Goal: Find specific page/section: Find specific page/section

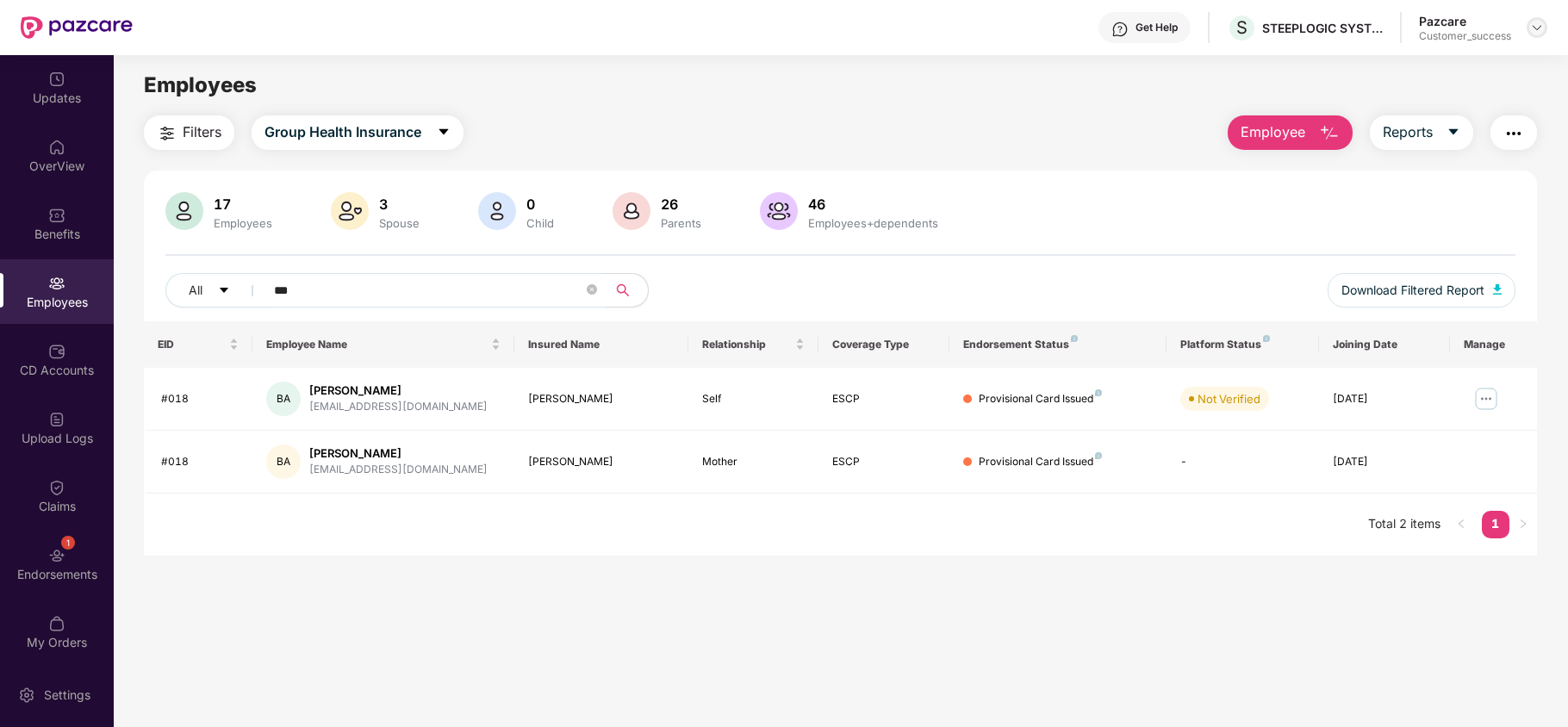
click at [1534, 32] on img at bounding box center [1537, 28] width 14 height 14
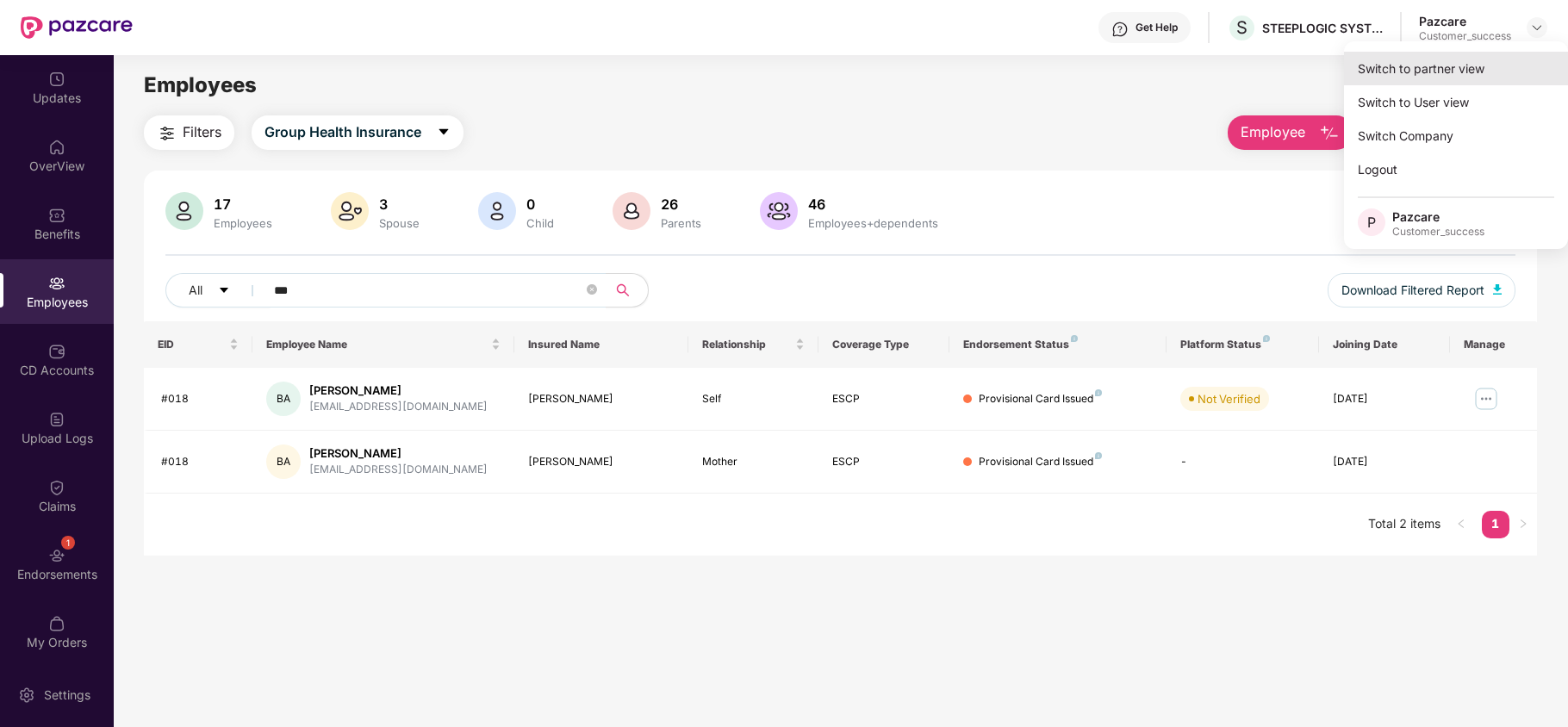
click at [1466, 67] on div "Switch to partner view" at bounding box center [1456, 68] width 224 height 34
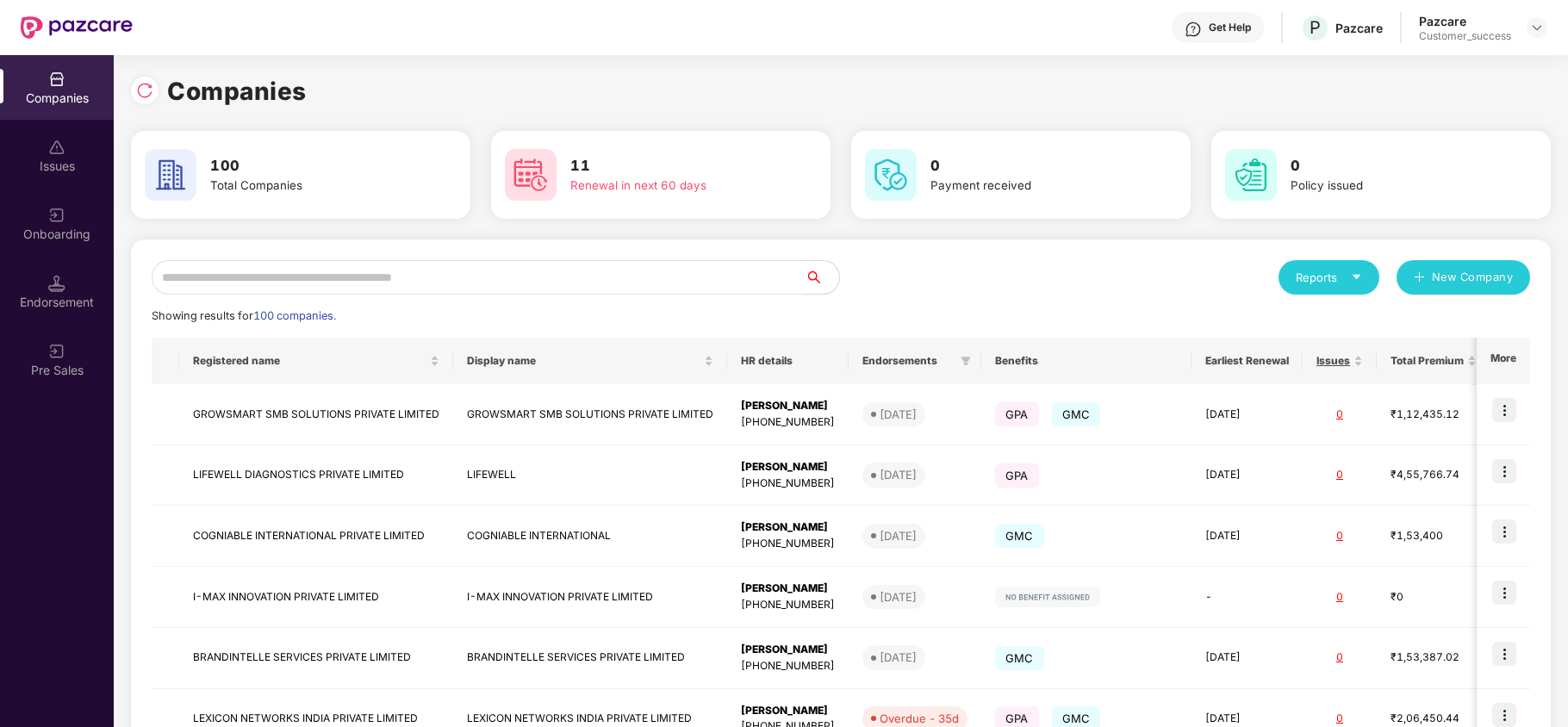
click at [429, 286] on input "text" at bounding box center [477, 277] width 653 height 35
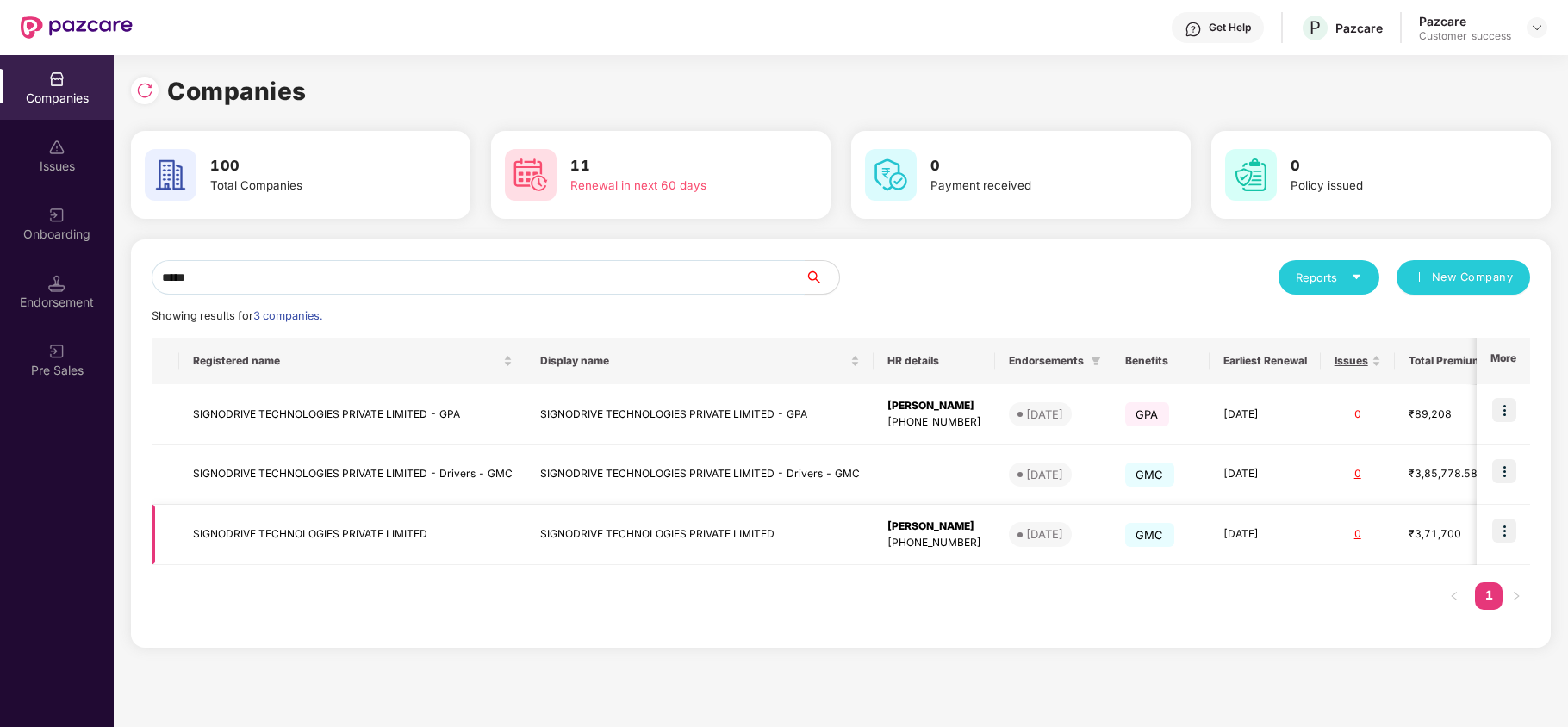
type input "*****"
click at [1506, 527] on img at bounding box center [1504, 531] width 24 height 24
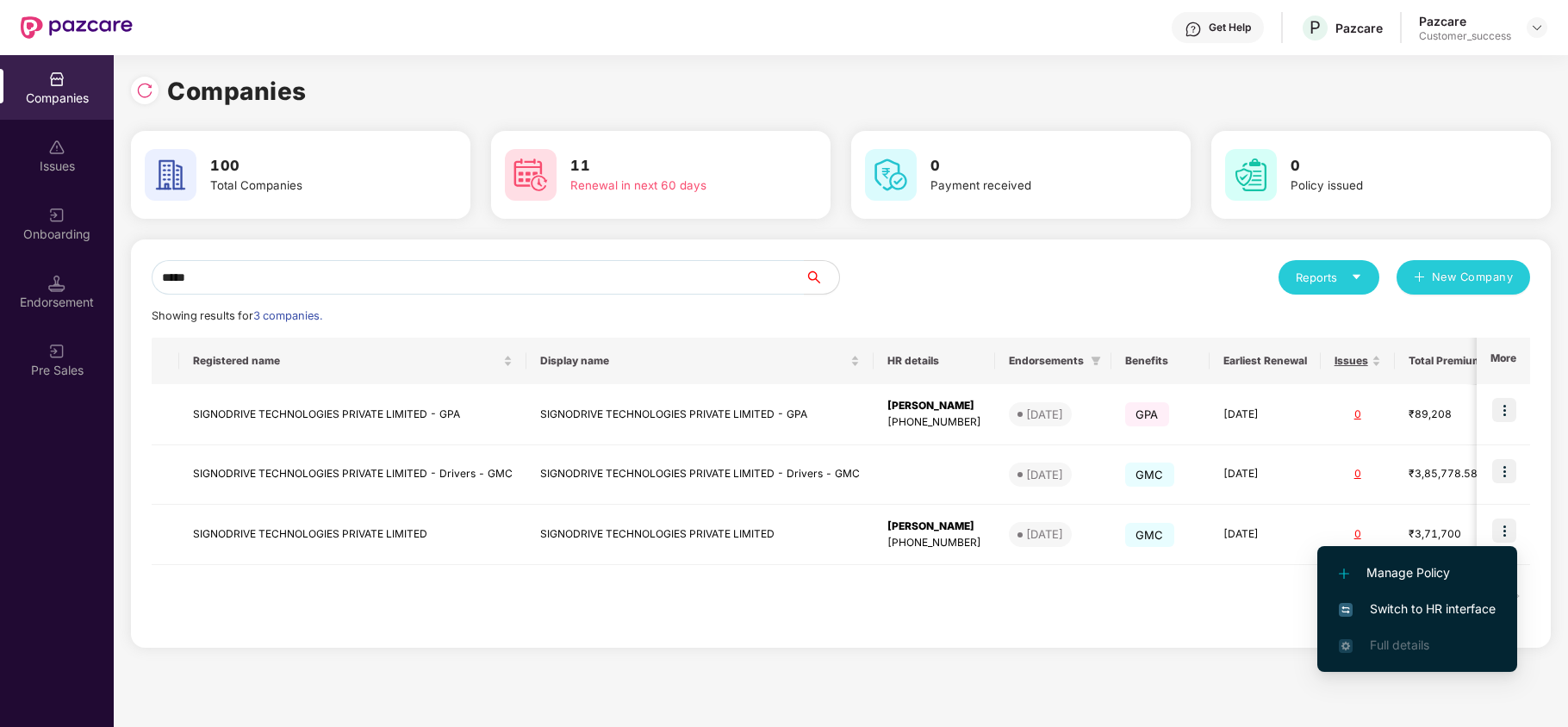
click at [1430, 603] on span "Switch to HR interface" at bounding box center [1417, 609] width 157 height 19
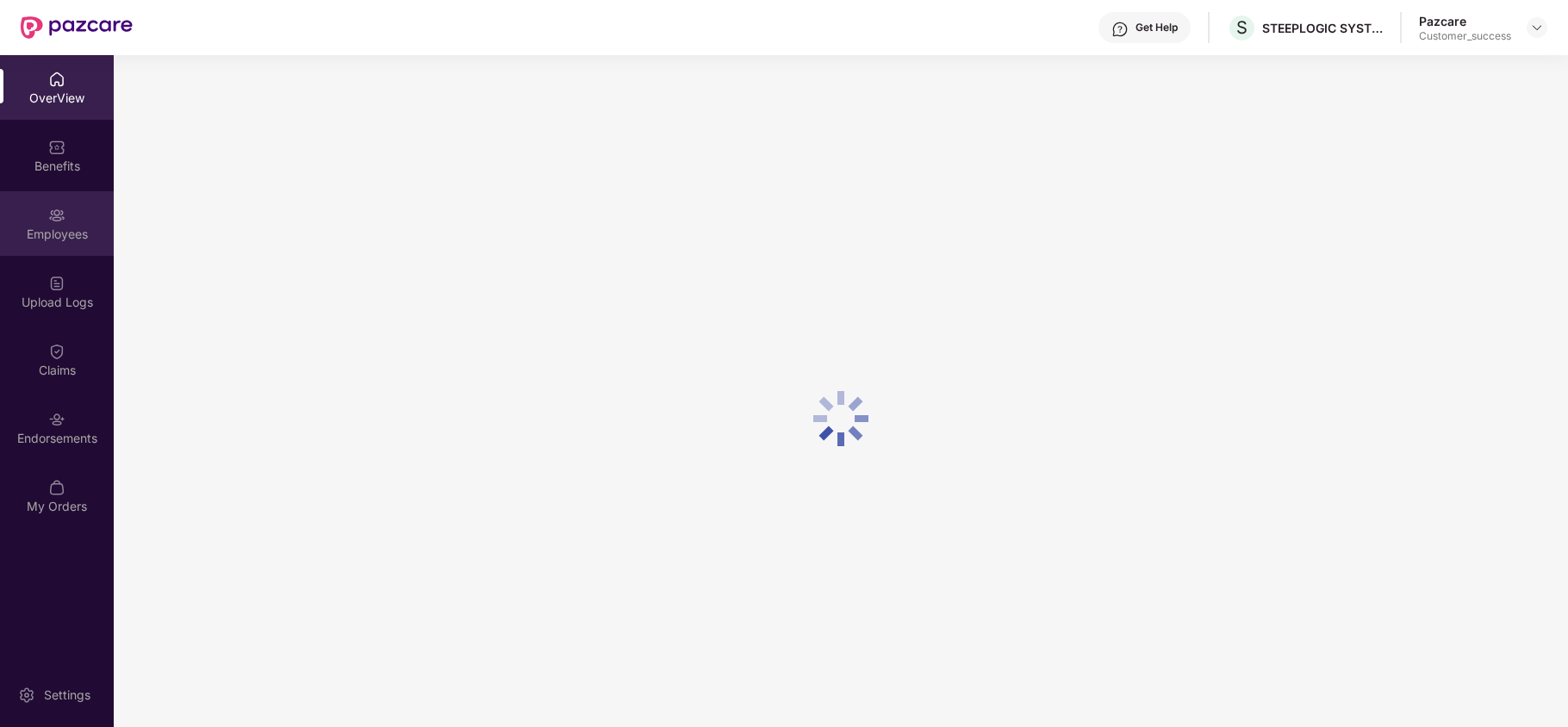
click at [62, 226] on div "Employees" at bounding box center [56, 234] width 113 height 17
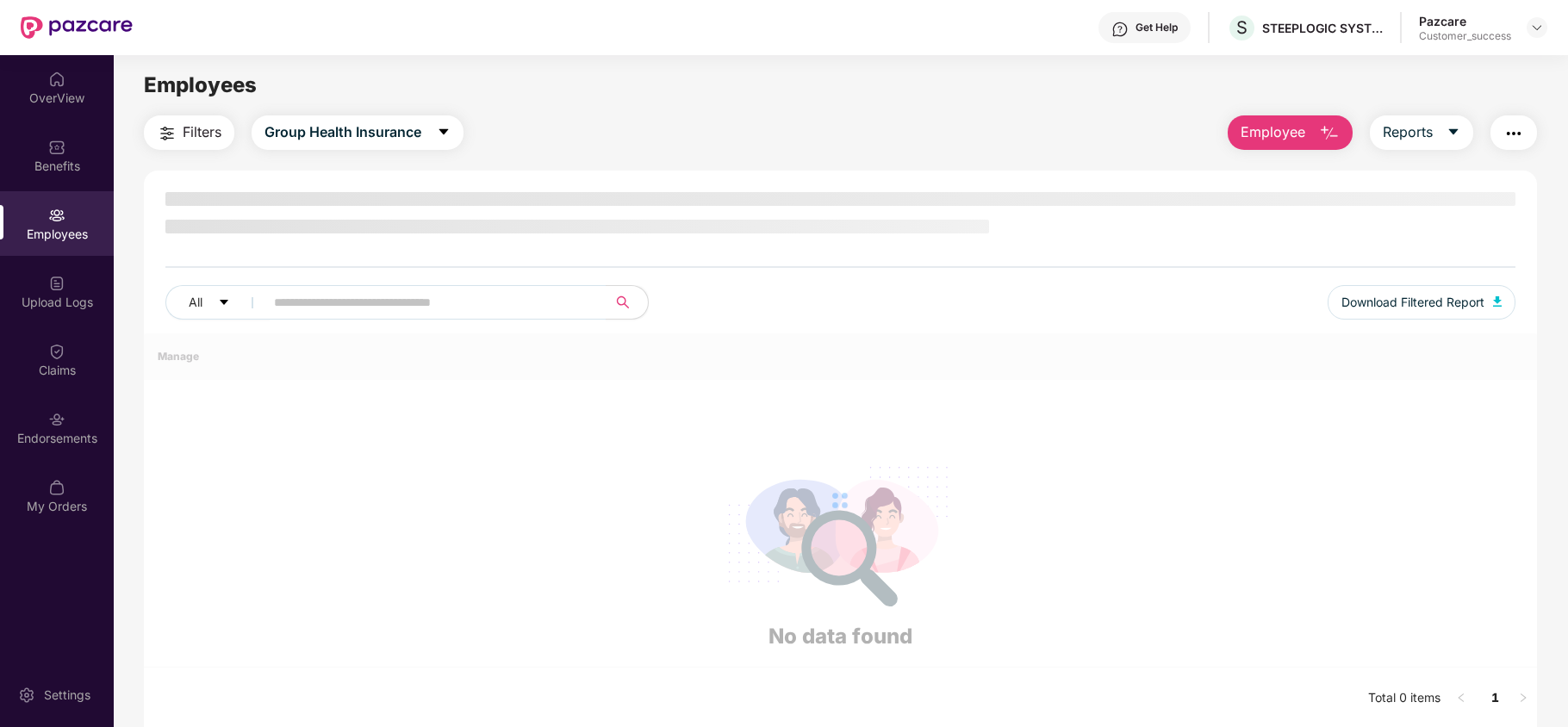
click at [62, 226] on div "Employees" at bounding box center [56, 234] width 113 height 17
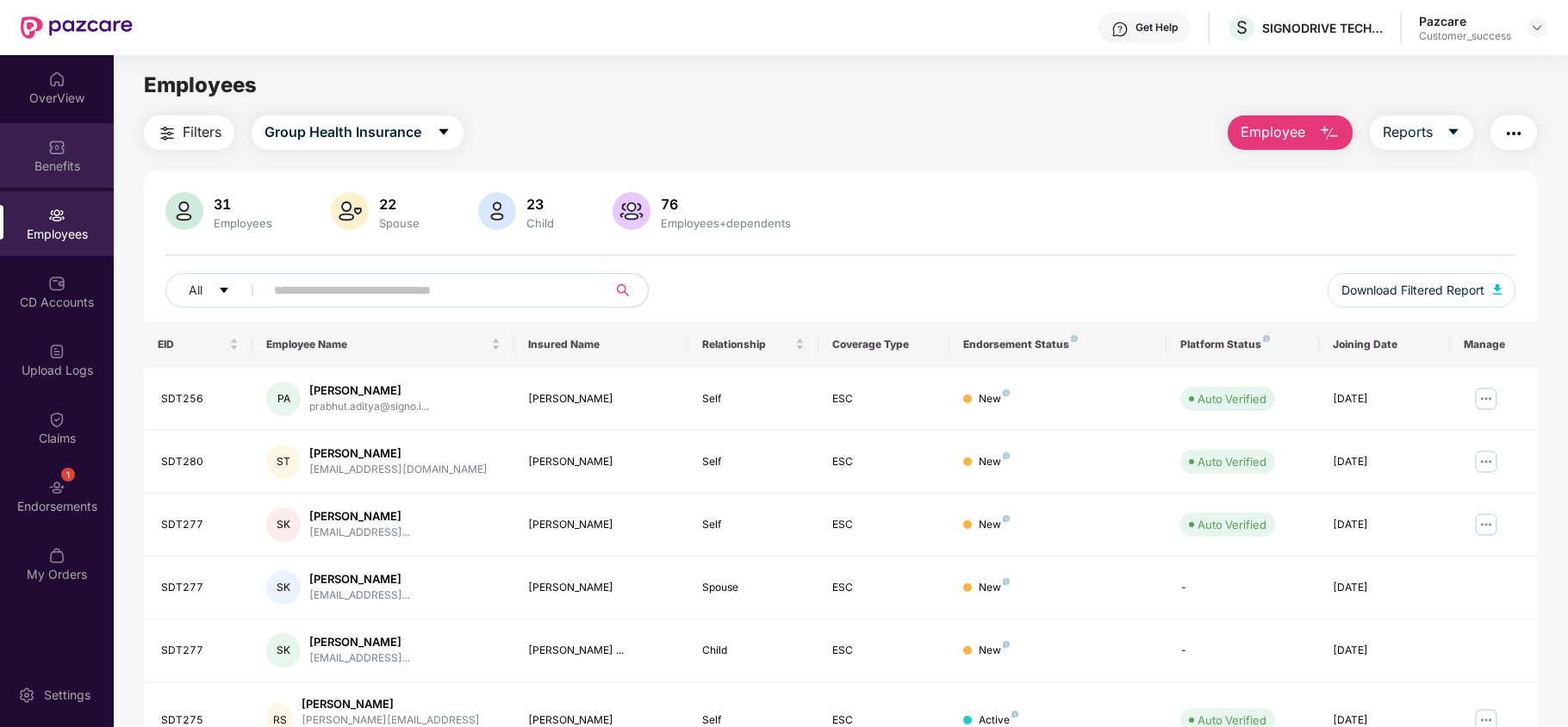
click at [70, 150] on div "Benefits" at bounding box center [56, 155] width 113 height 65
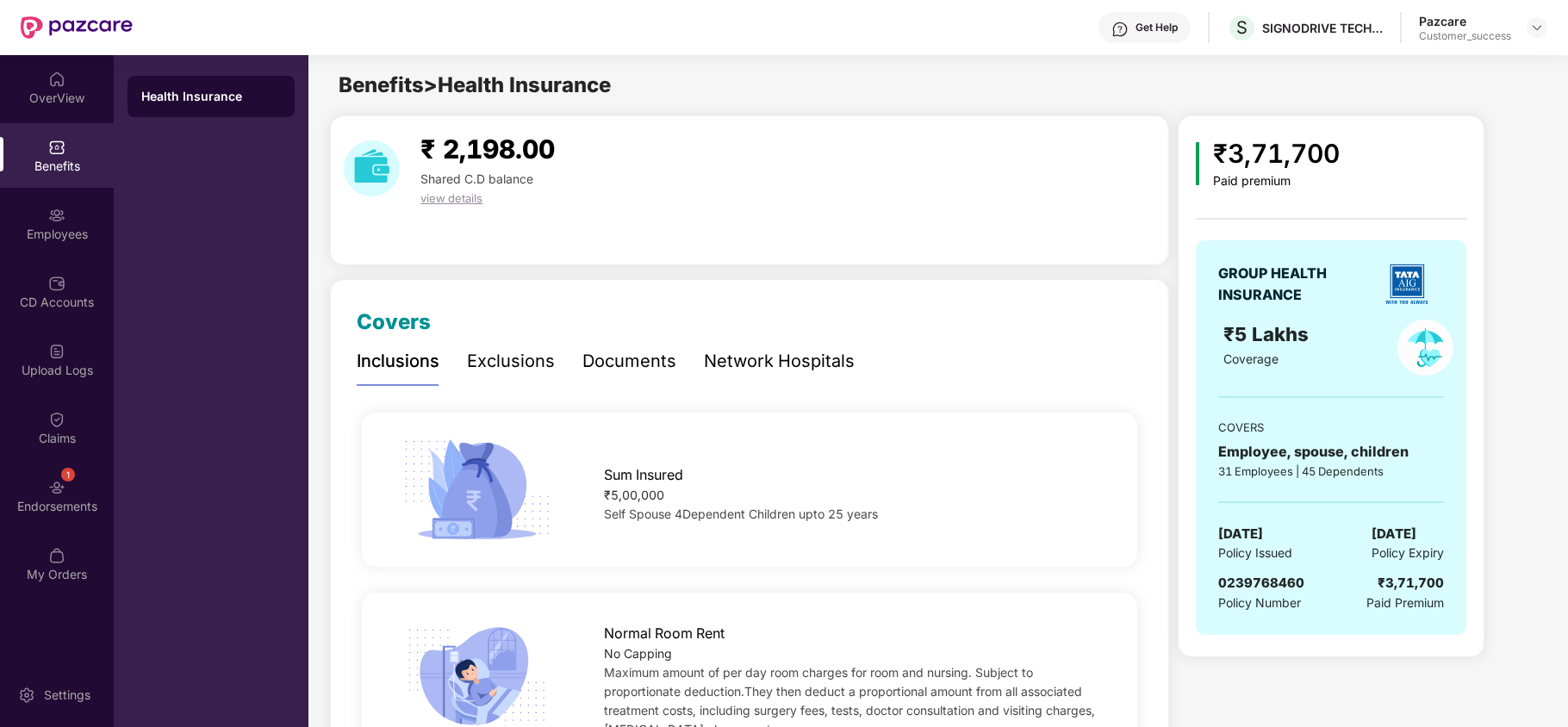
click at [746, 358] on div "Network Hospitals" at bounding box center [779, 360] width 150 height 27
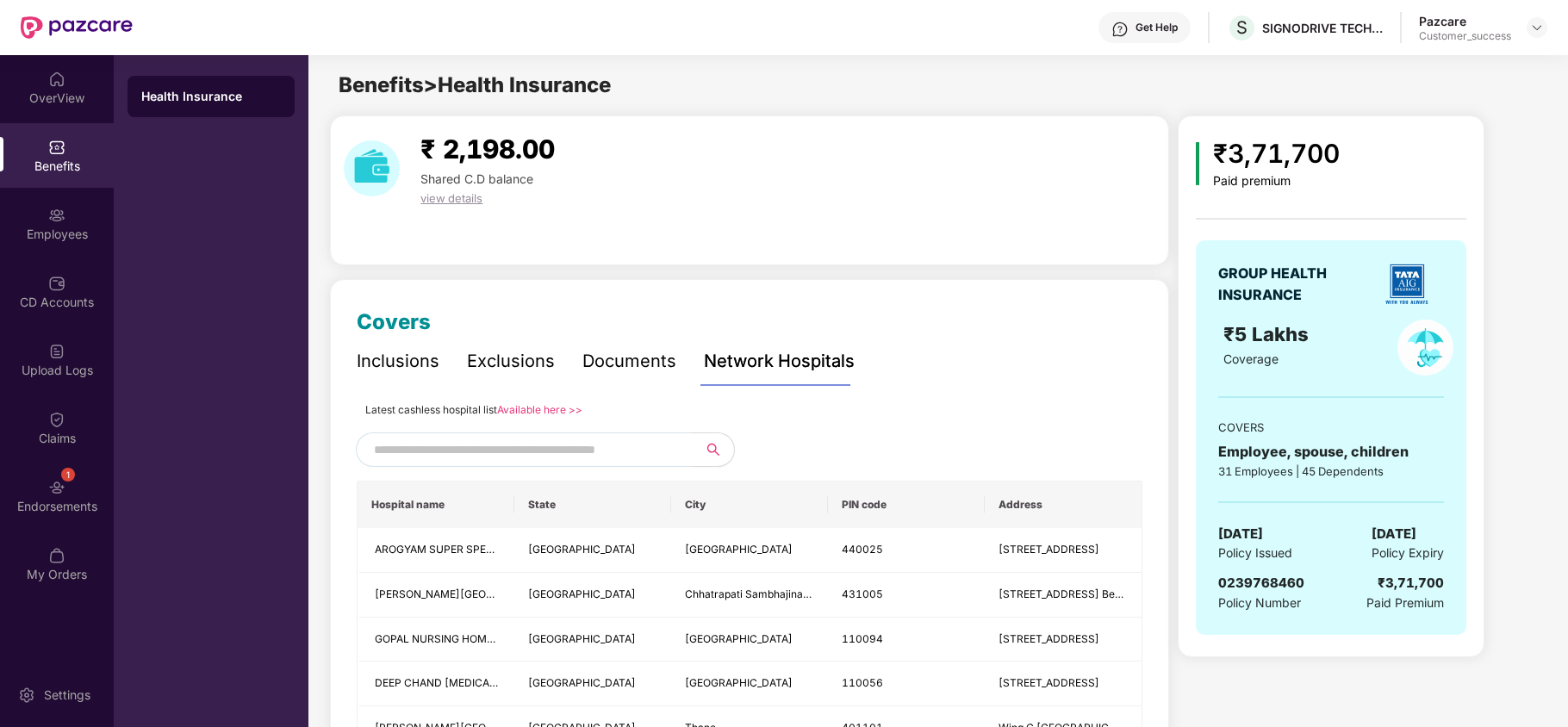
click at [542, 404] on link "Available here >>" at bounding box center [540, 409] width 86 height 13
click at [1530, 28] on img at bounding box center [1537, 28] width 14 height 14
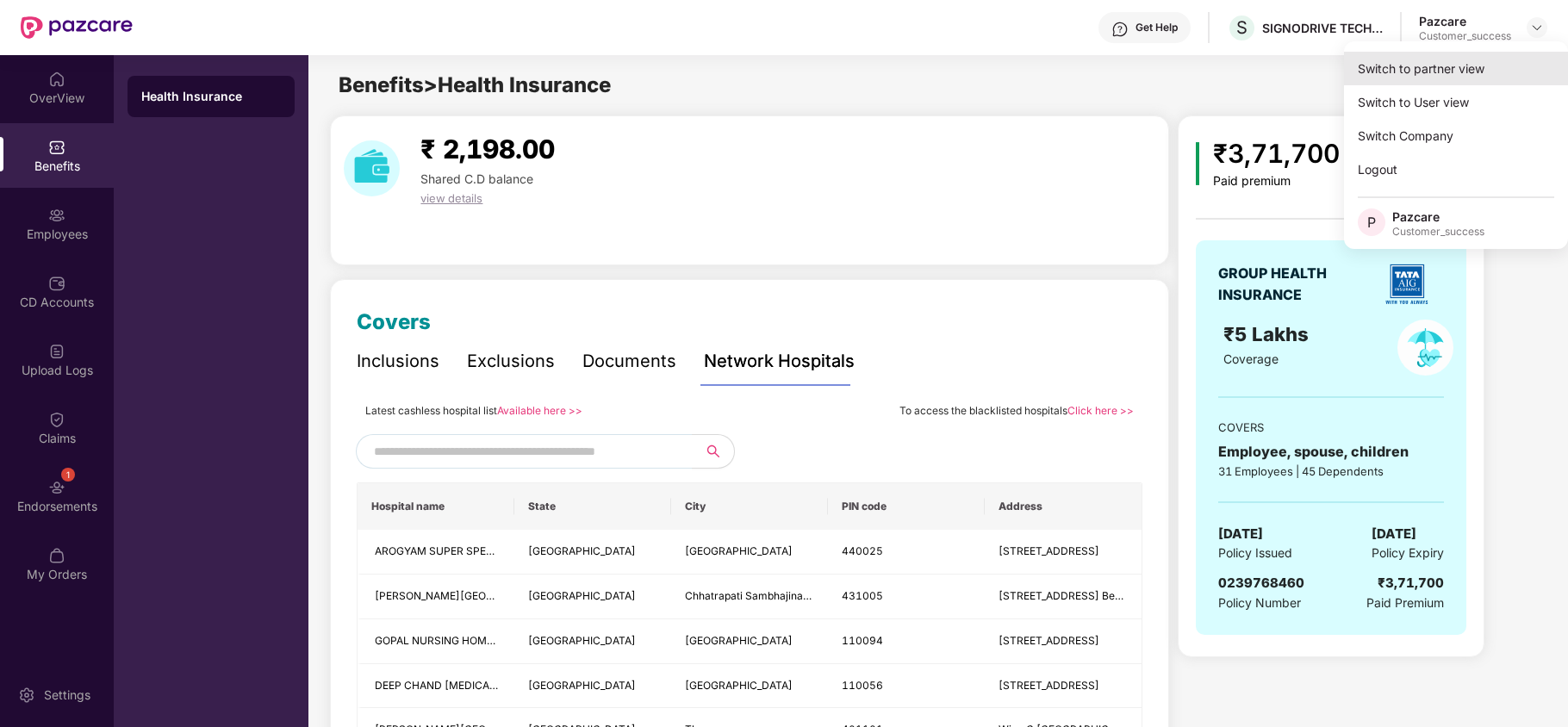
click at [1479, 62] on div "Switch to partner view" at bounding box center [1456, 68] width 224 height 34
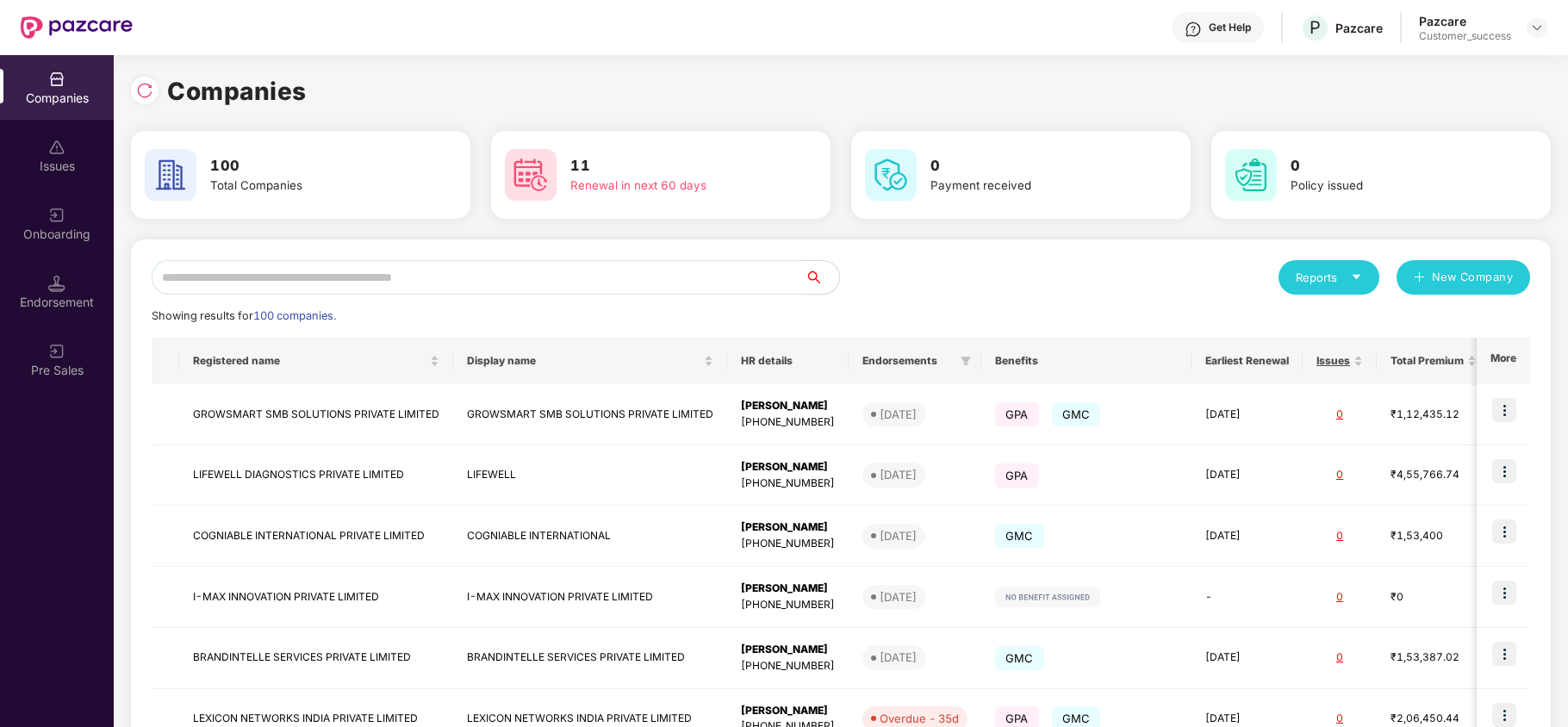
click at [667, 288] on input "text" at bounding box center [477, 277] width 653 height 35
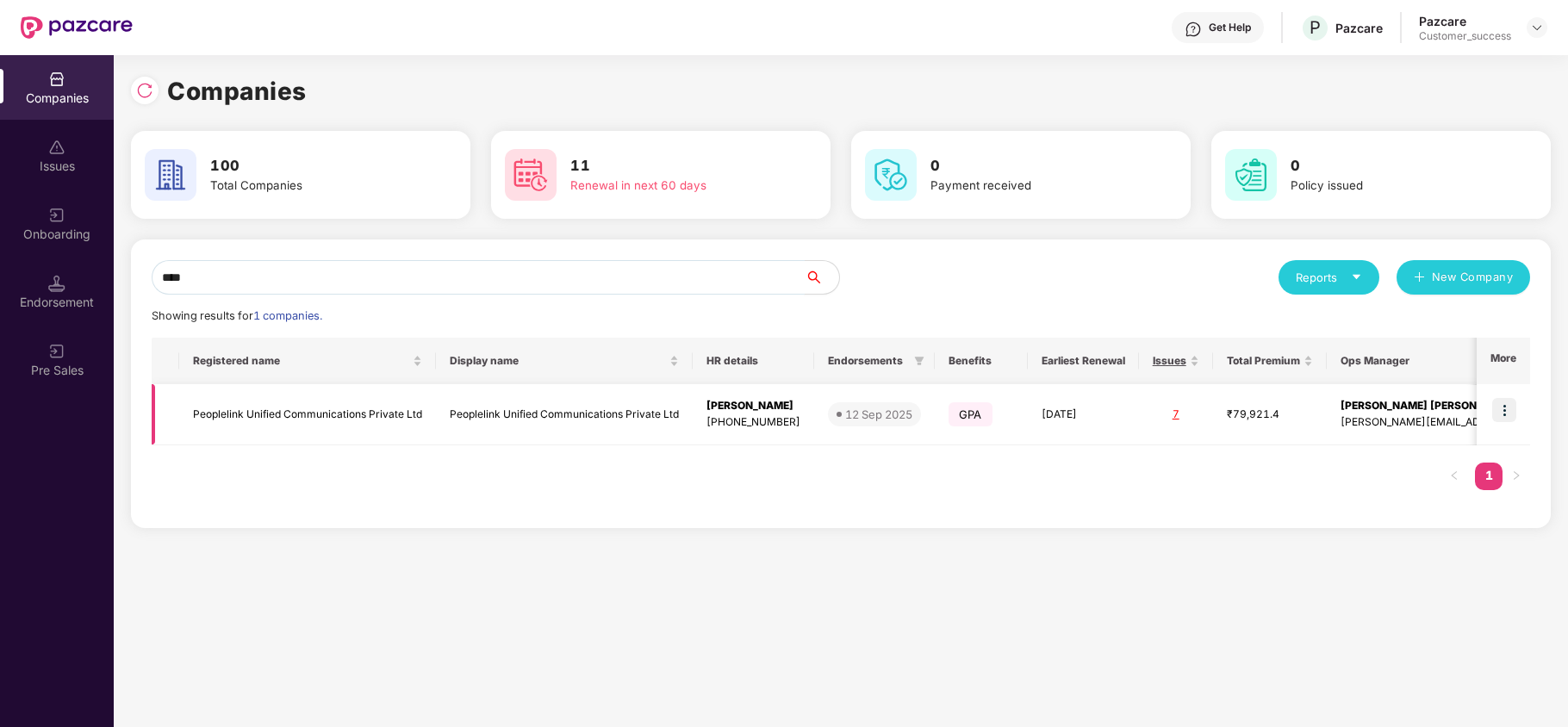
type input "****"
click at [1507, 406] on img at bounding box center [1504, 410] width 24 height 24
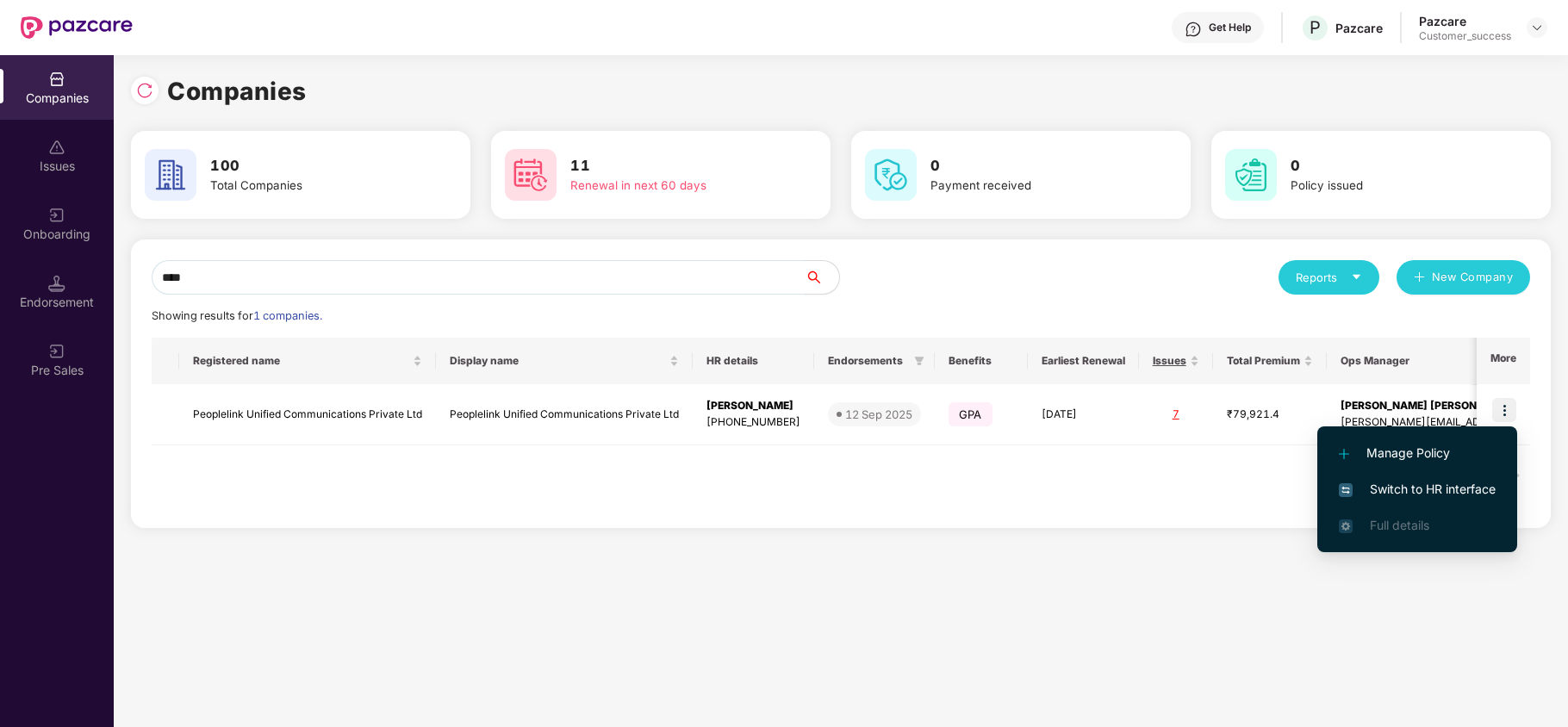
click at [1475, 488] on span "Switch to HR interface" at bounding box center [1417, 489] width 157 height 19
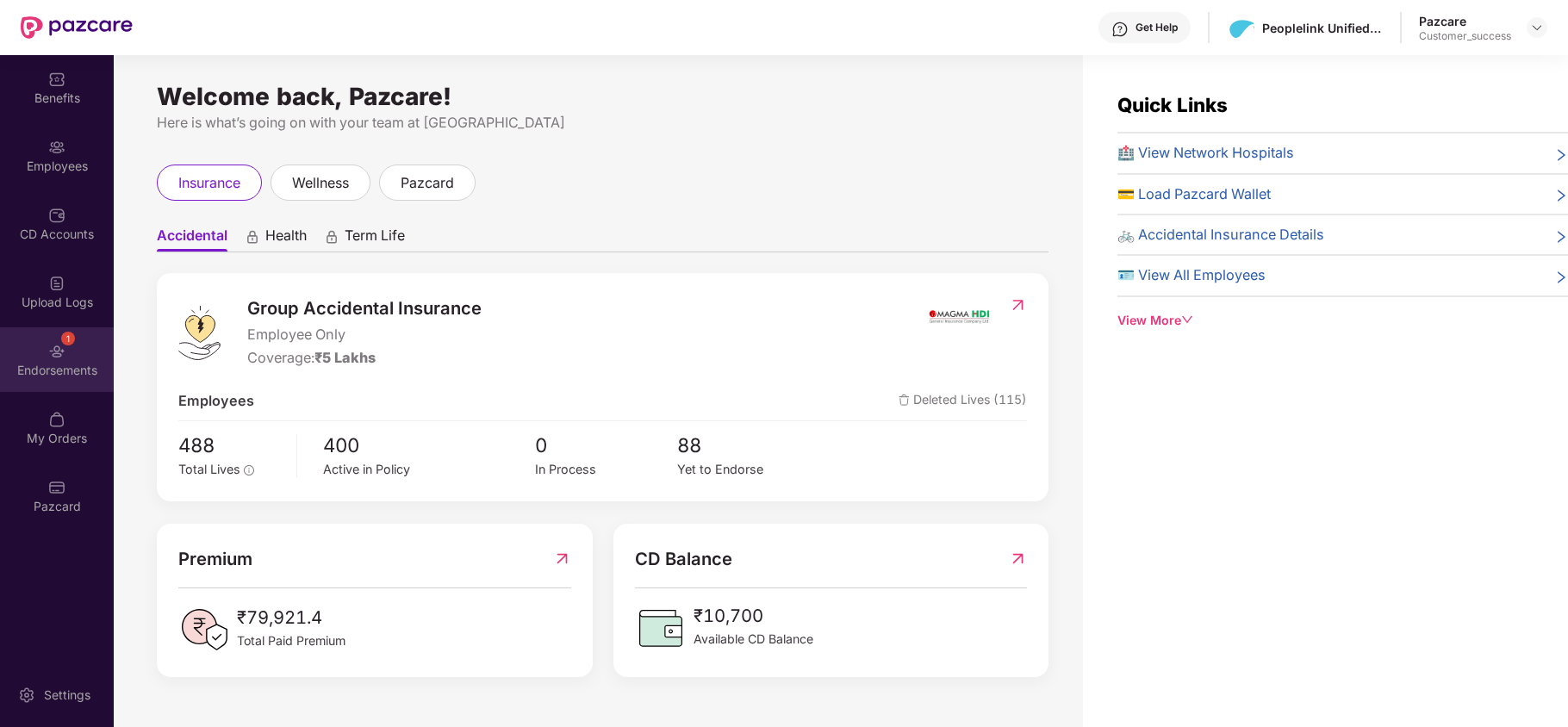
click at [59, 351] on img at bounding box center [57, 351] width 17 height 17
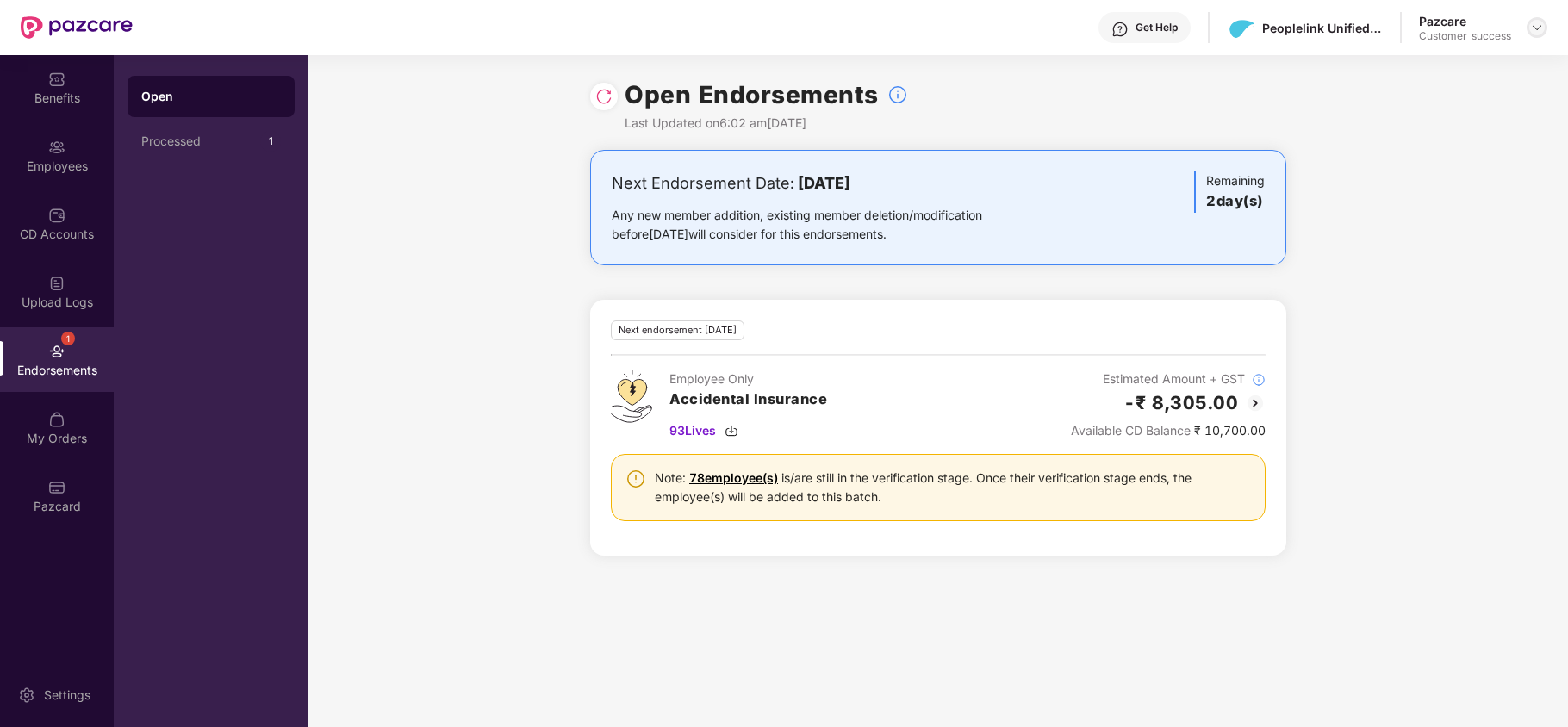
click at [1540, 29] on img at bounding box center [1537, 28] width 14 height 14
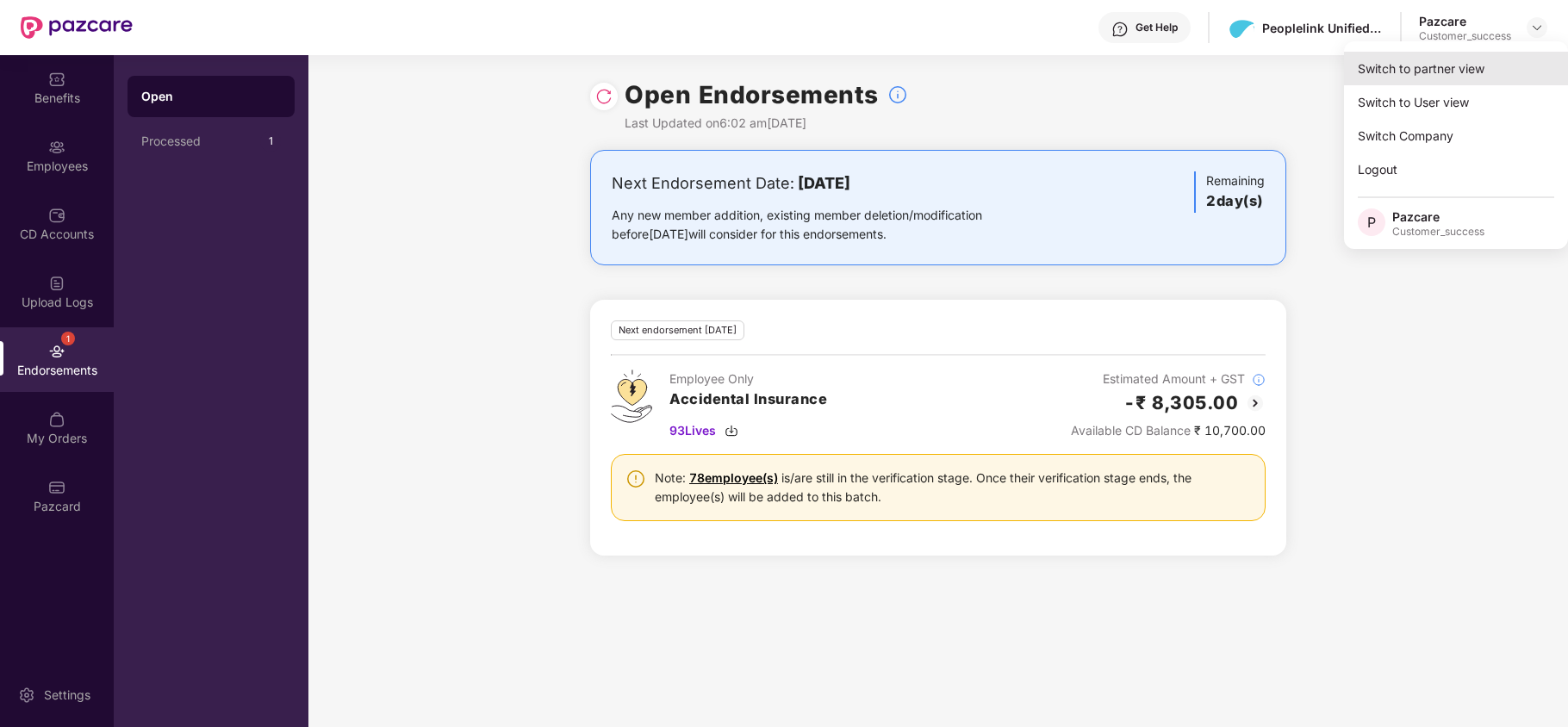
click at [1506, 61] on div "Switch to partner view" at bounding box center [1456, 68] width 224 height 34
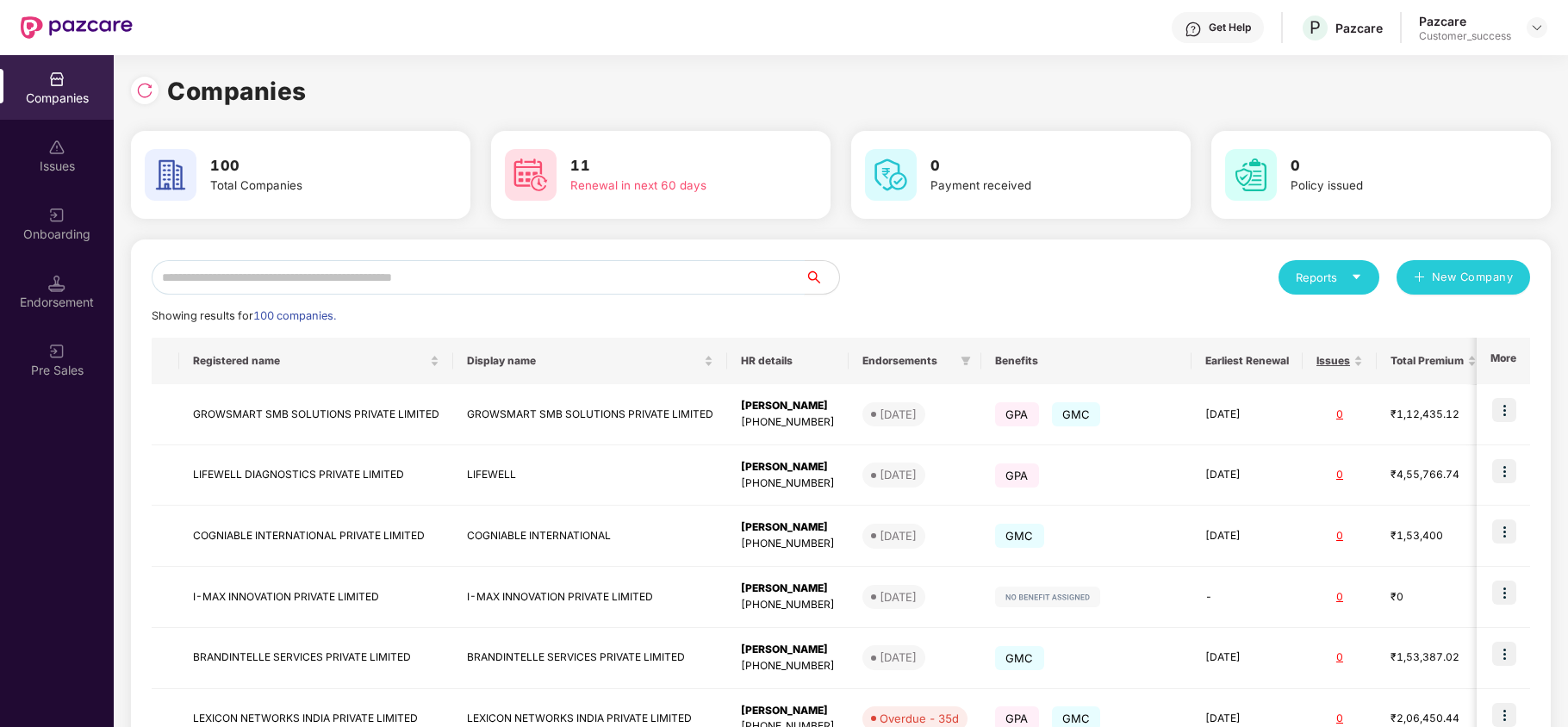
click at [665, 281] on input "text" at bounding box center [477, 277] width 653 height 35
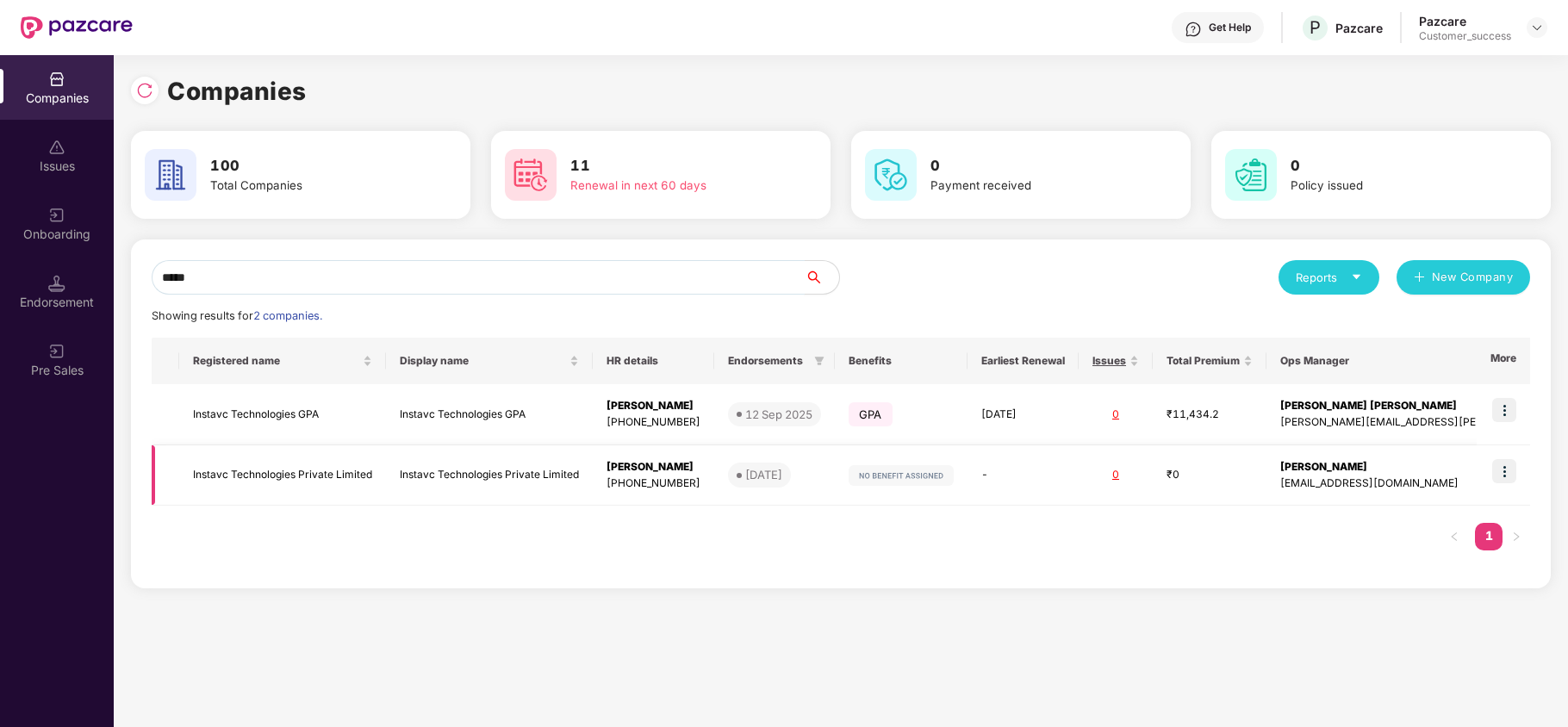
type input "*****"
click at [1500, 475] on img at bounding box center [1504, 471] width 24 height 24
click at [1506, 404] on img at bounding box center [1504, 410] width 24 height 24
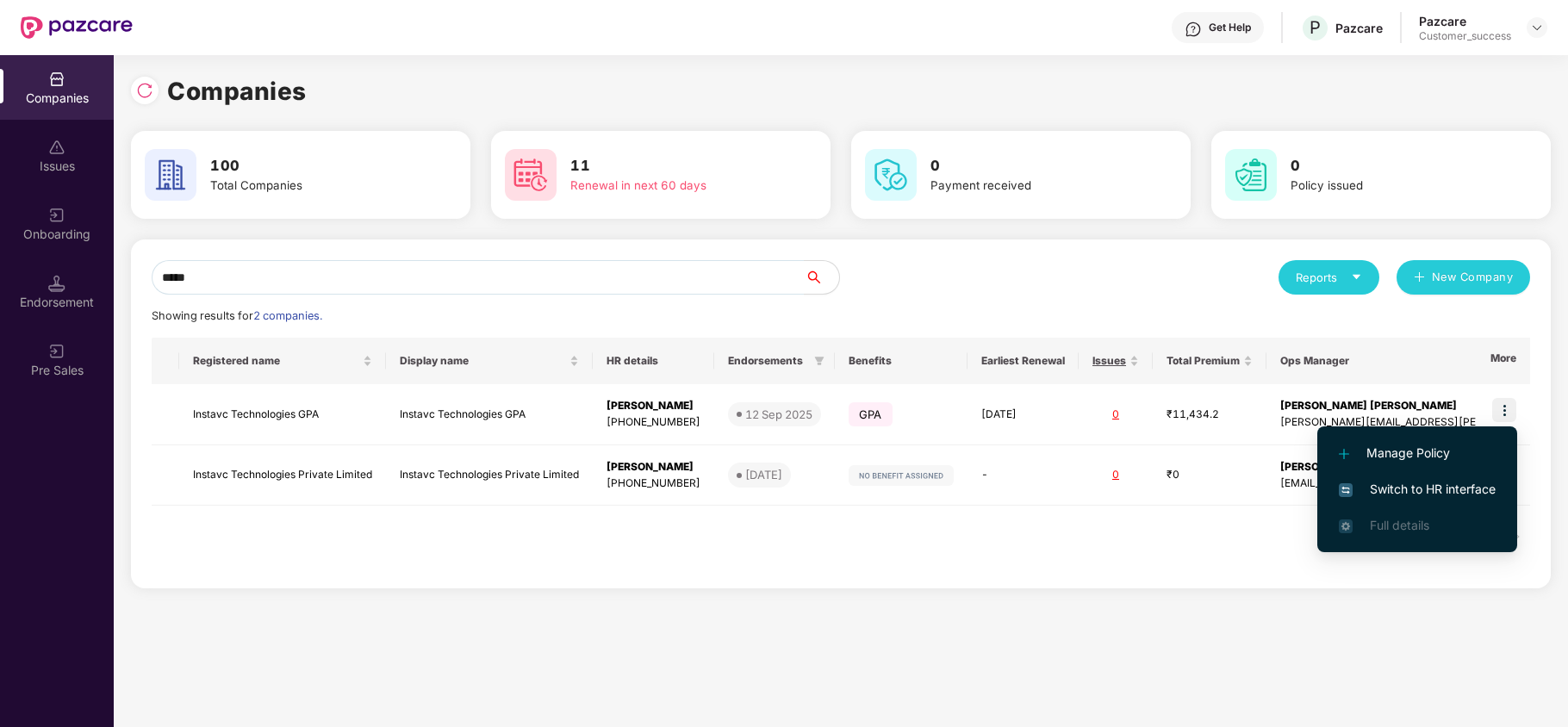
click at [1469, 482] on span "Switch to HR interface" at bounding box center [1417, 489] width 157 height 19
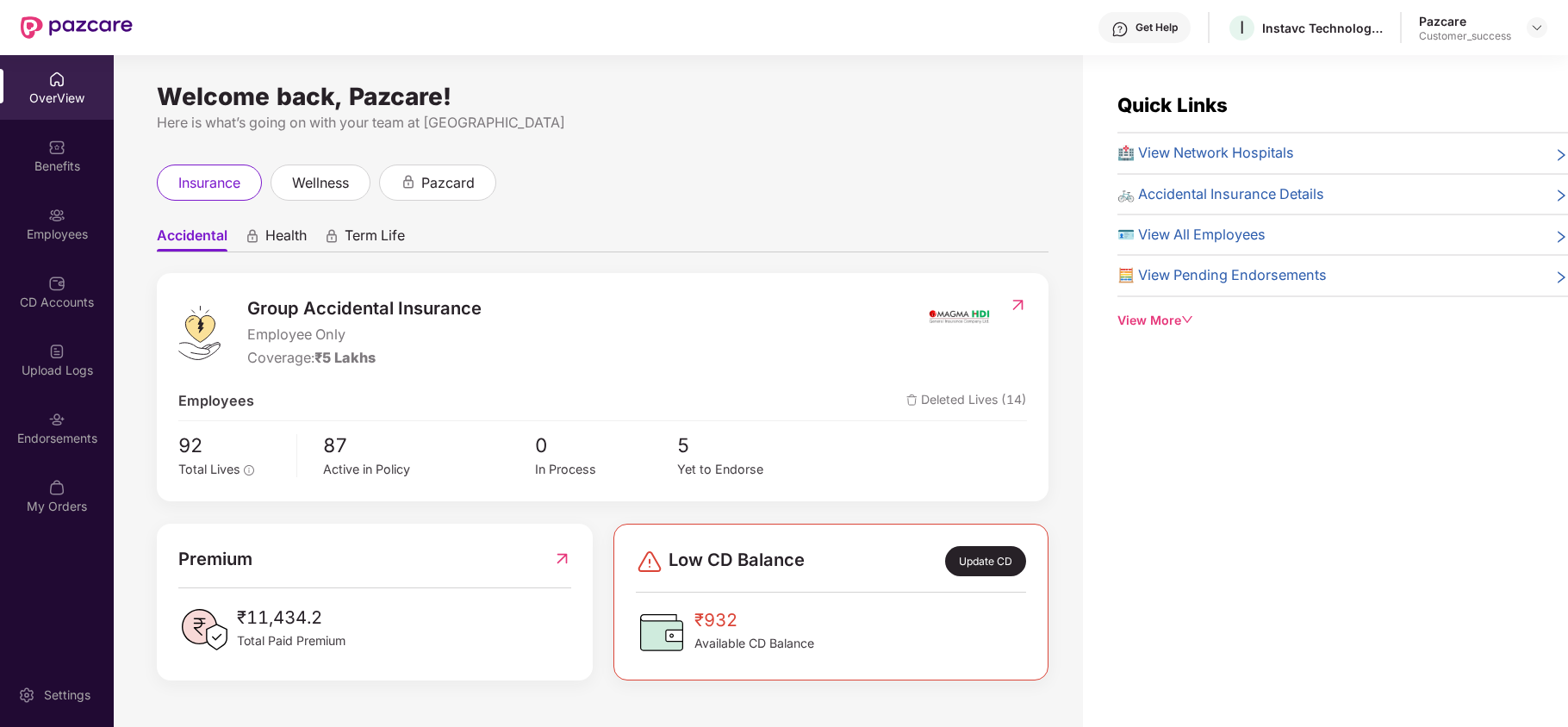
click at [71, 229] on div "Employees" at bounding box center [56, 234] width 113 height 17
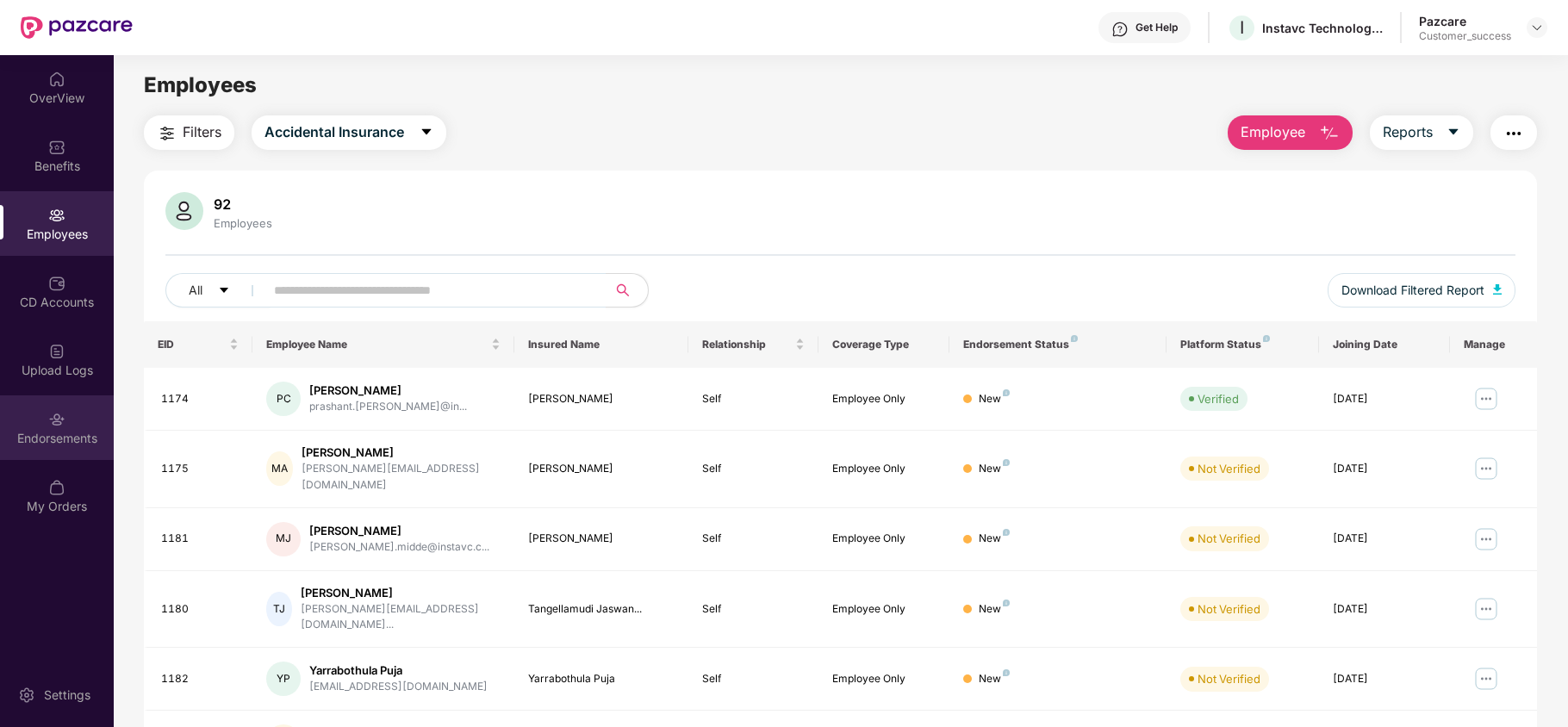
click at [76, 430] on div "Endorsements" at bounding box center [56, 438] width 113 height 17
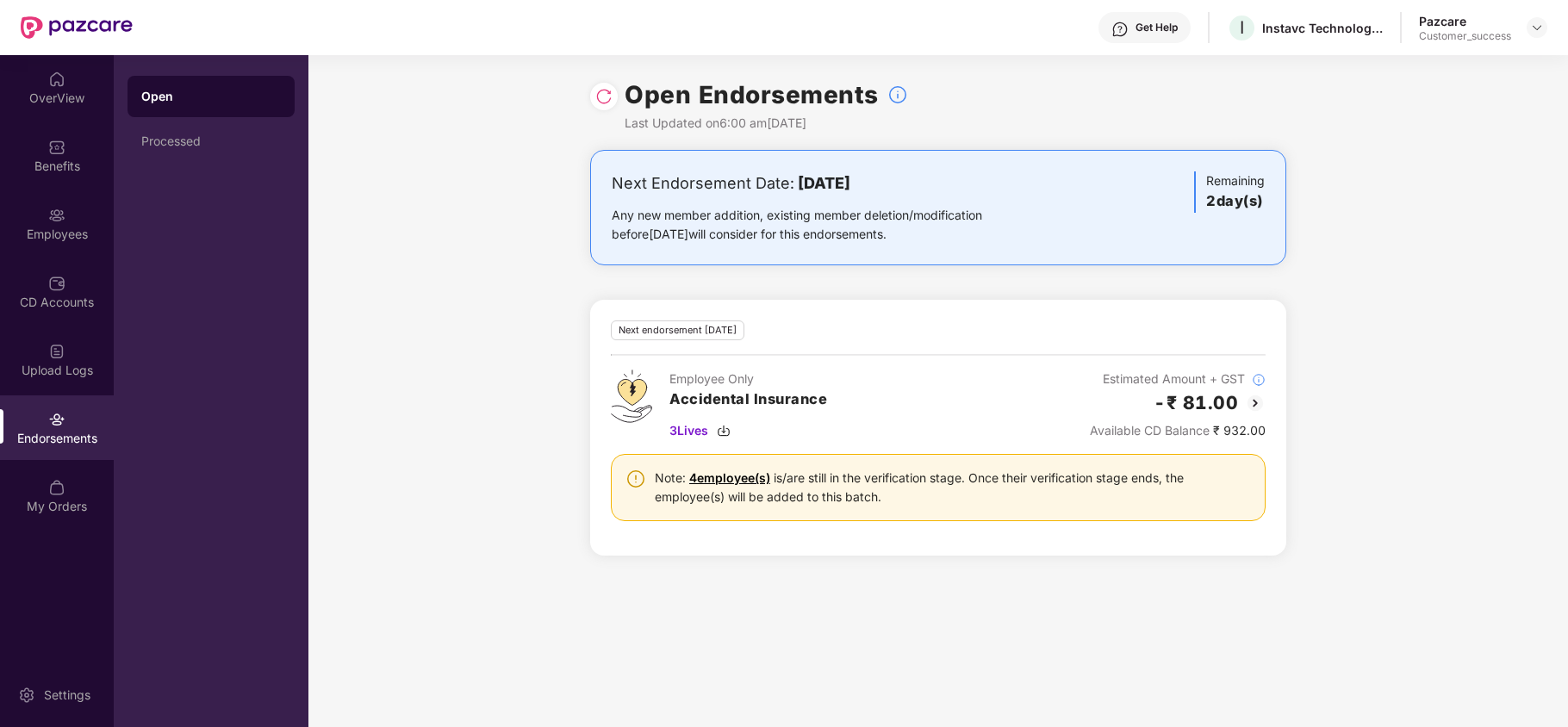
click at [722, 418] on div "Employee Only Accidental Insurance 3 Lives" at bounding box center [748, 405] width 157 height 71
click at [1537, 28] on img at bounding box center [1537, 28] width 14 height 14
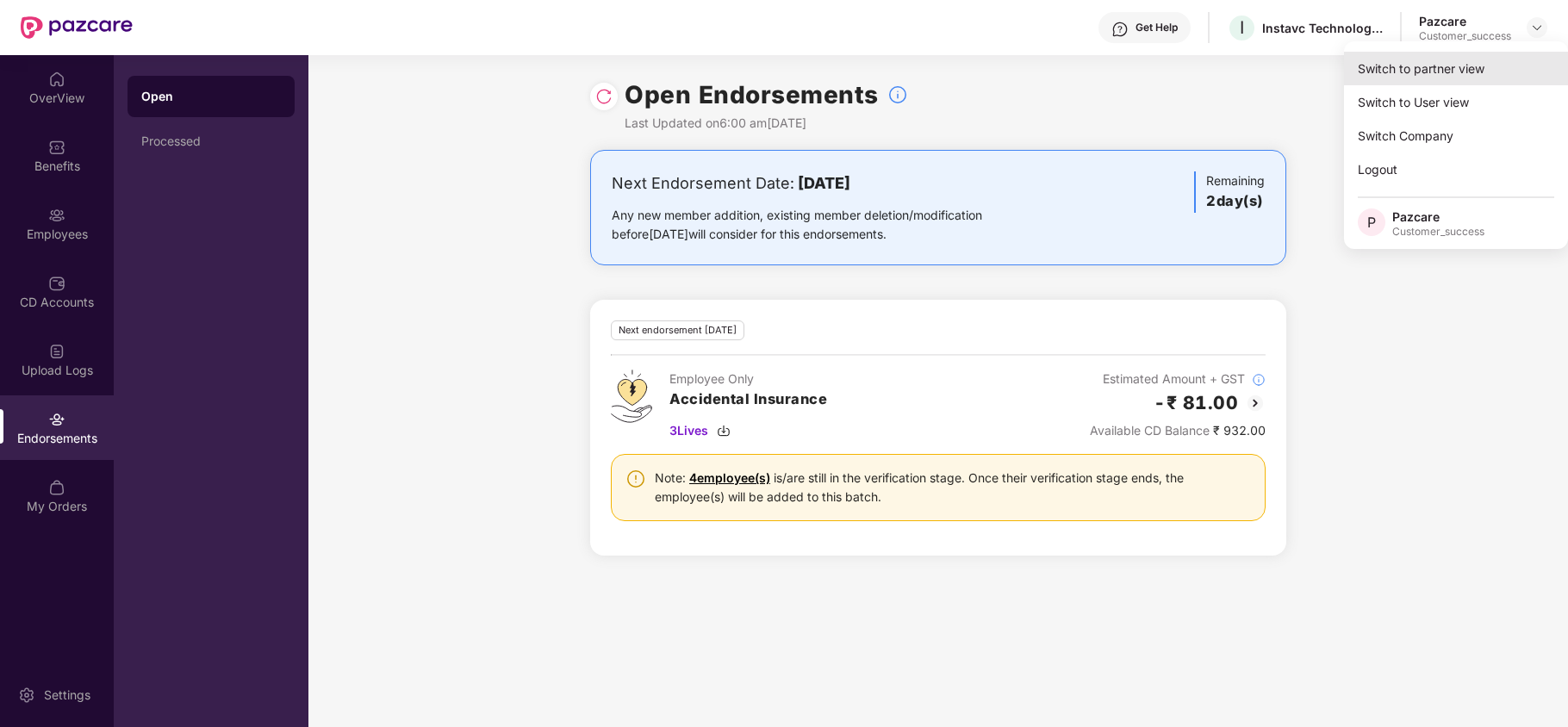
click at [1443, 71] on div "Switch to partner view" at bounding box center [1456, 68] width 224 height 34
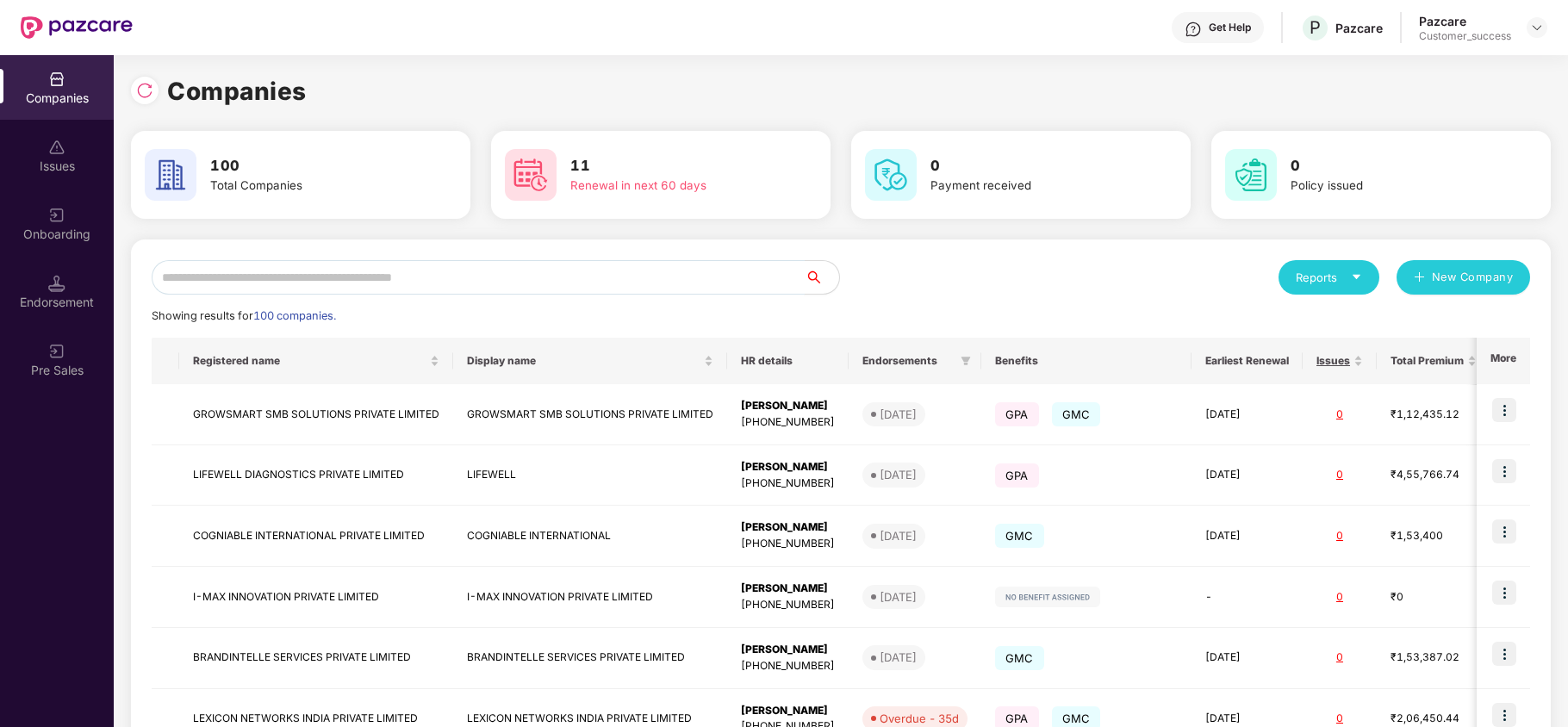
click at [575, 277] on input "text" at bounding box center [477, 277] width 653 height 35
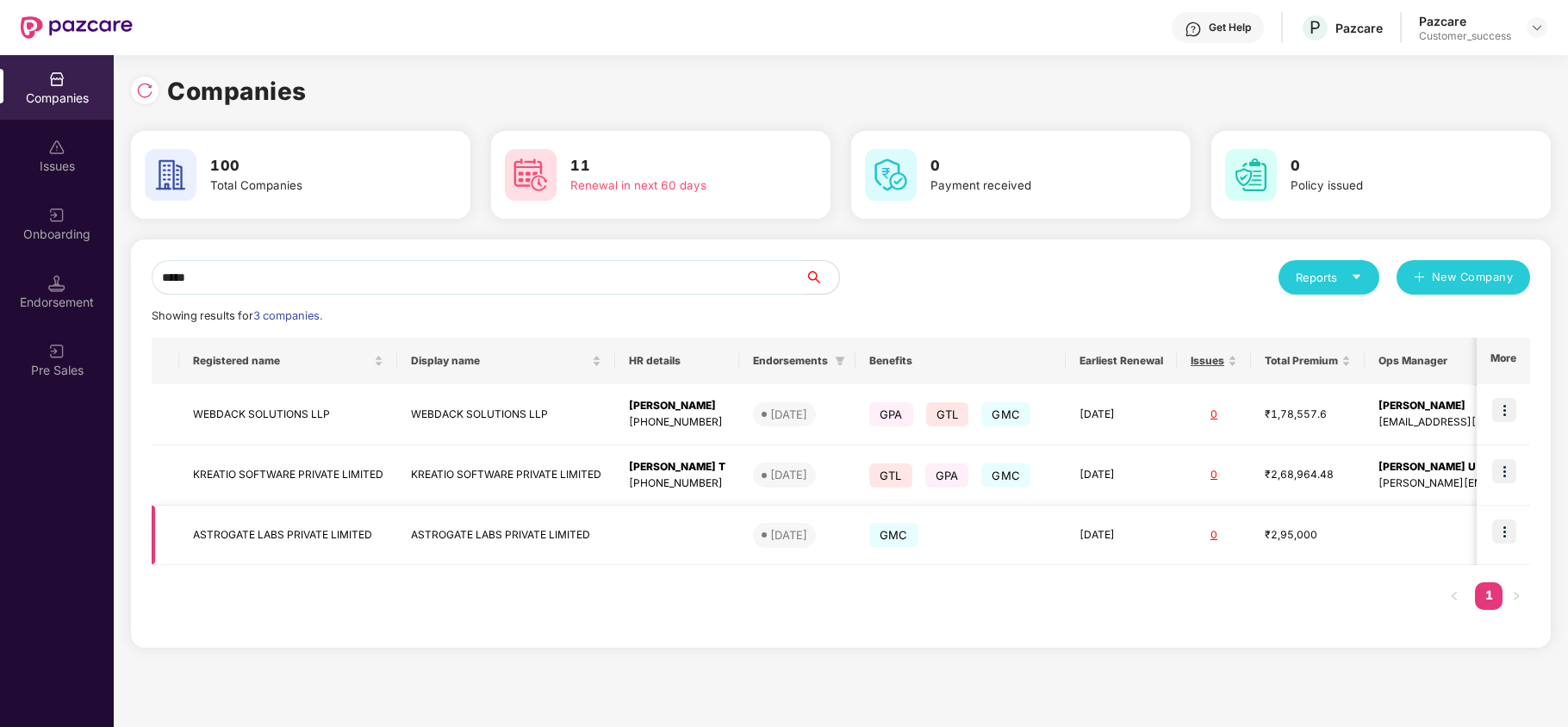
type input "*****"
copy td "ASTROGATE LABS PRIVATE LIMITED"
drag, startPoint x: 190, startPoint y: 539, endPoint x: 374, endPoint y: 532, distance: 184.1
click at [374, 532] on td "ASTROGATE LABS PRIVATE LIMITED" at bounding box center [288, 535] width 218 height 60
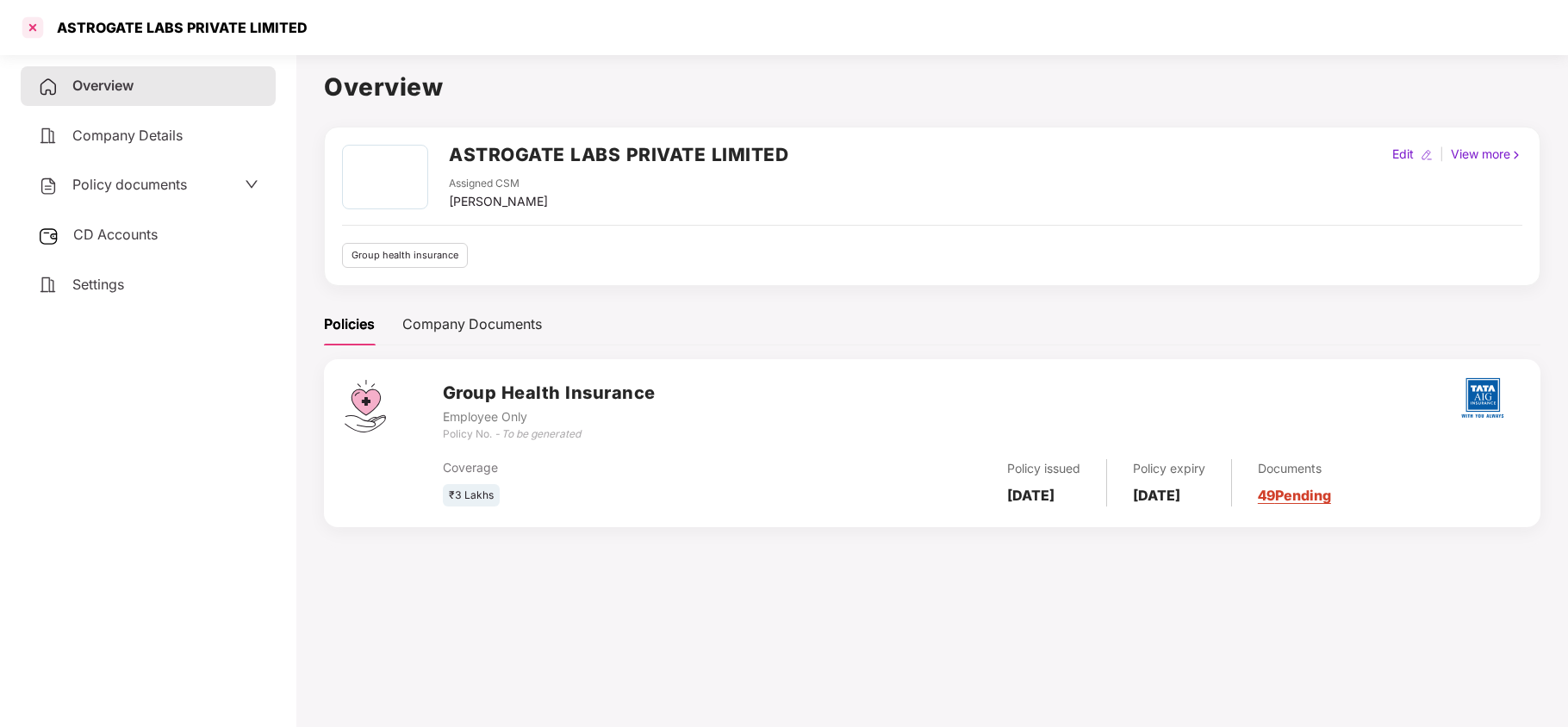
click at [35, 18] on div at bounding box center [33, 28] width 28 height 28
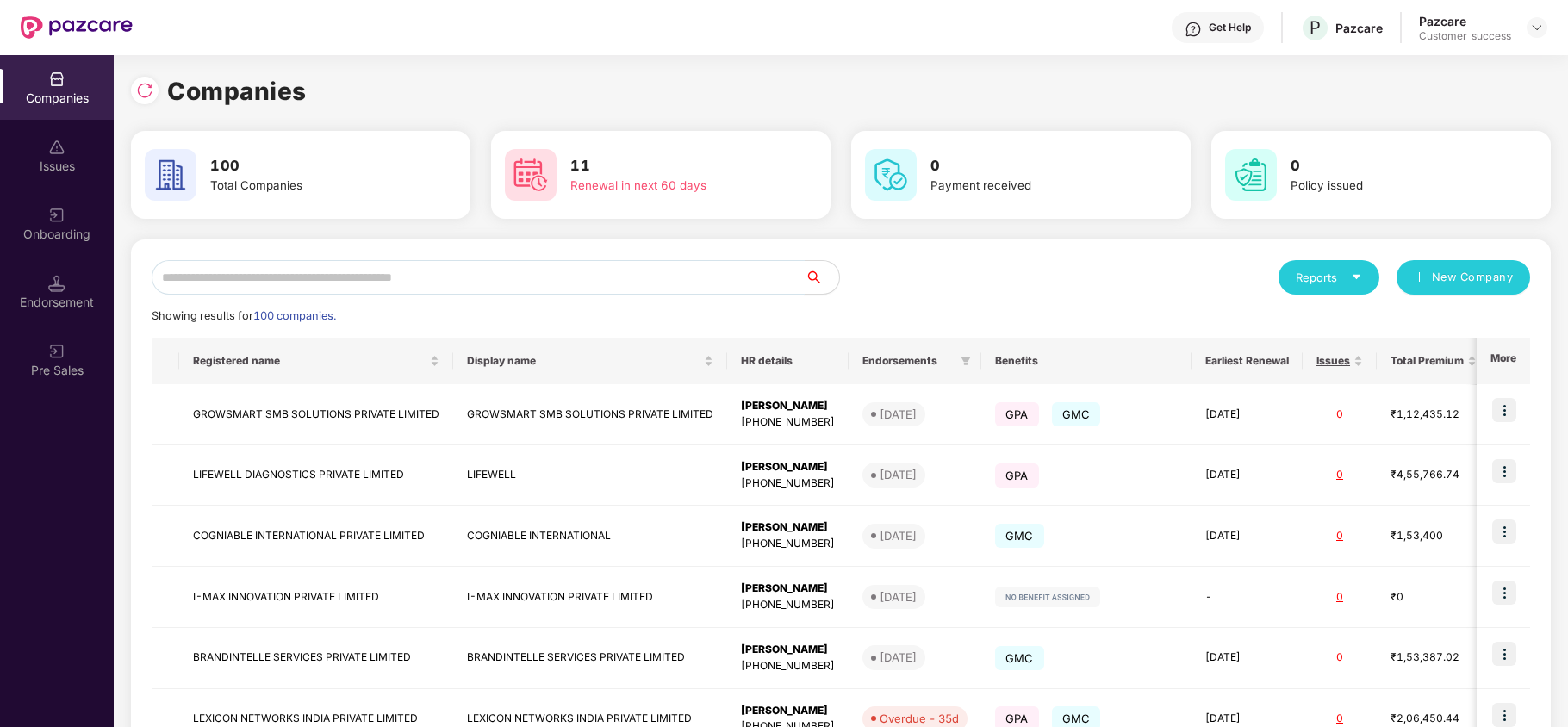
click at [337, 269] on input "text" at bounding box center [477, 277] width 653 height 35
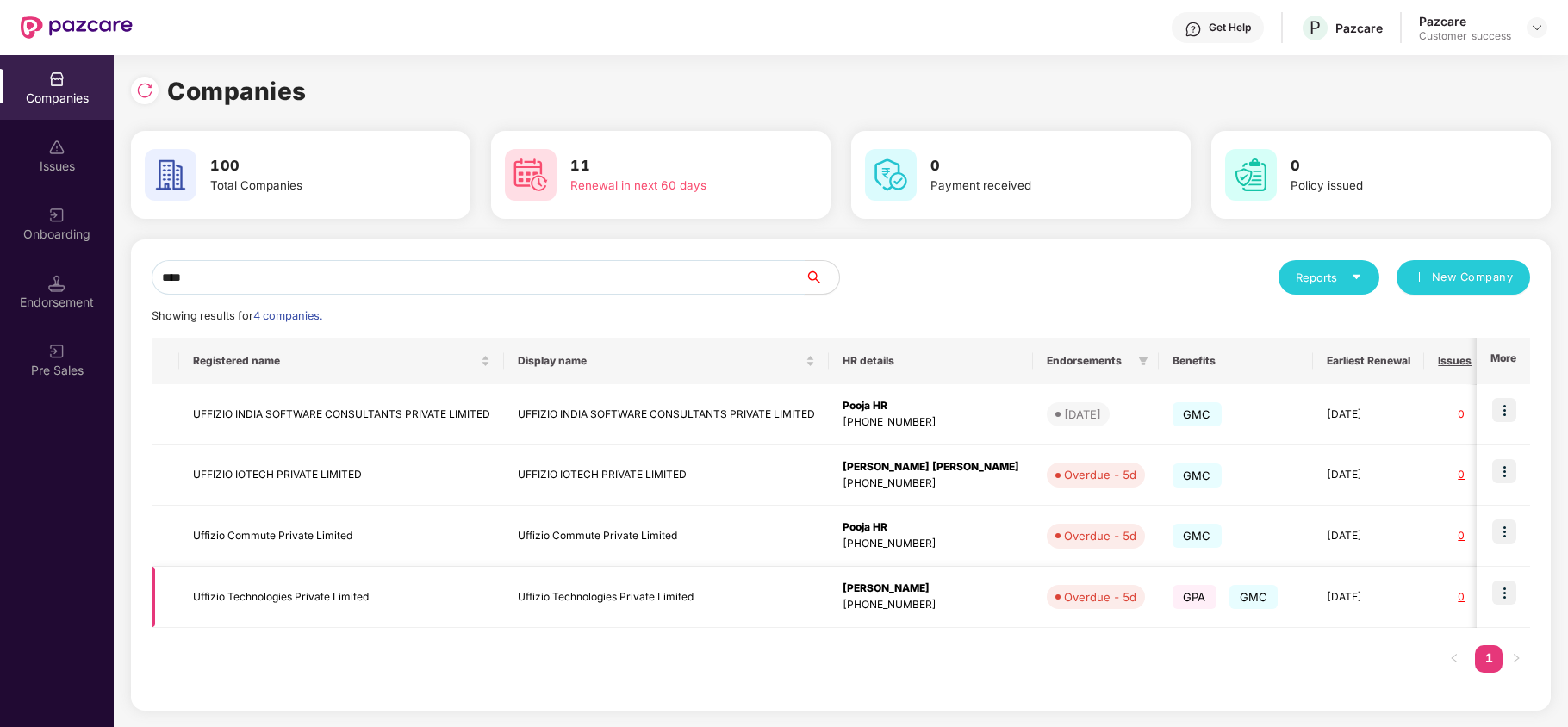
type input "****"
click at [1507, 590] on img at bounding box center [1504, 592] width 24 height 24
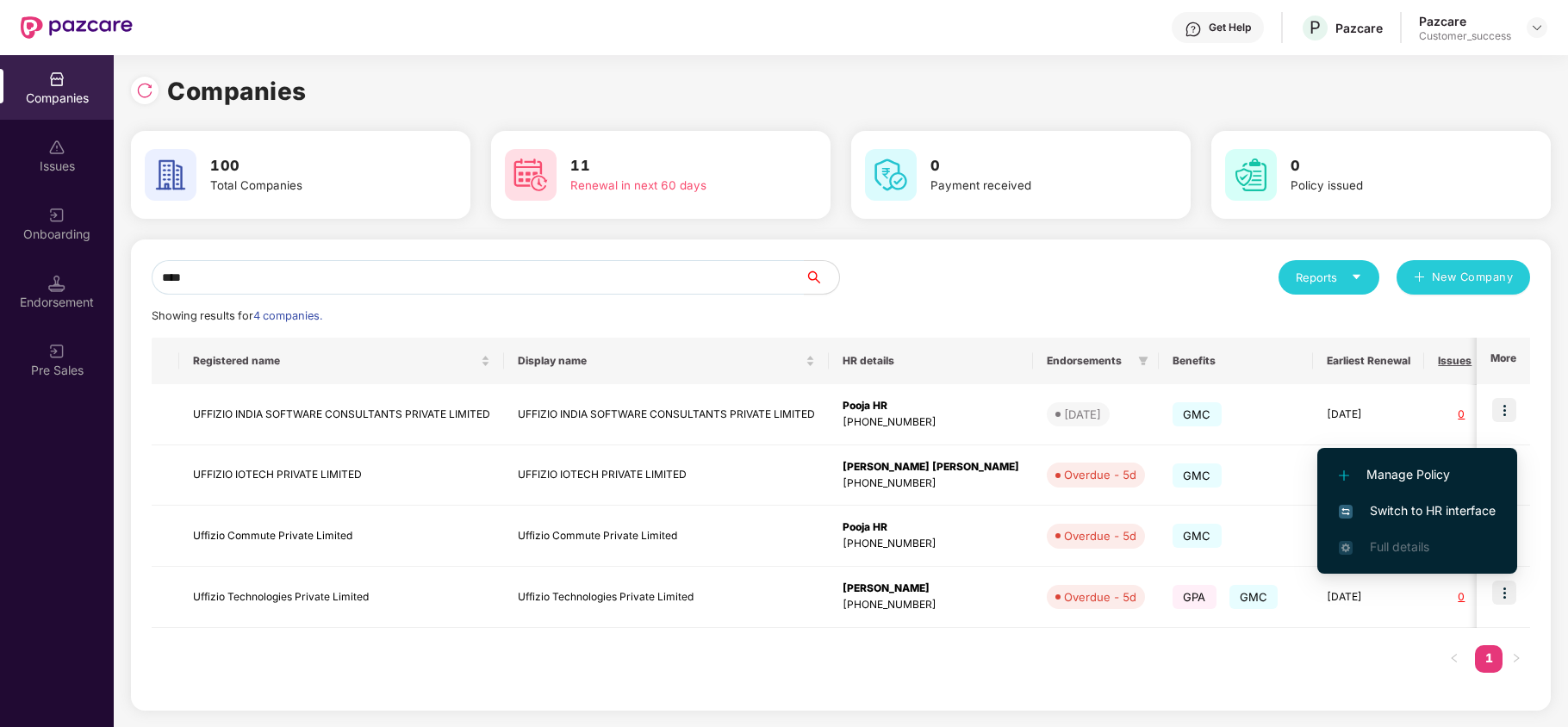
click at [1426, 501] on span "Switch to HR interface" at bounding box center [1417, 511] width 157 height 19
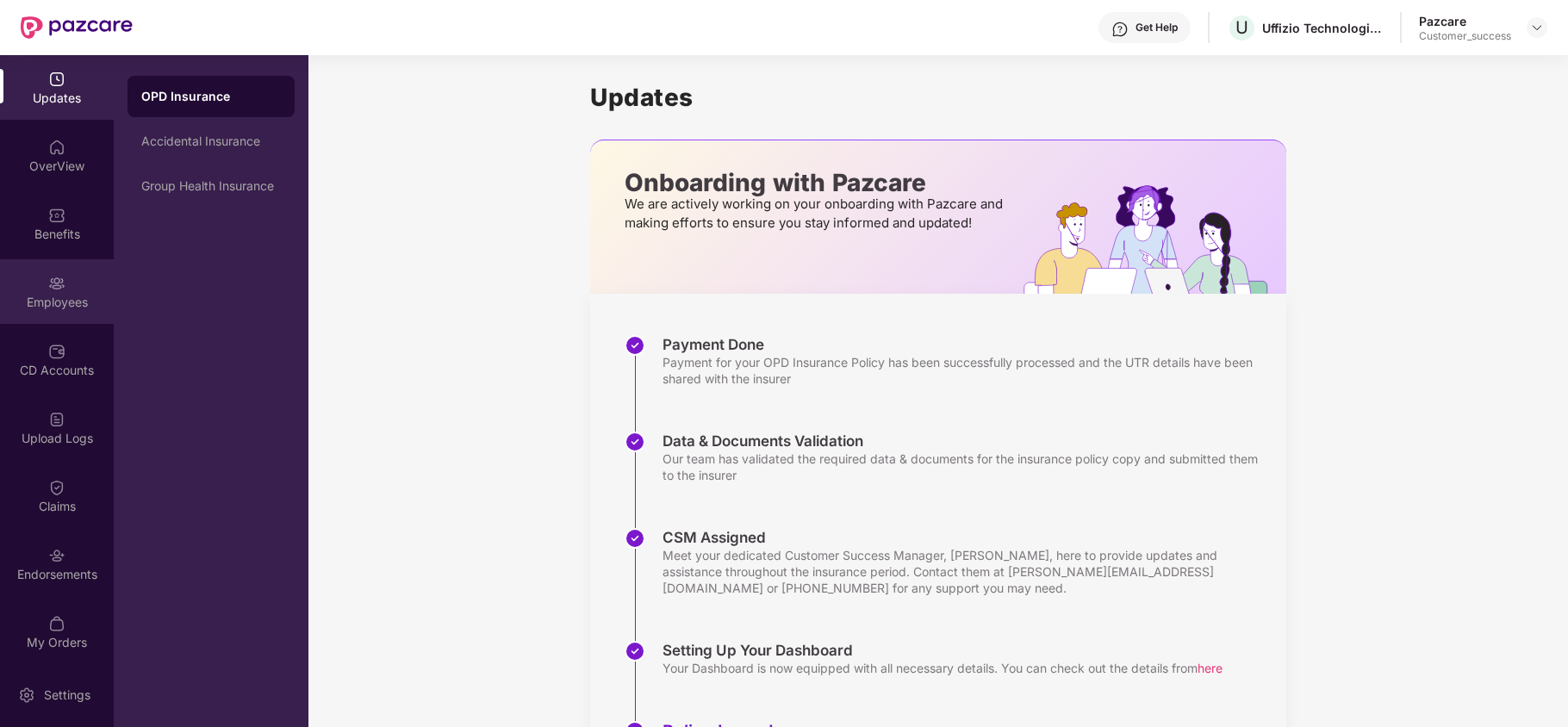
click at [71, 297] on div "Employees" at bounding box center [56, 303] width 113 height 17
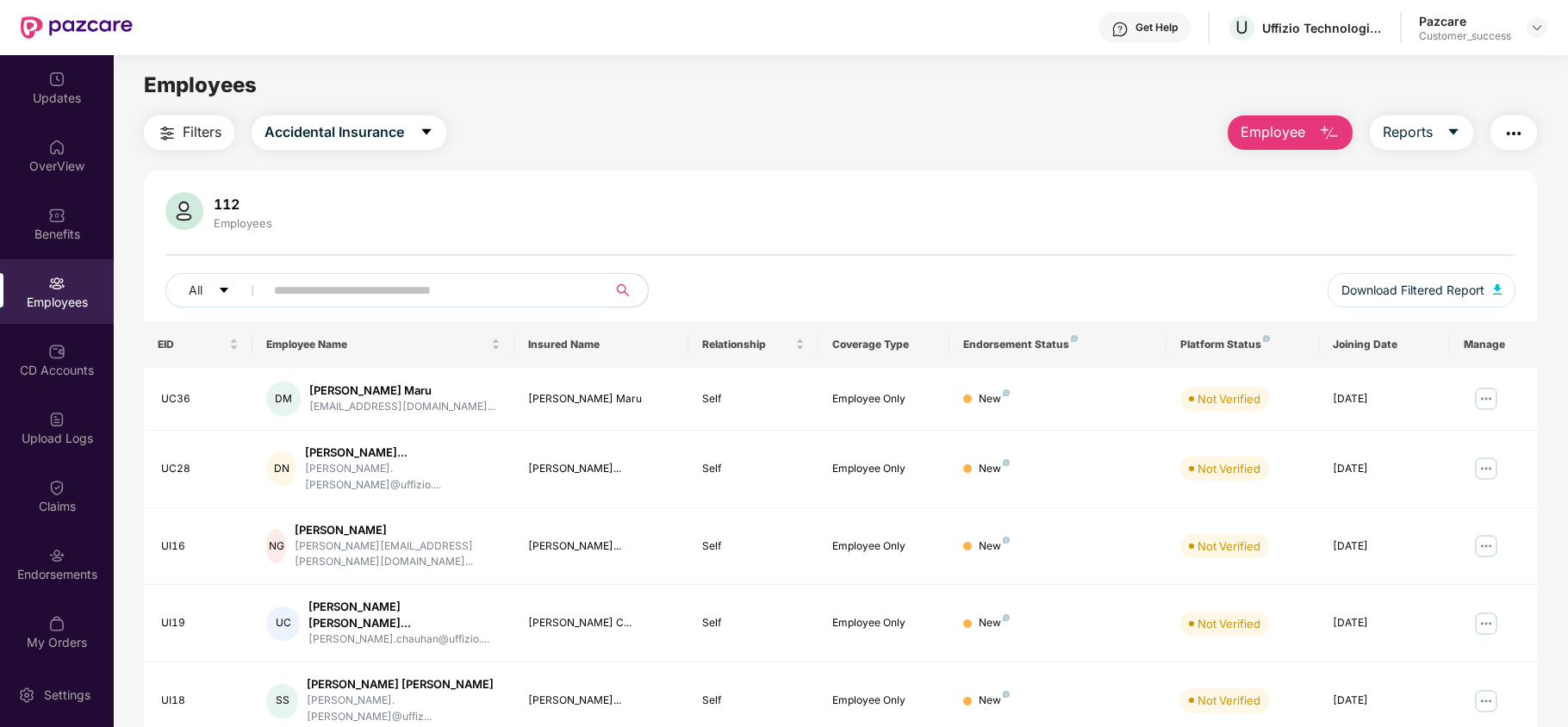
click at [355, 284] on input "text" at bounding box center [429, 290] width 310 height 26
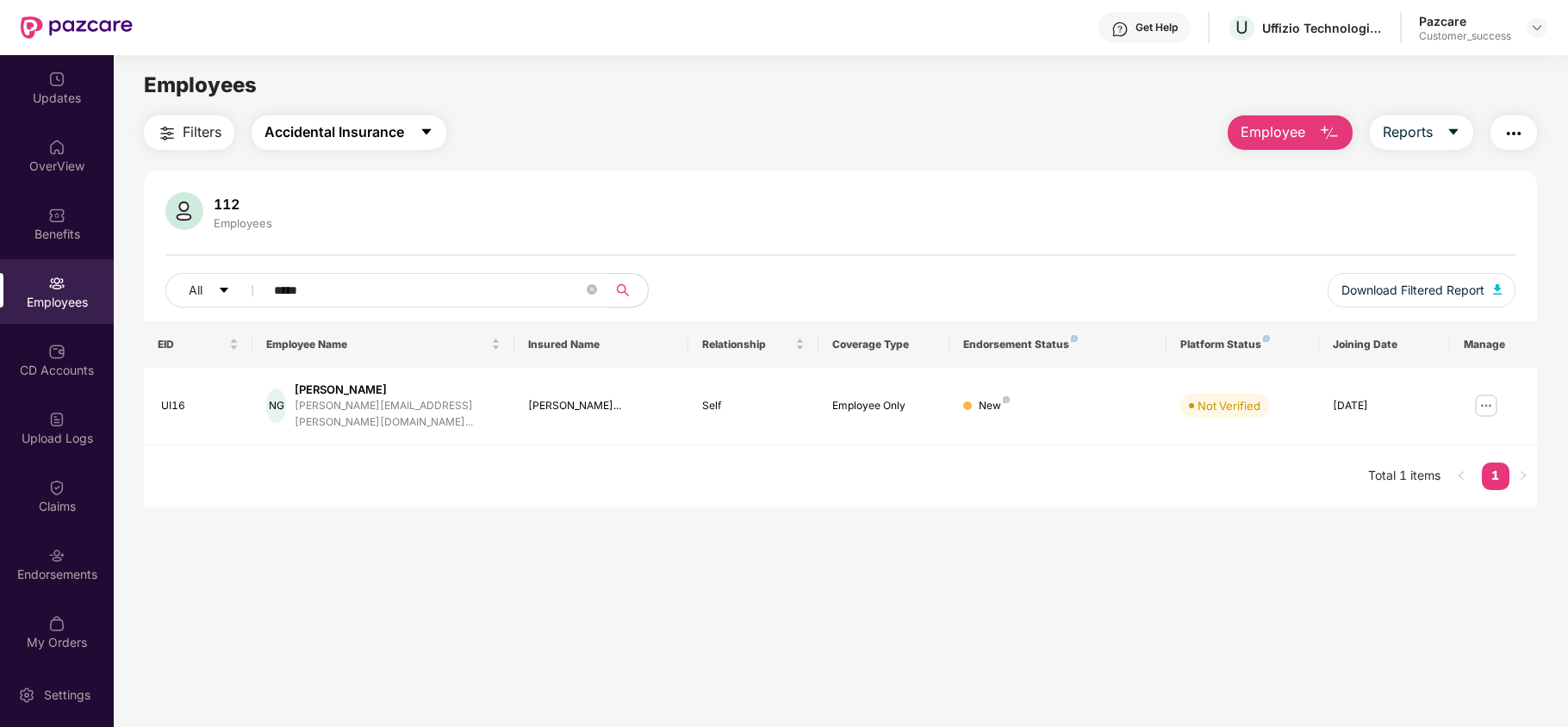
type input "*****"
click at [346, 131] on span "Accidental Insurance" at bounding box center [334, 131] width 139 height 22
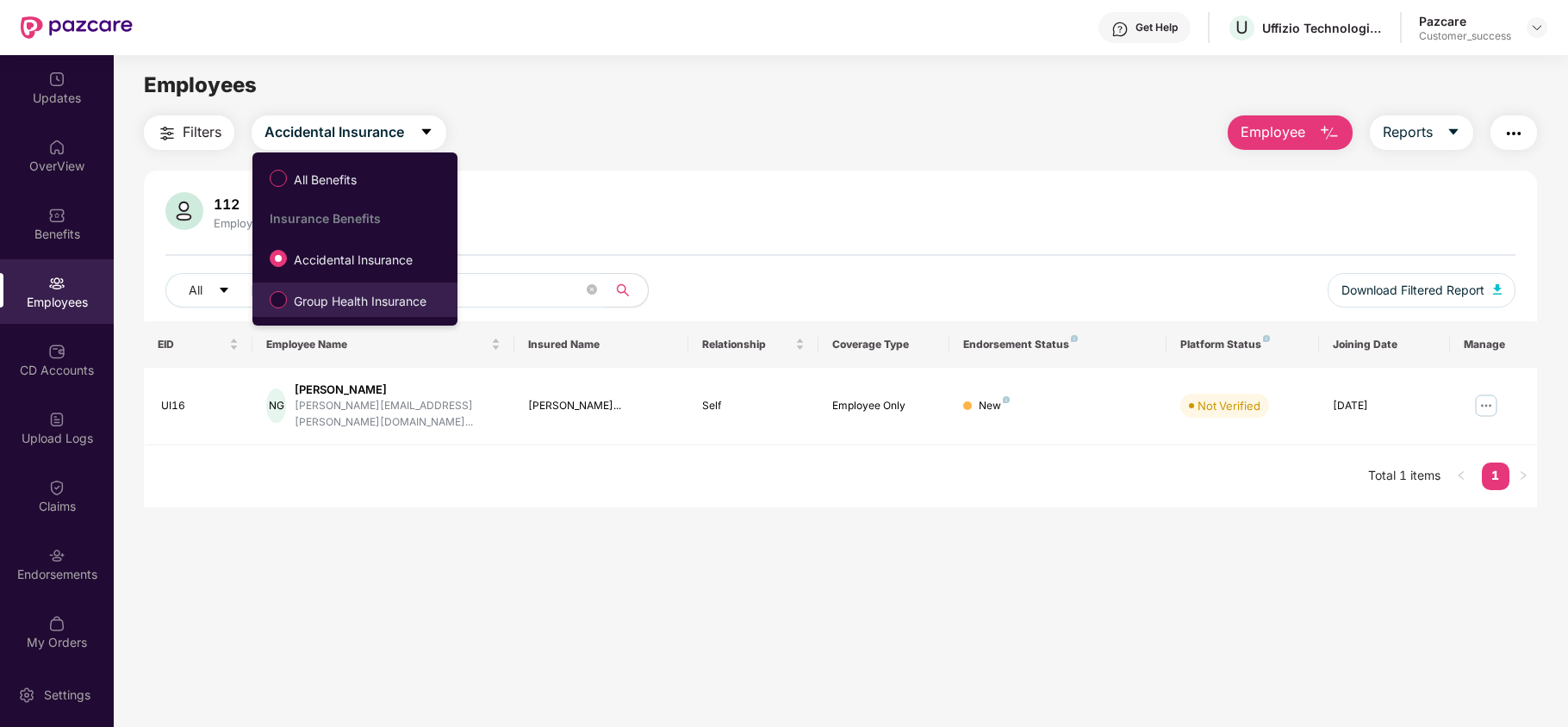
click at [366, 297] on span "Group Health Insurance" at bounding box center [360, 302] width 146 height 19
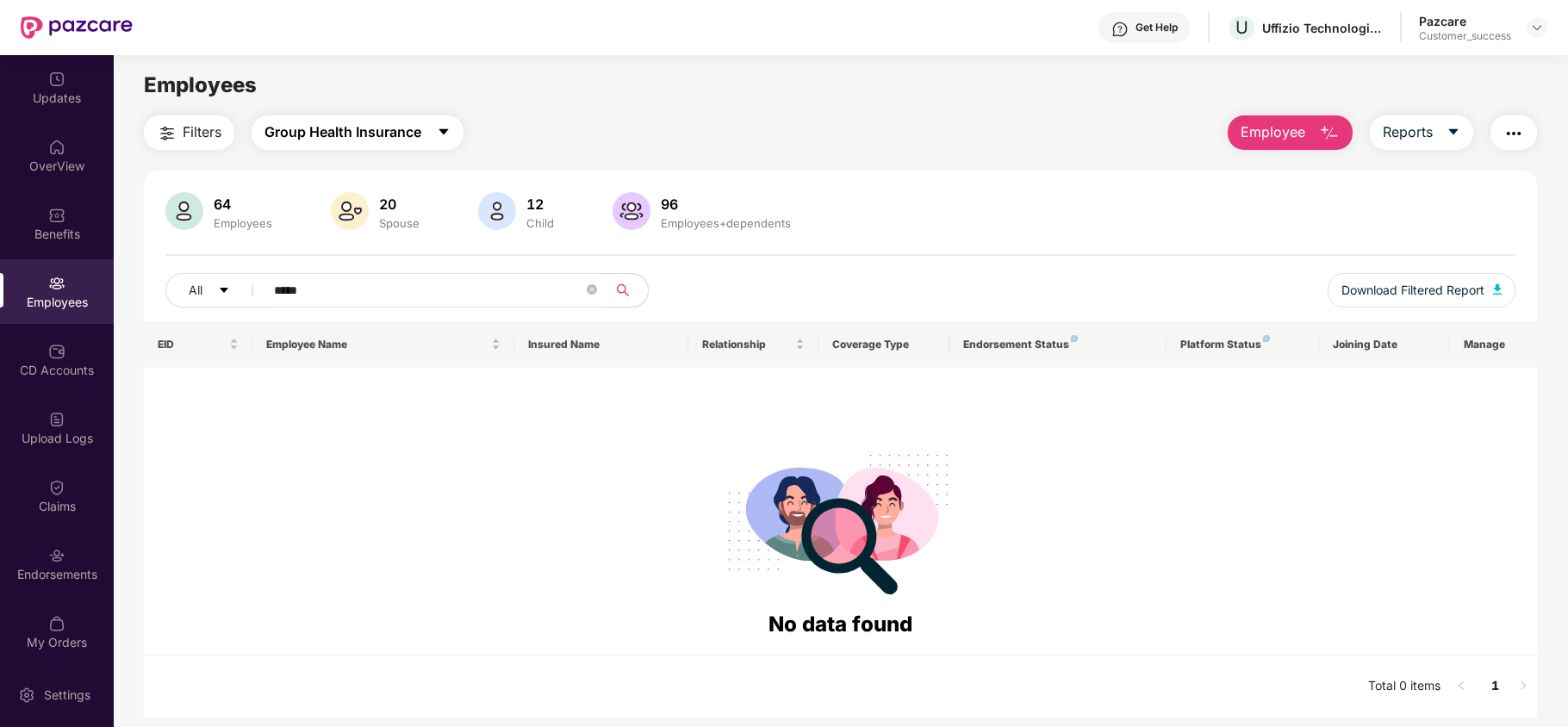
click at [368, 121] on span "Group Health Insurance" at bounding box center [342, 131] width 157 height 22
click at [518, 280] on input "*****" at bounding box center [429, 290] width 310 height 26
click at [394, 124] on span "Group Health Insurance" at bounding box center [342, 131] width 157 height 22
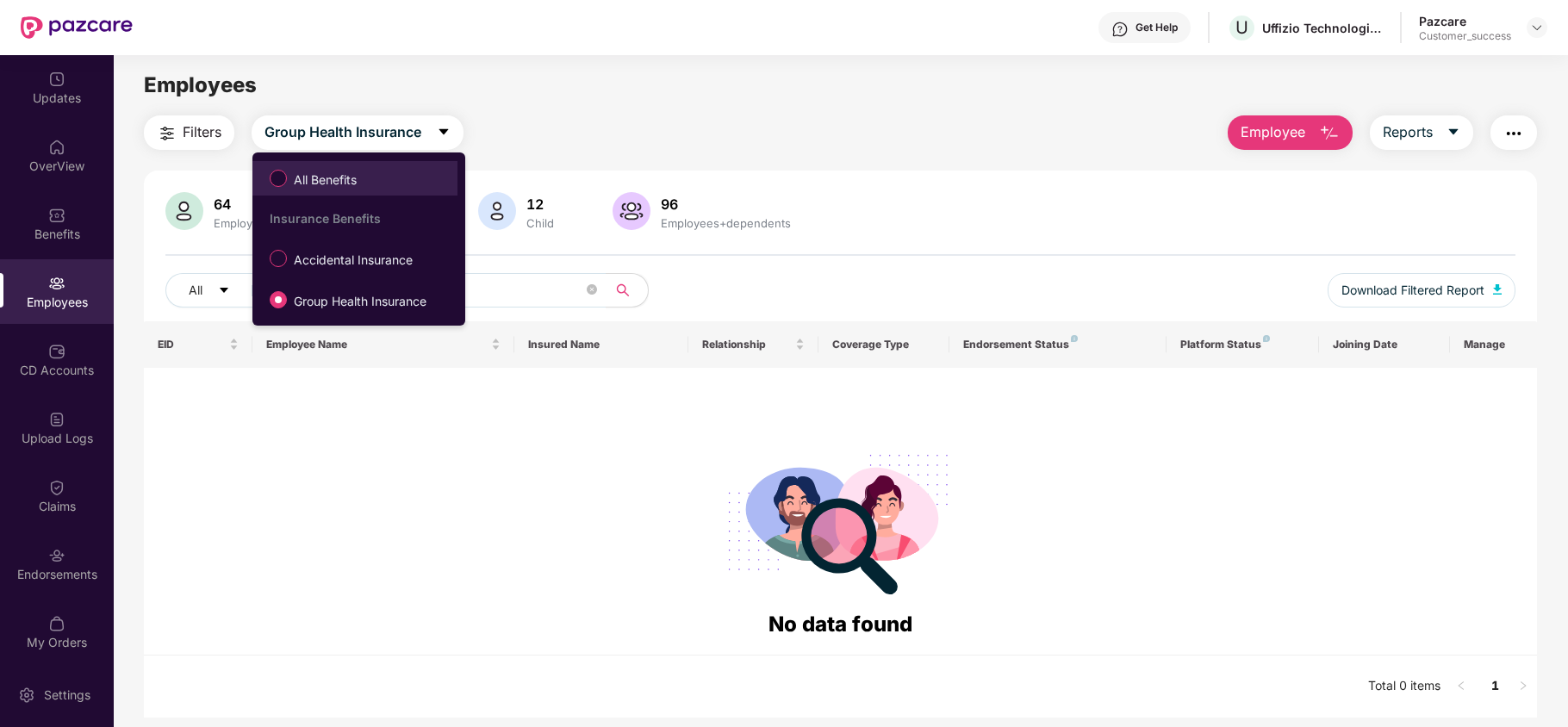
click at [381, 183] on span "All Benefits" at bounding box center [355, 178] width 188 height 29
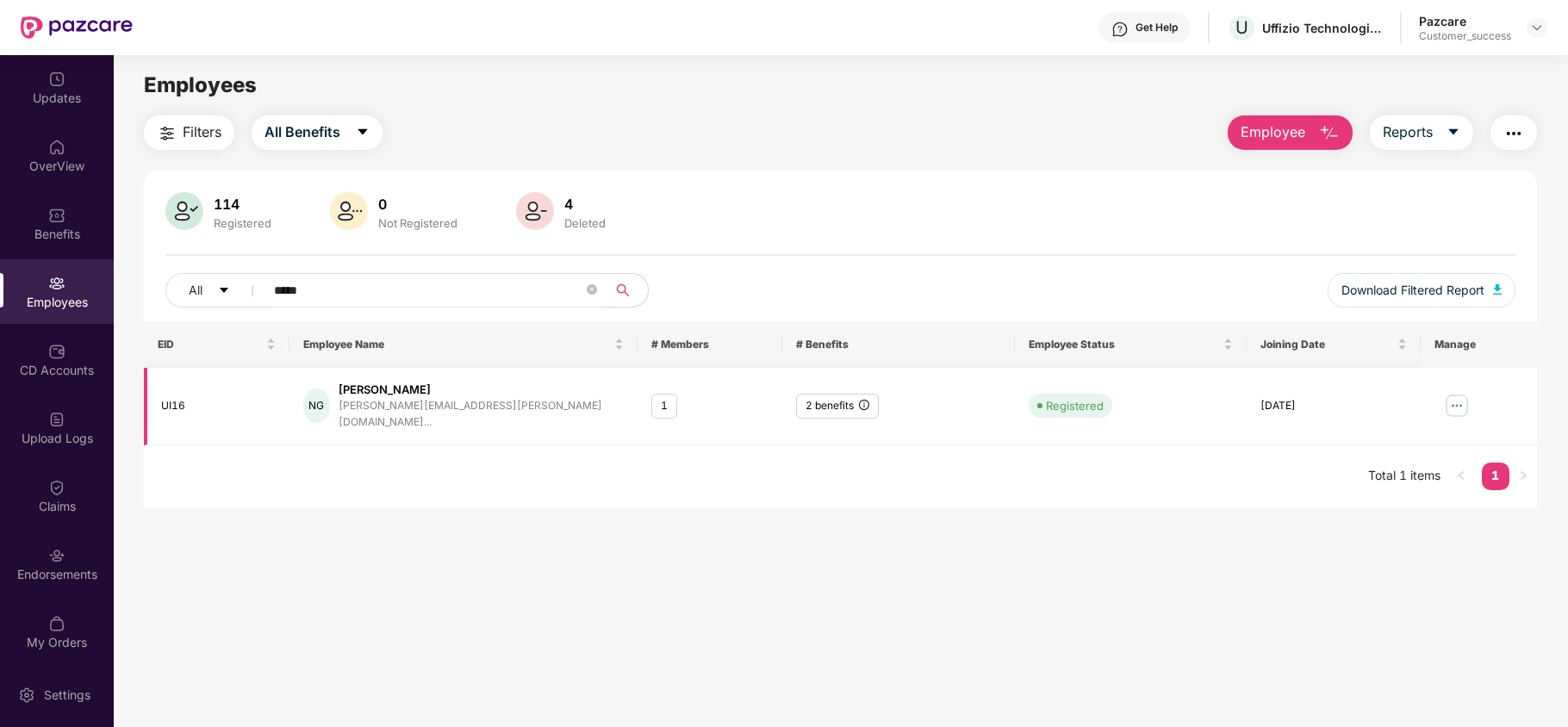
click at [849, 397] on div "2 benefits" at bounding box center [837, 405] width 83 height 25
click at [589, 293] on icon "close-circle" at bounding box center [592, 290] width 10 height 10
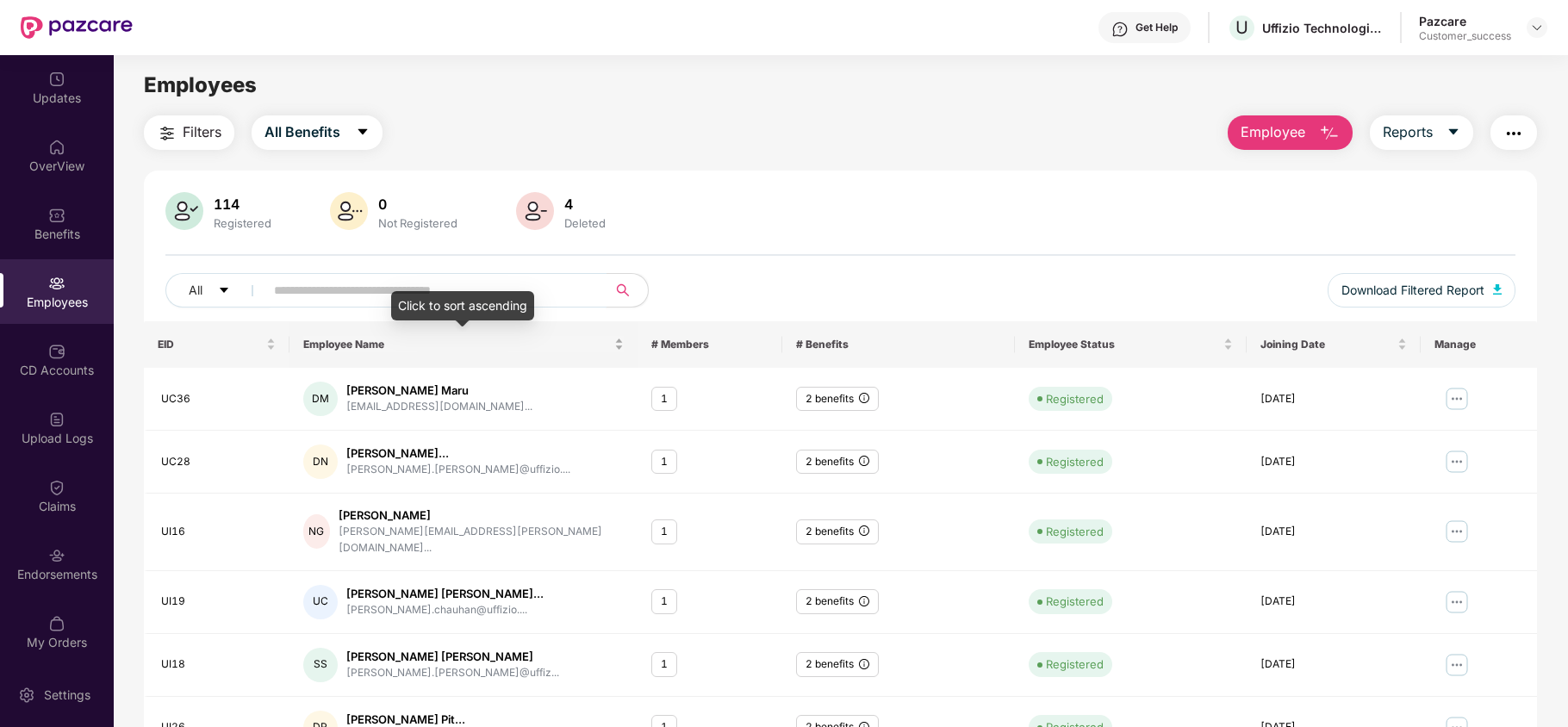
scroll to position [38, 0]
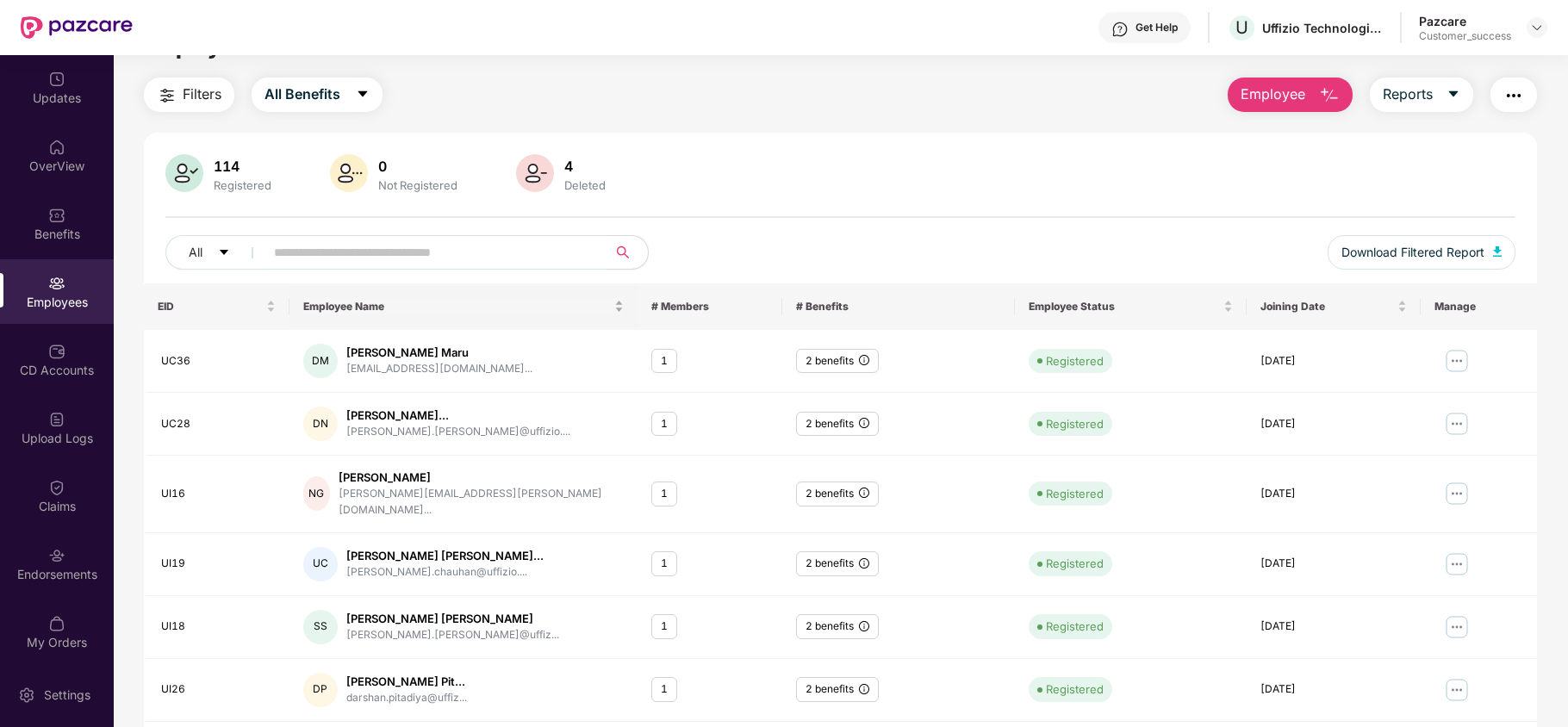
click at [534, 359] on div "DM [PERSON_NAME] Maru [EMAIL_ADDRESS][DOMAIN_NAME]..." at bounding box center [464, 360] width 321 height 35
drag, startPoint x: 1524, startPoint y: 25, endPoint x: 1540, endPoint y: 29, distance: 16.5
click at [1540, 29] on div "Pazcare Customer_success" at bounding box center [1483, 28] width 128 height 30
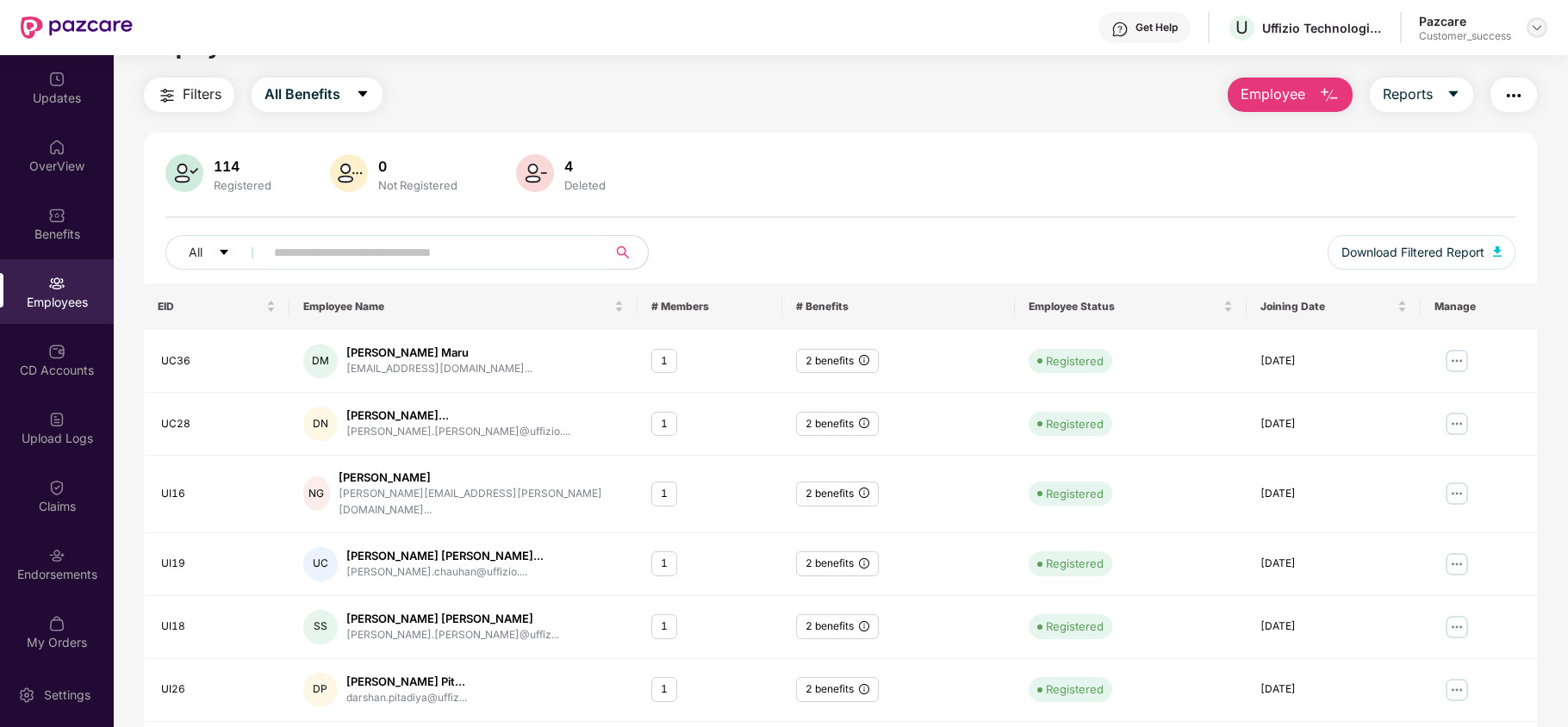
click at [1540, 29] on img at bounding box center [1537, 28] width 14 height 14
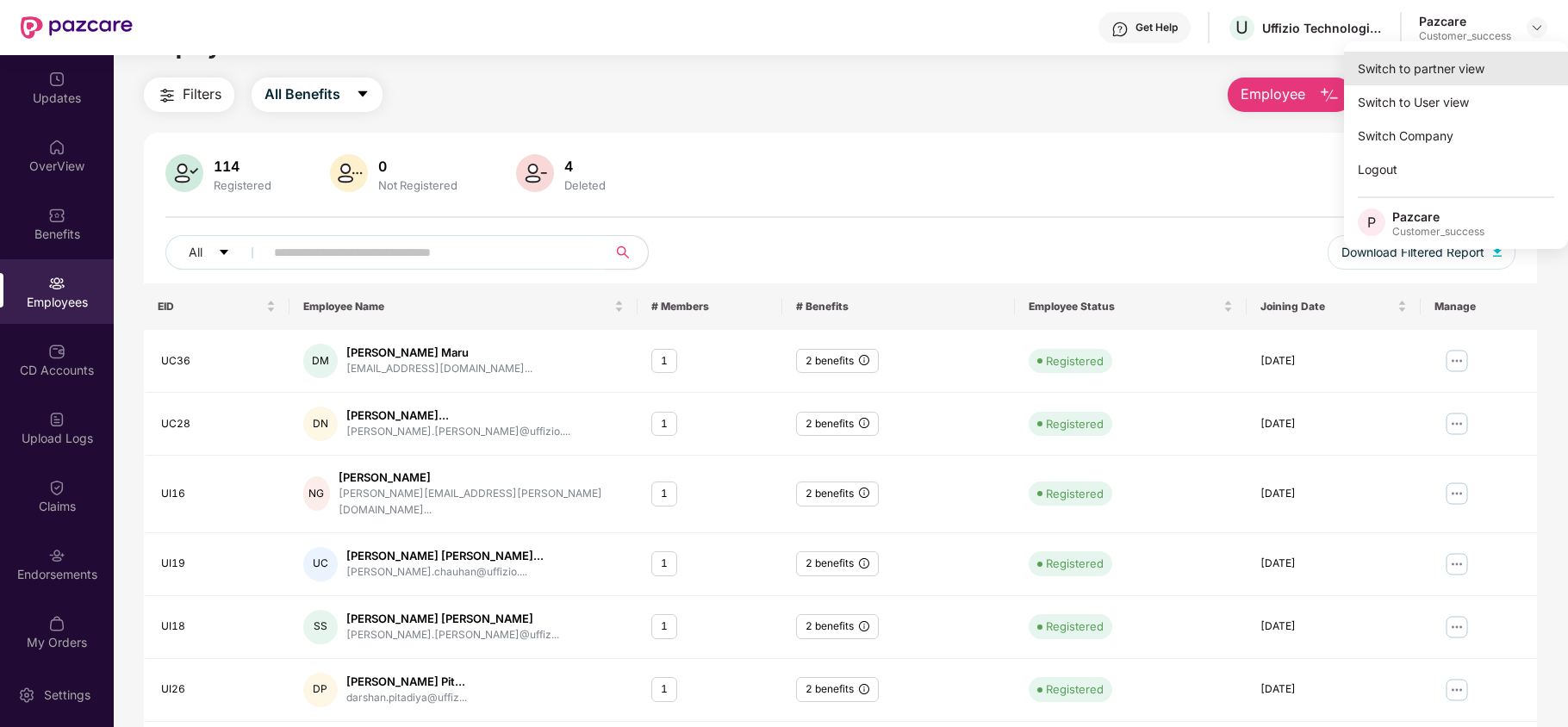
click at [1455, 84] on div "Switch to partner view" at bounding box center [1456, 68] width 224 height 34
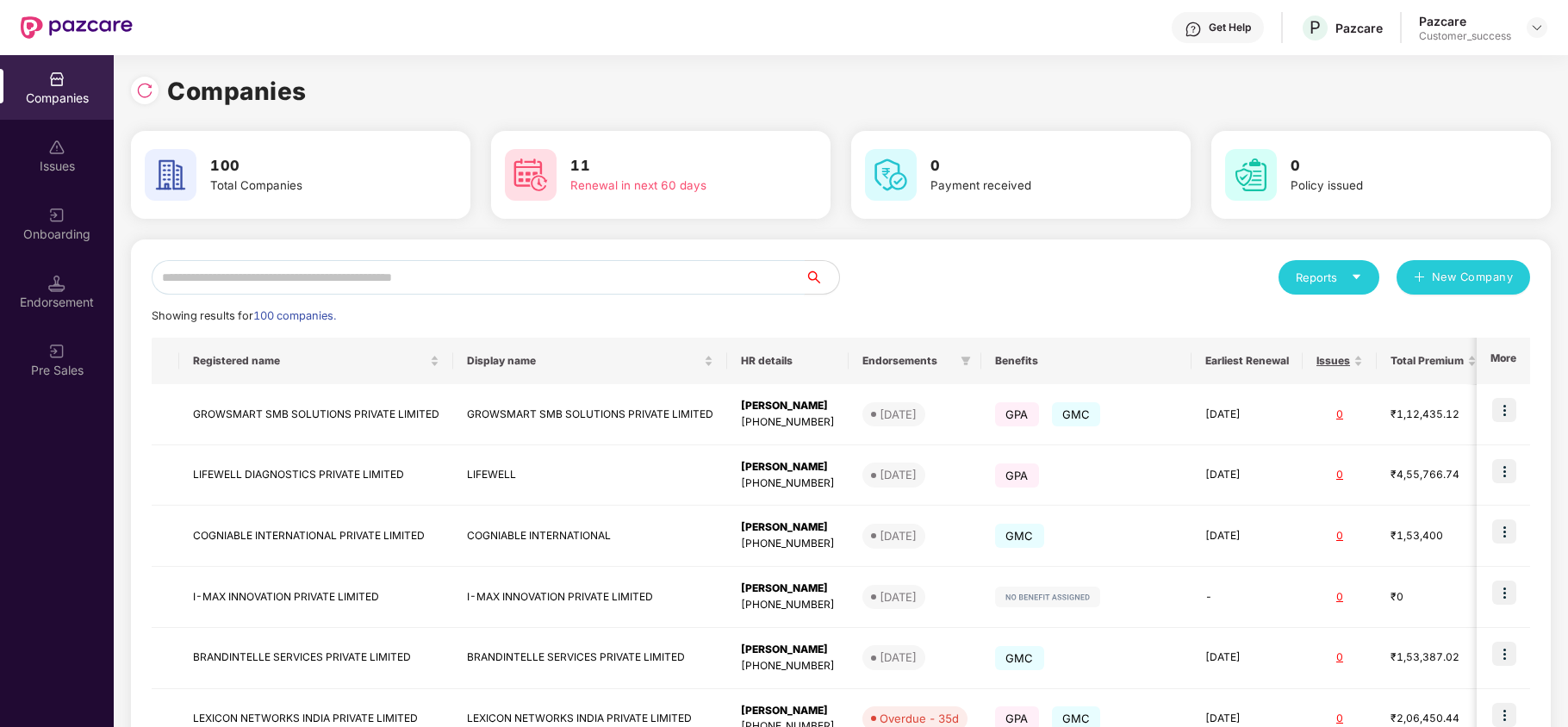
click at [421, 290] on input "text" at bounding box center [477, 277] width 653 height 35
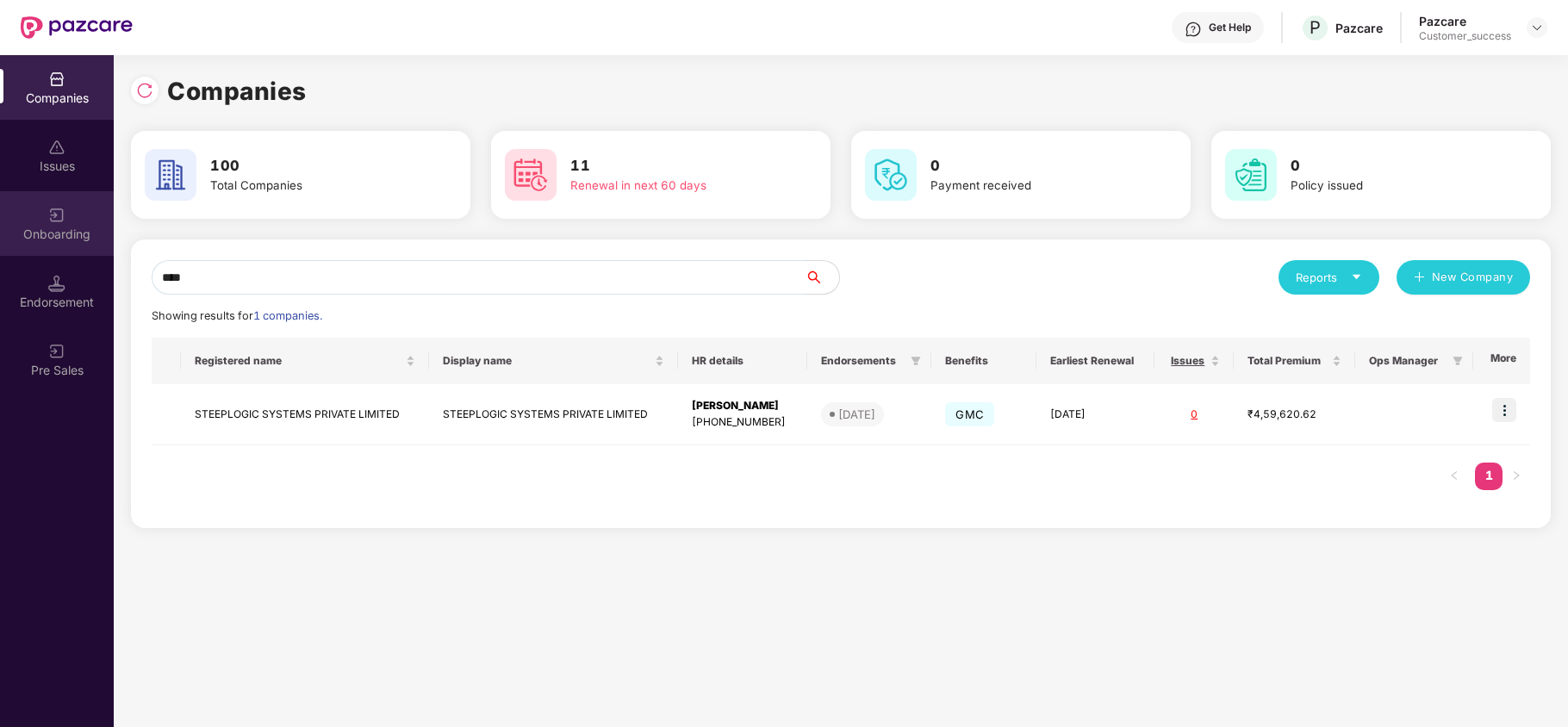
type input "****"
click at [48, 217] on img at bounding box center [57, 215] width 17 height 17
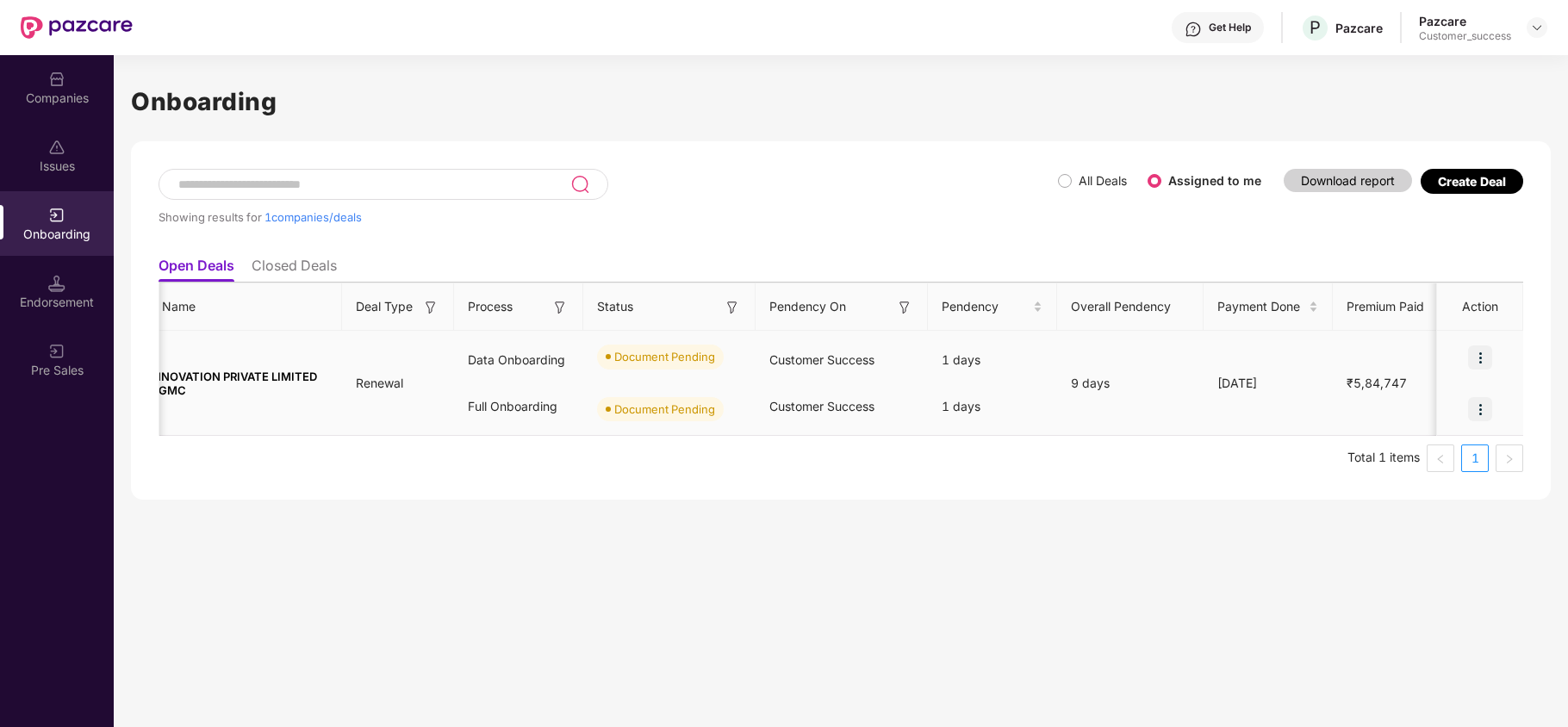
scroll to position [0, 0]
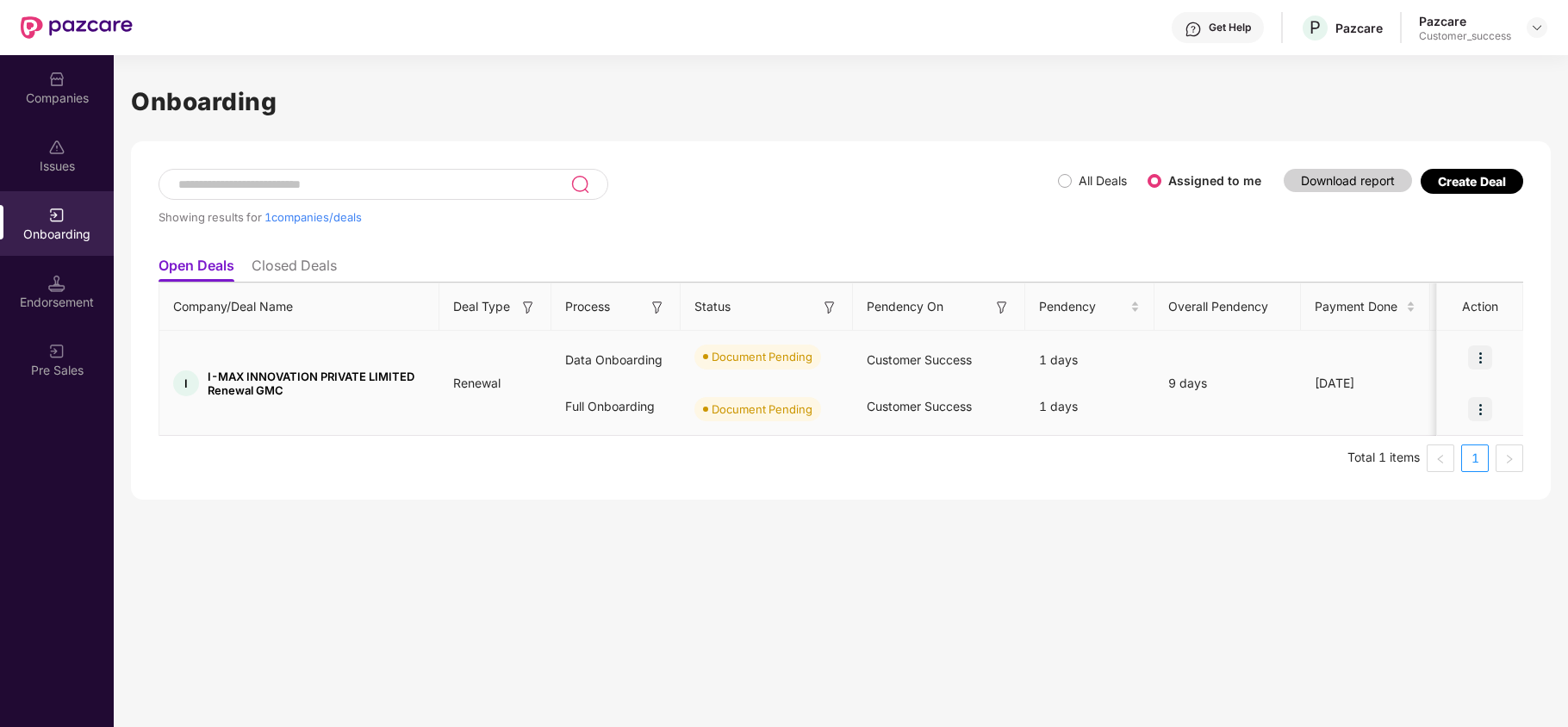
click at [1475, 353] on img at bounding box center [1480, 357] width 24 height 24
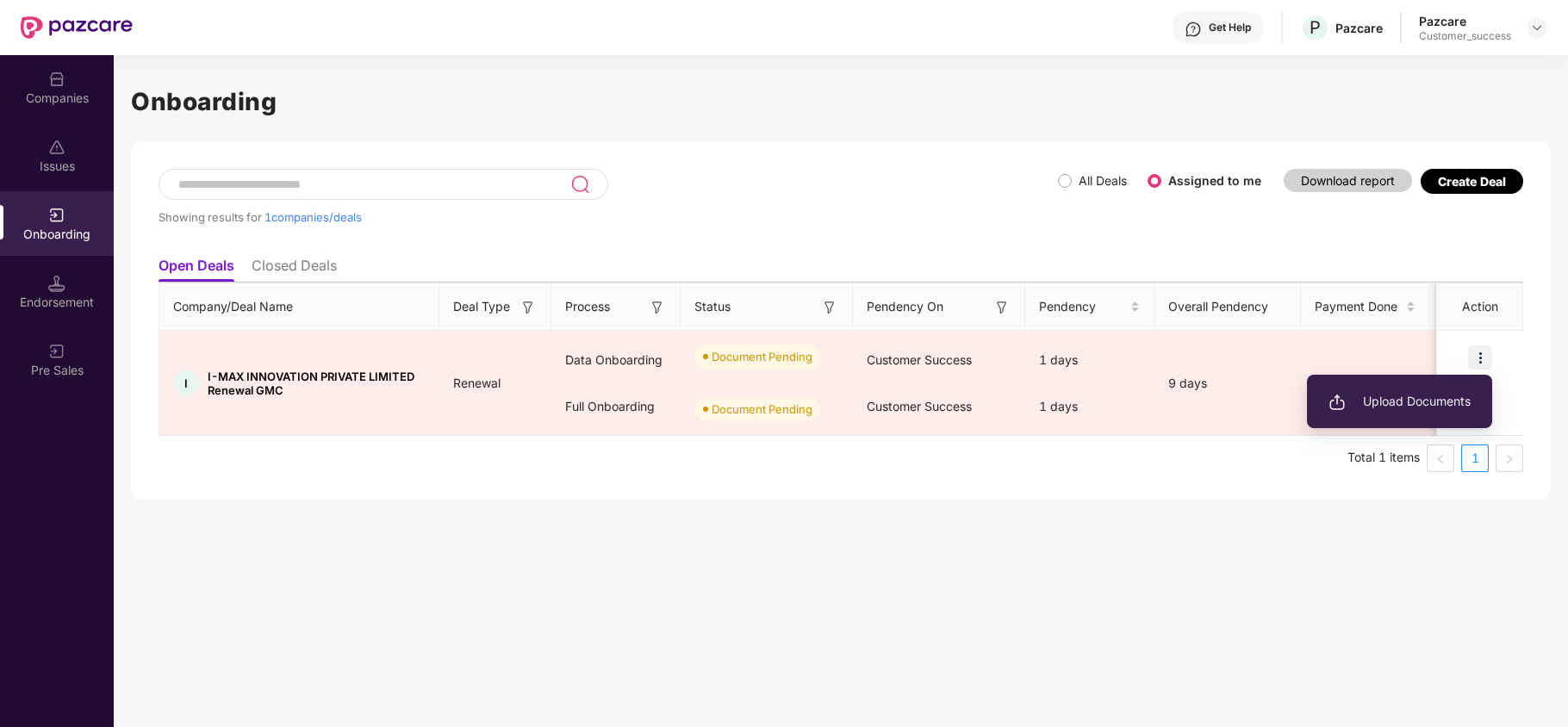
click at [60, 114] on div "Companies" at bounding box center [56, 87] width 113 height 65
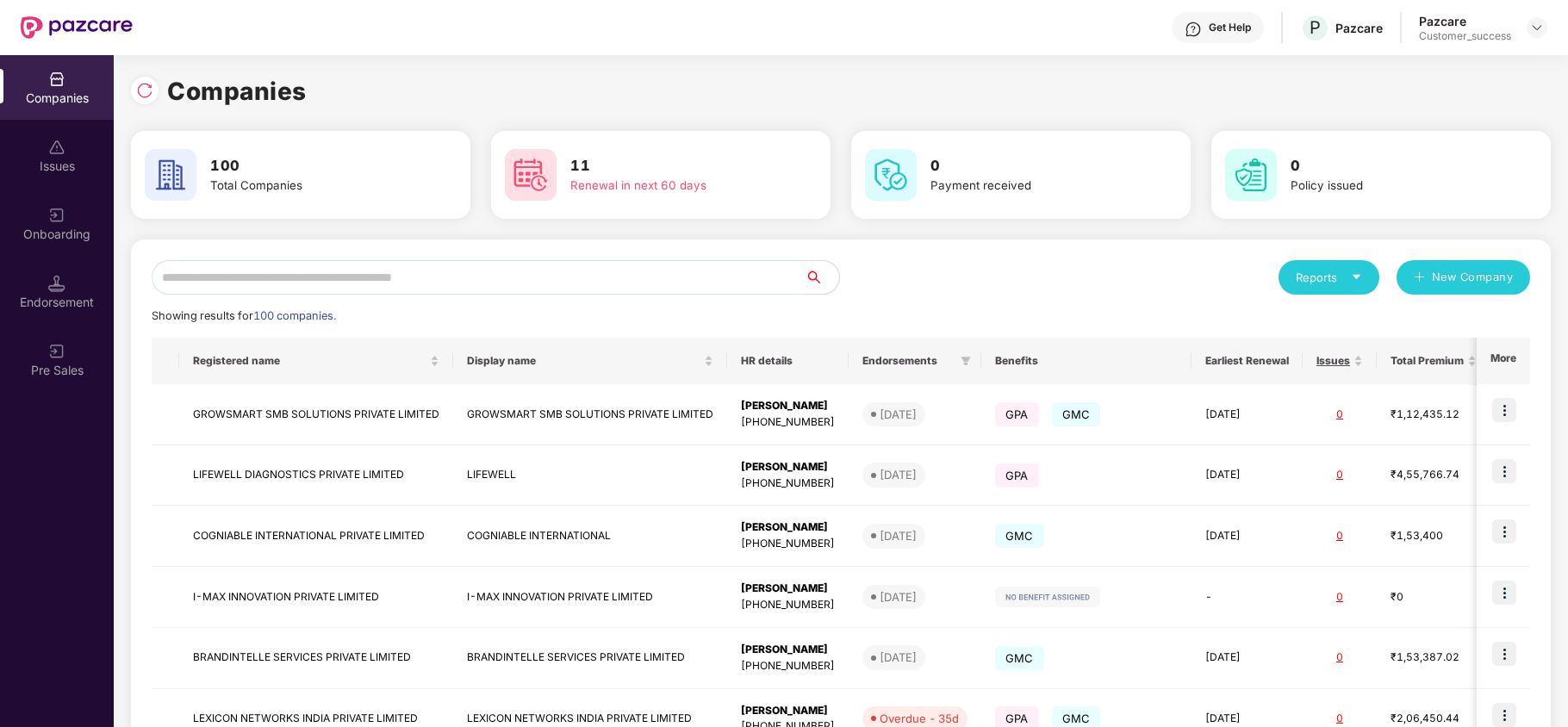
click at [293, 284] on input "text" at bounding box center [477, 277] width 653 height 35
click at [284, 276] on input "text" at bounding box center [477, 277] width 653 height 35
click at [345, 284] on input "text" at bounding box center [477, 277] width 653 height 35
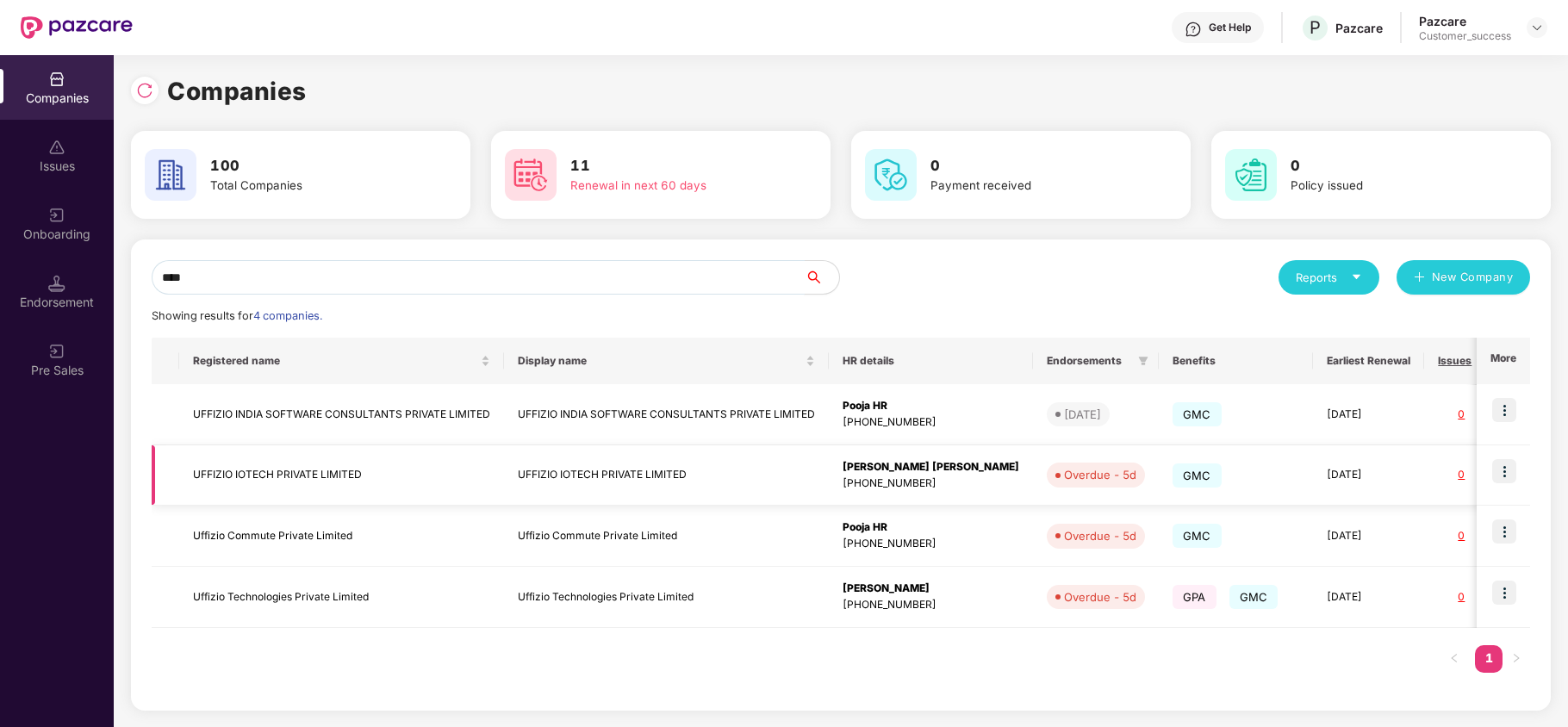
type input "****"
click at [1501, 469] on img at bounding box center [1504, 471] width 24 height 24
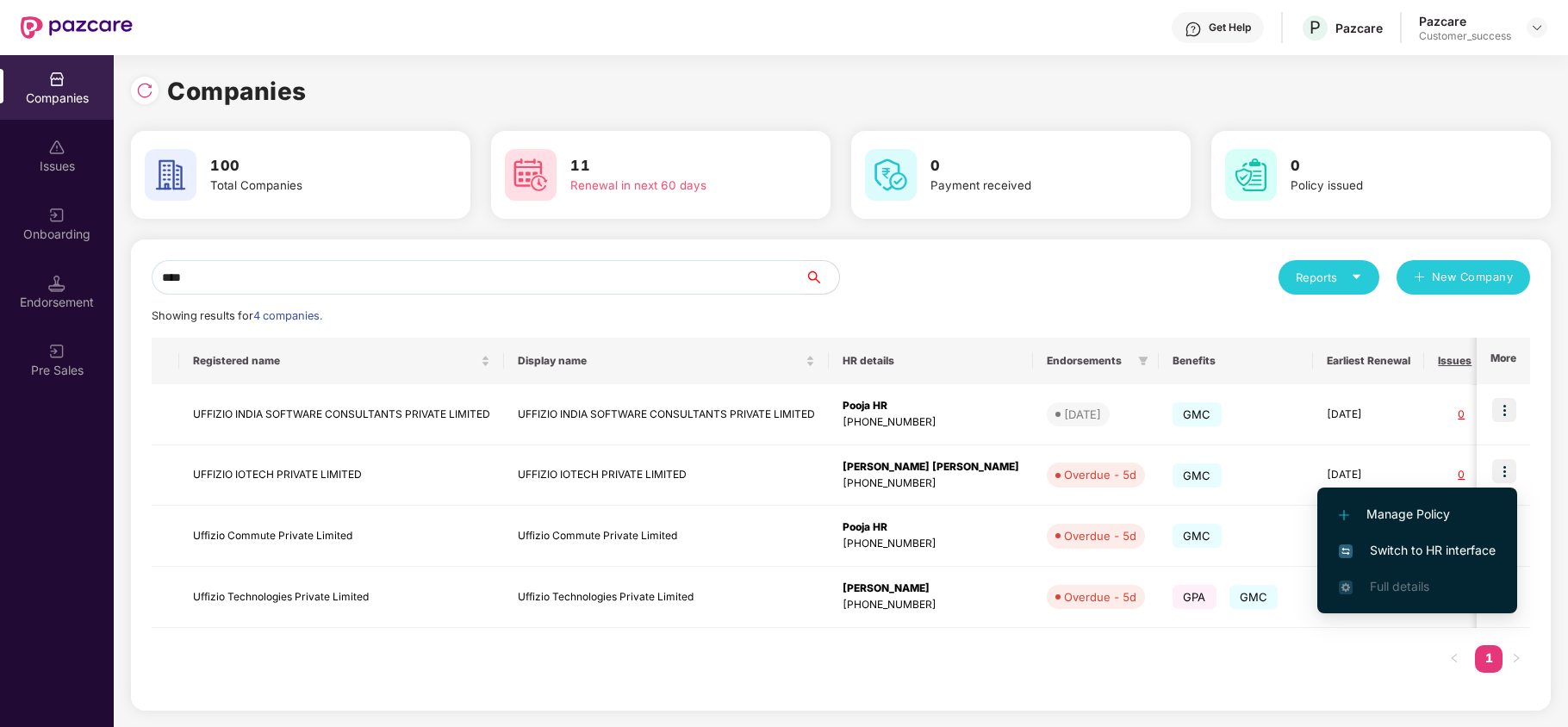
click at [1448, 554] on span "Switch to HR interface" at bounding box center [1417, 551] width 157 height 19
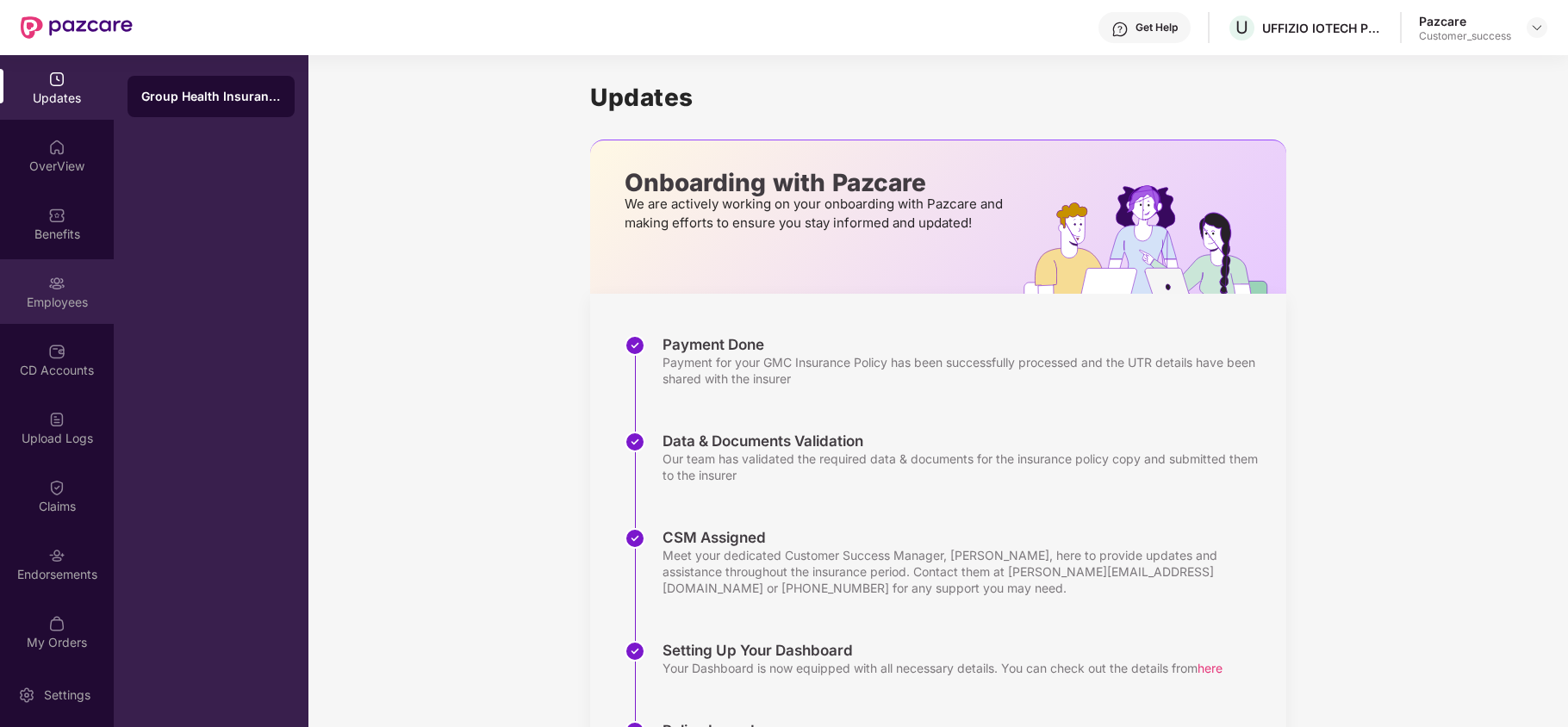
click at [85, 284] on div "Employees" at bounding box center [56, 291] width 113 height 65
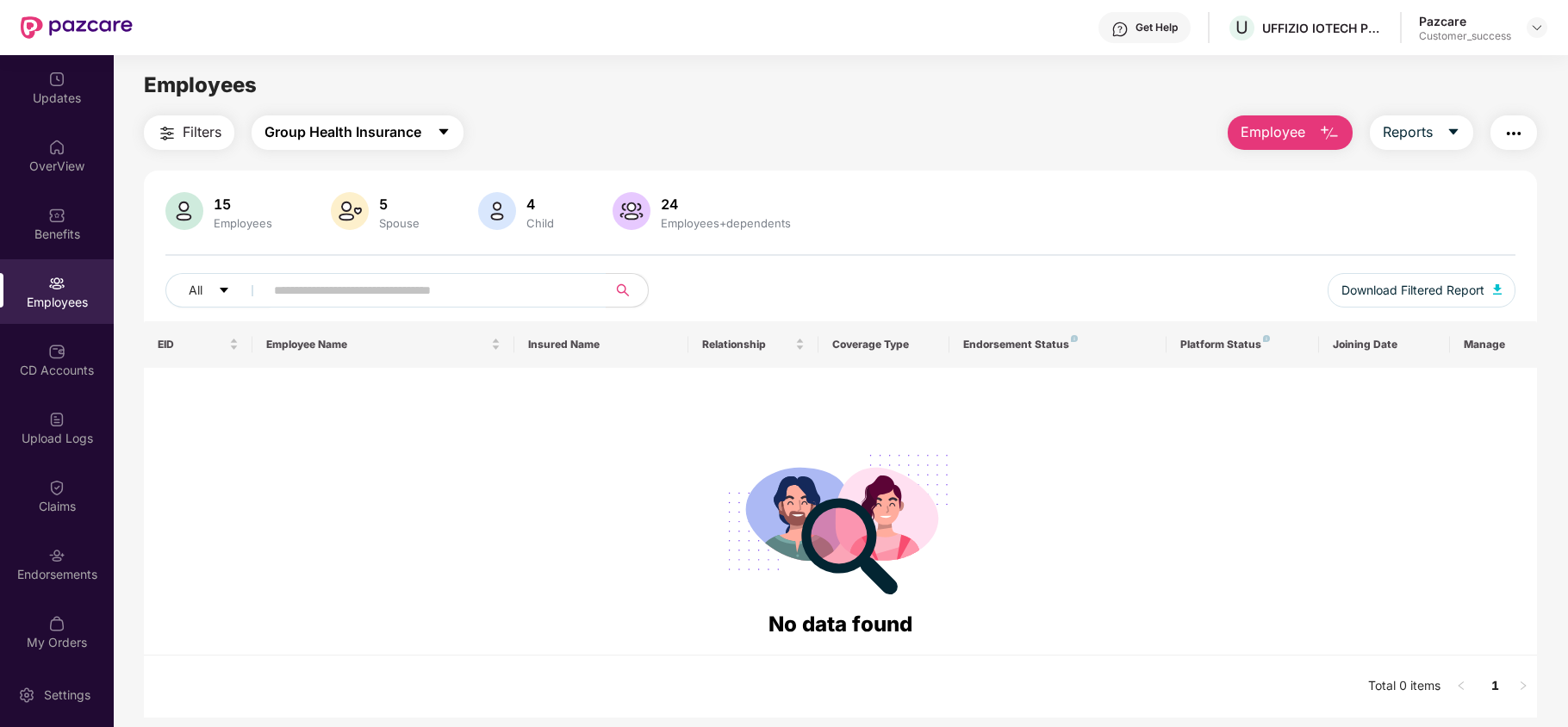
click at [338, 122] on span "Group Health Insurance" at bounding box center [342, 131] width 157 height 22
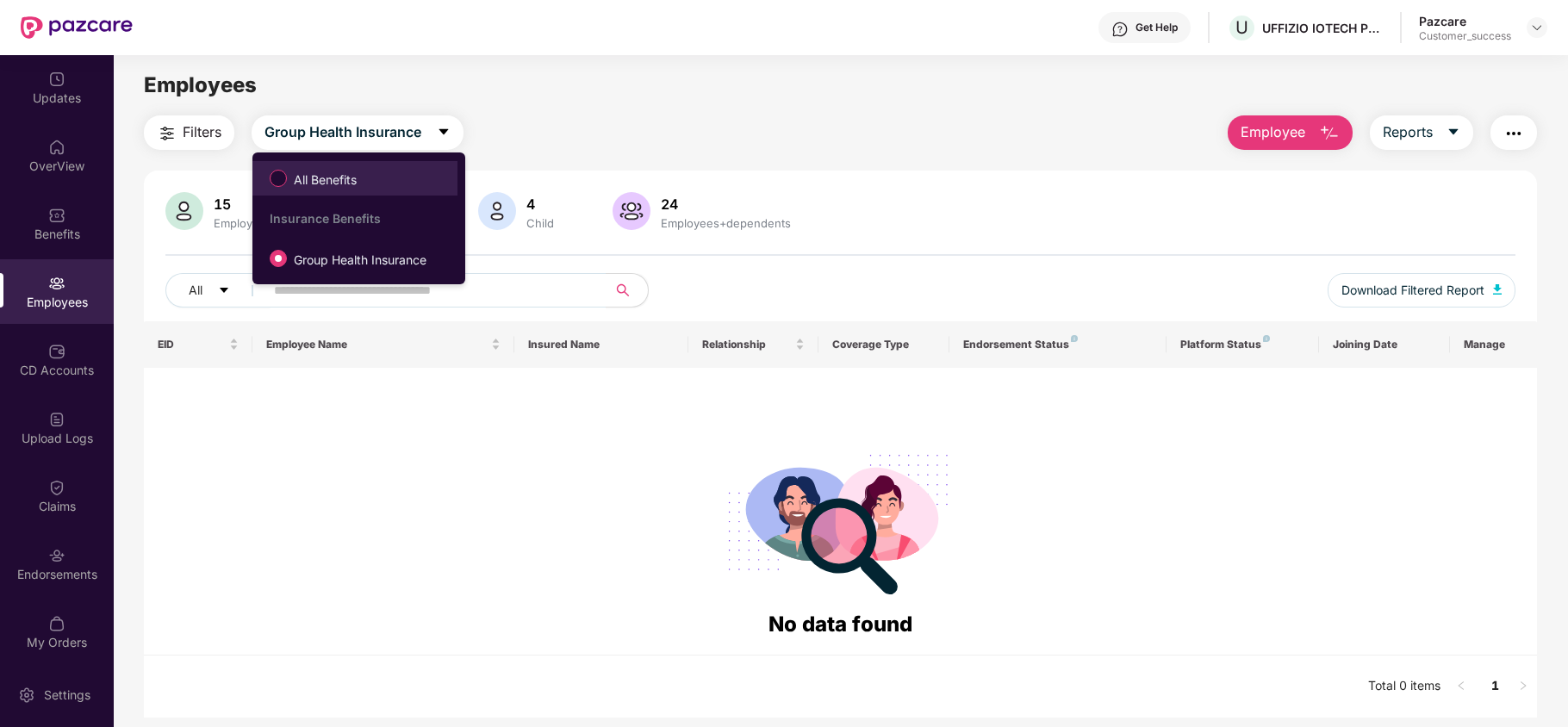
click at [344, 170] on span "All Benefits" at bounding box center [325, 180] width 77 height 19
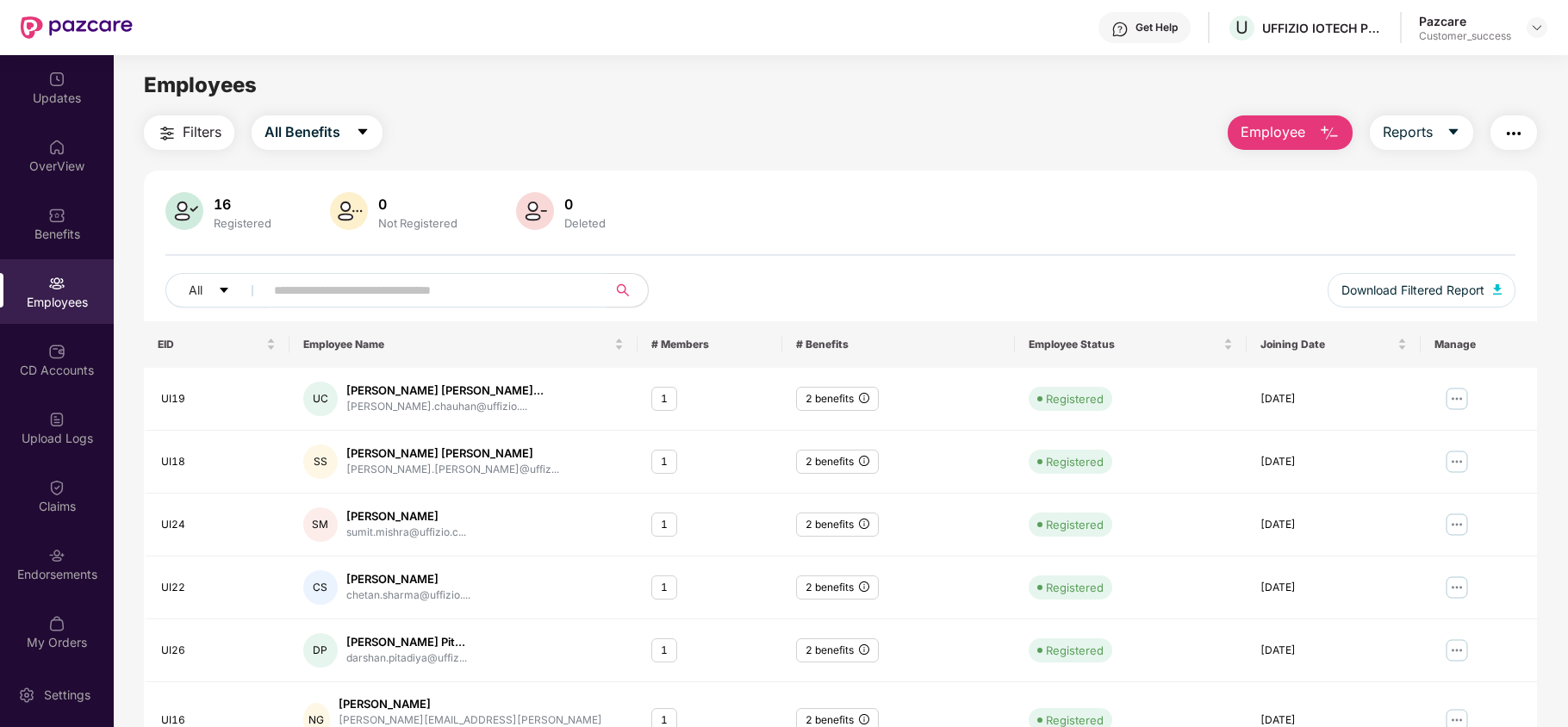
click at [362, 300] on input "text" at bounding box center [429, 290] width 310 height 26
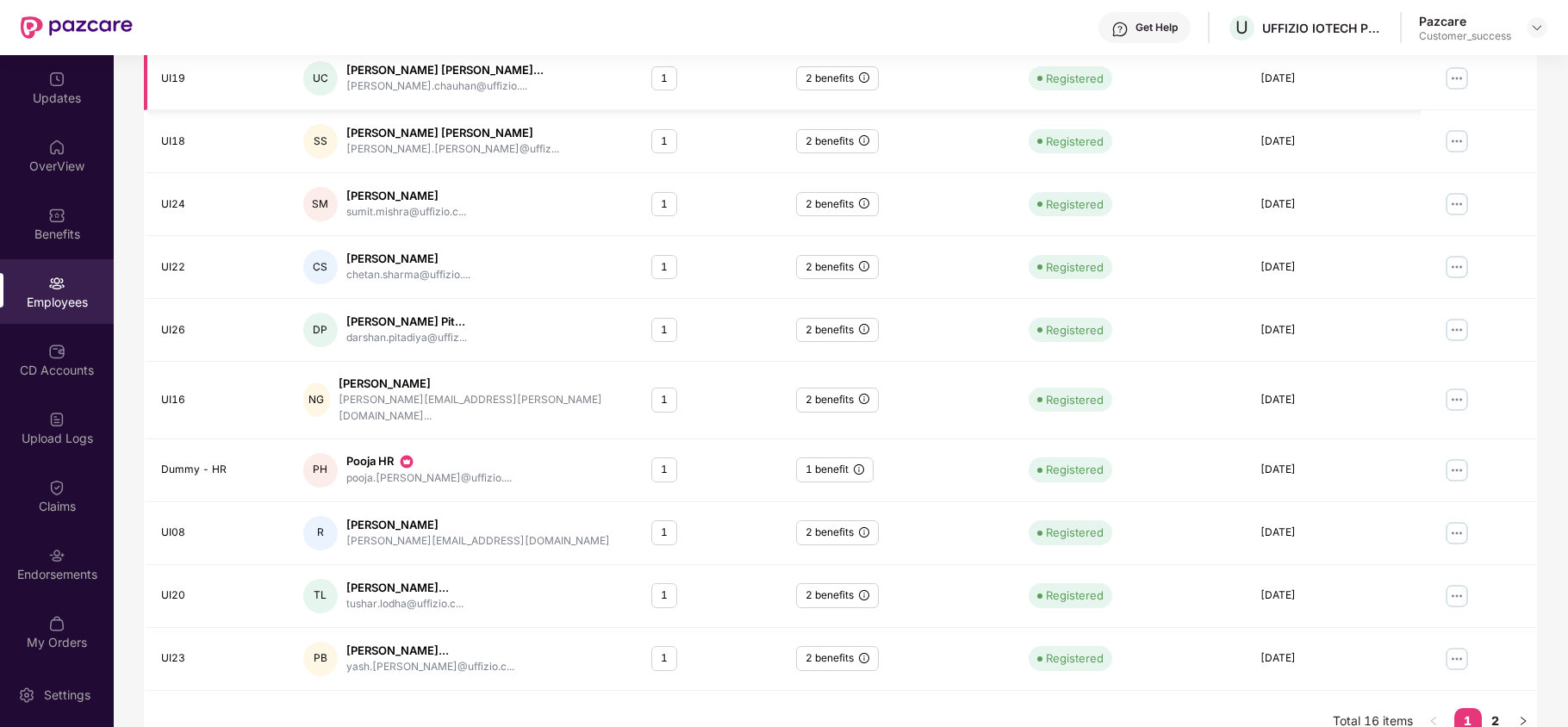
scroll to position [322, 0]
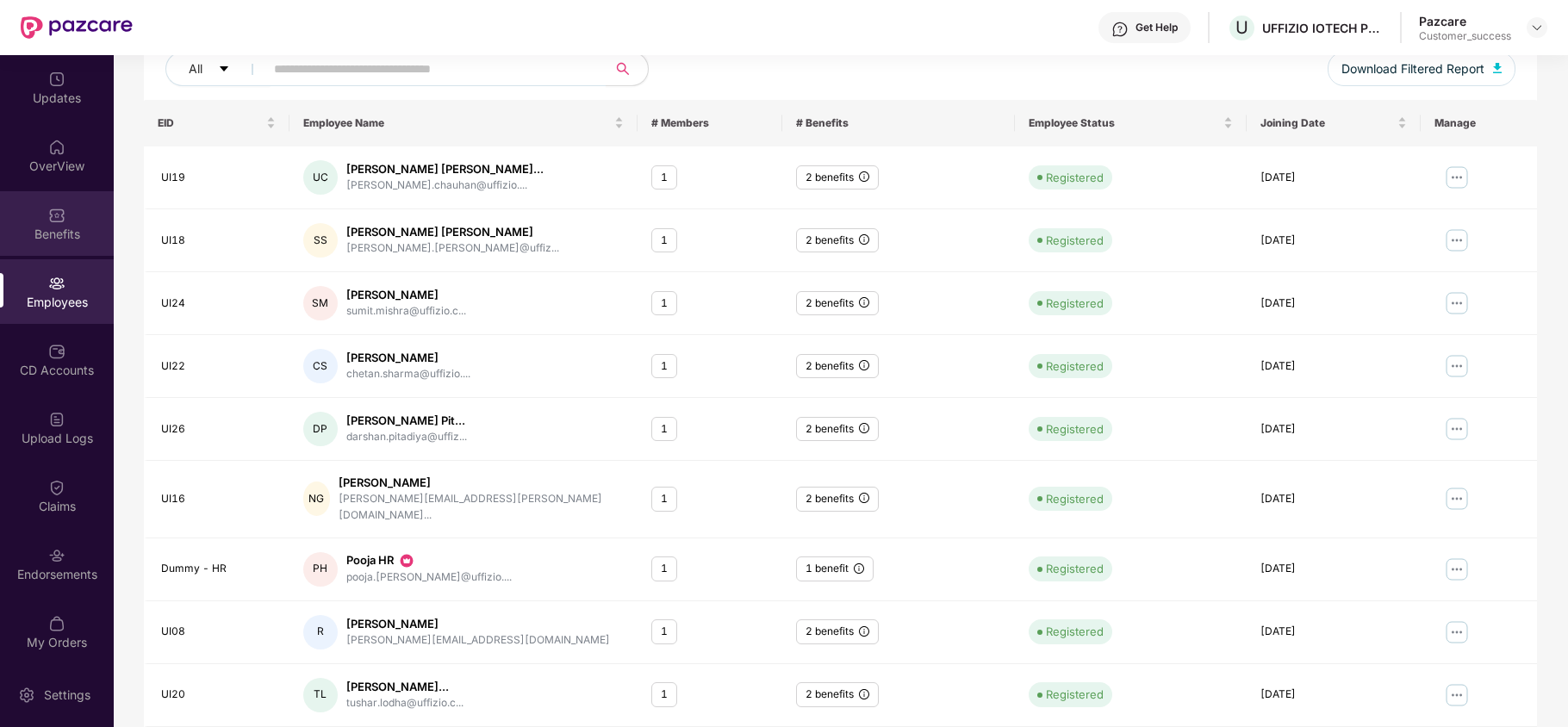
click at [53, 238] on div "Benefits" at bounding box center [56, 234] width 113 height 17
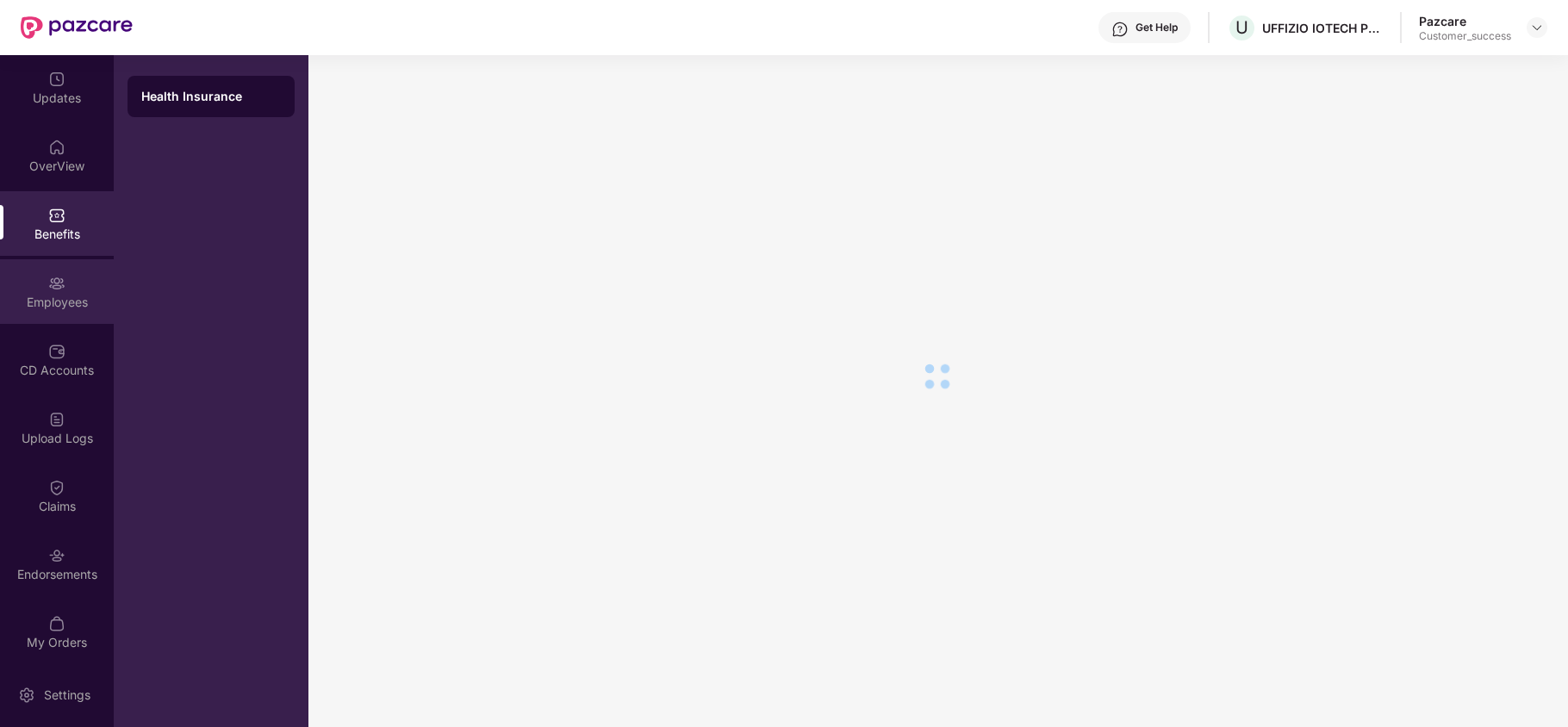
click at [52, 307] on div "Employees" at bounding box center [56, 303] width 113 height 17
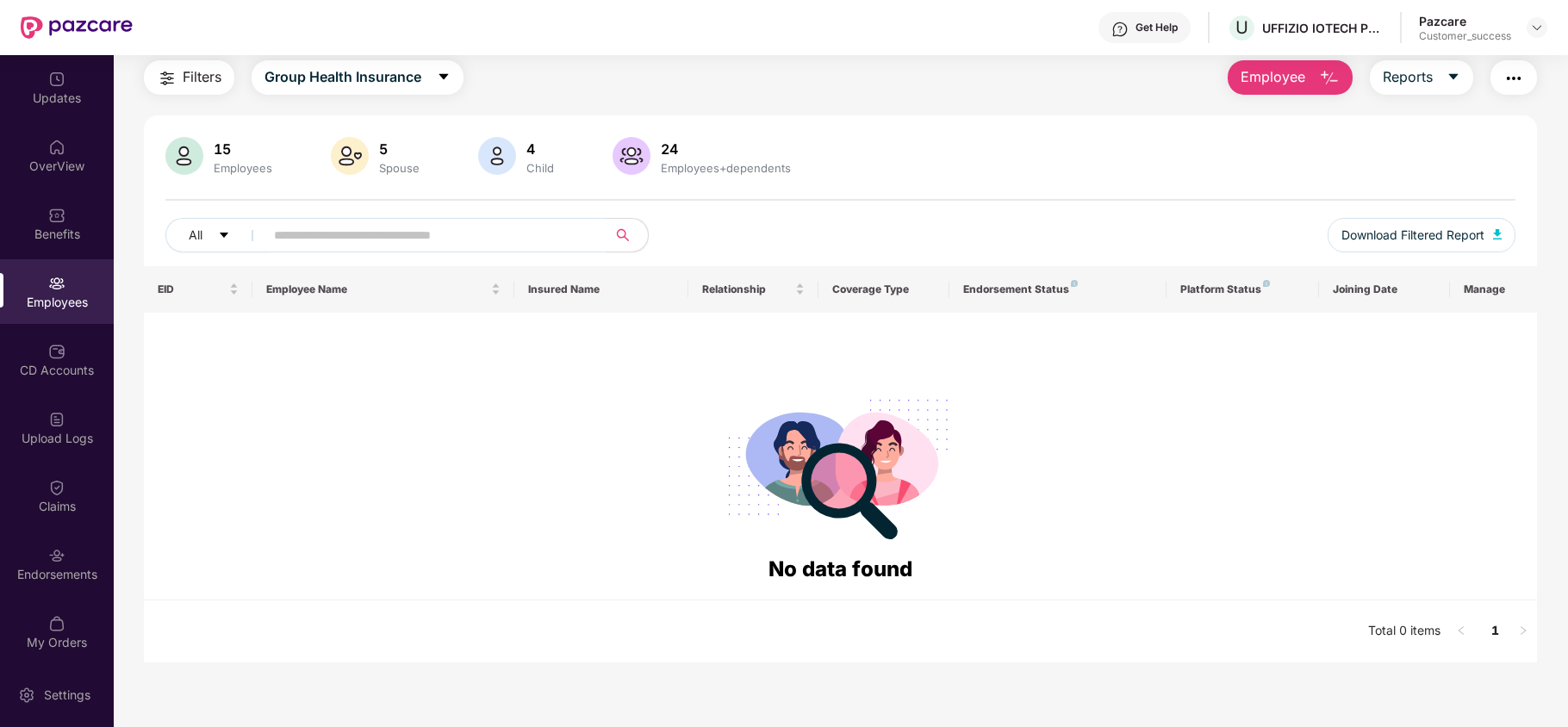
scroll to position [0, 0]
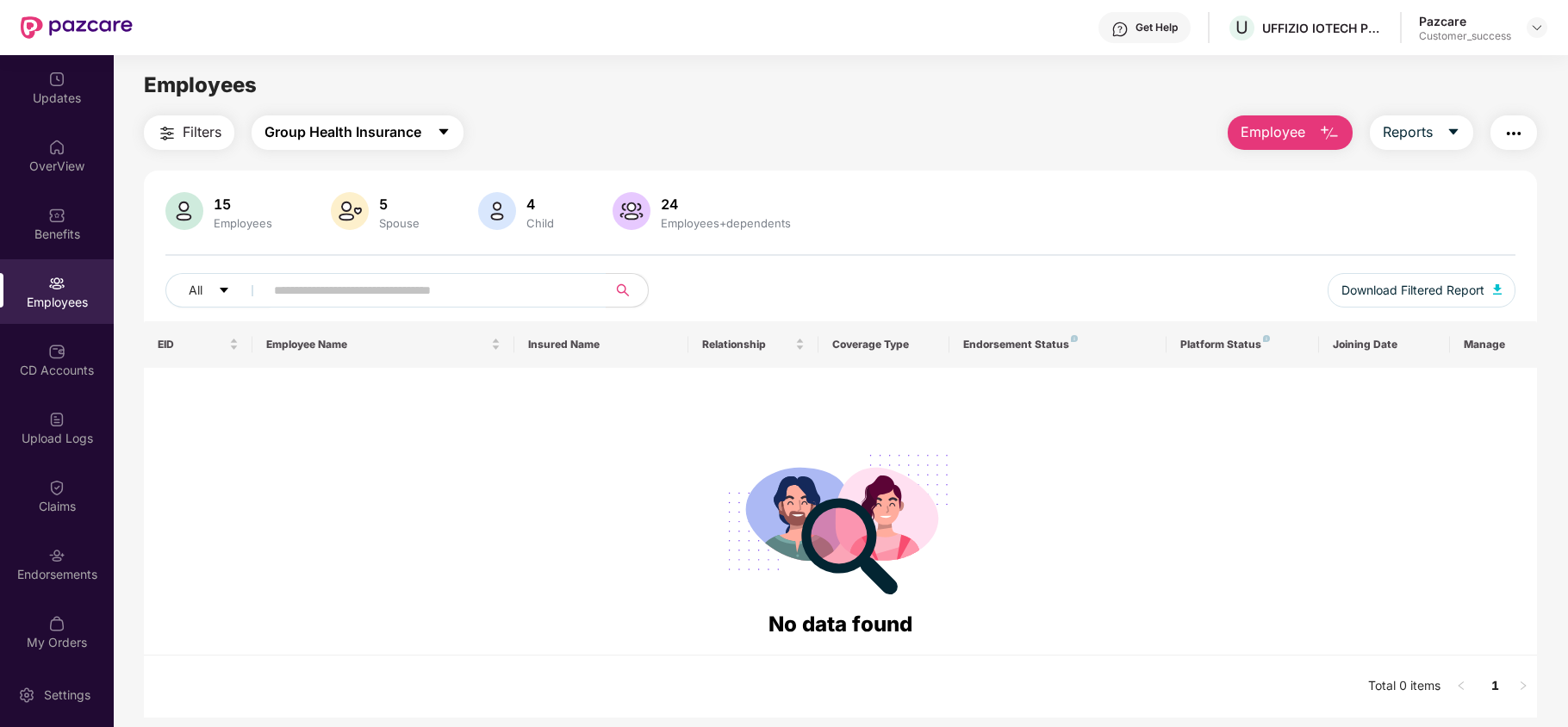
click at [373, 145] on button "Group Health Insurance" at bounding box center [357, 132] width 212 height 35
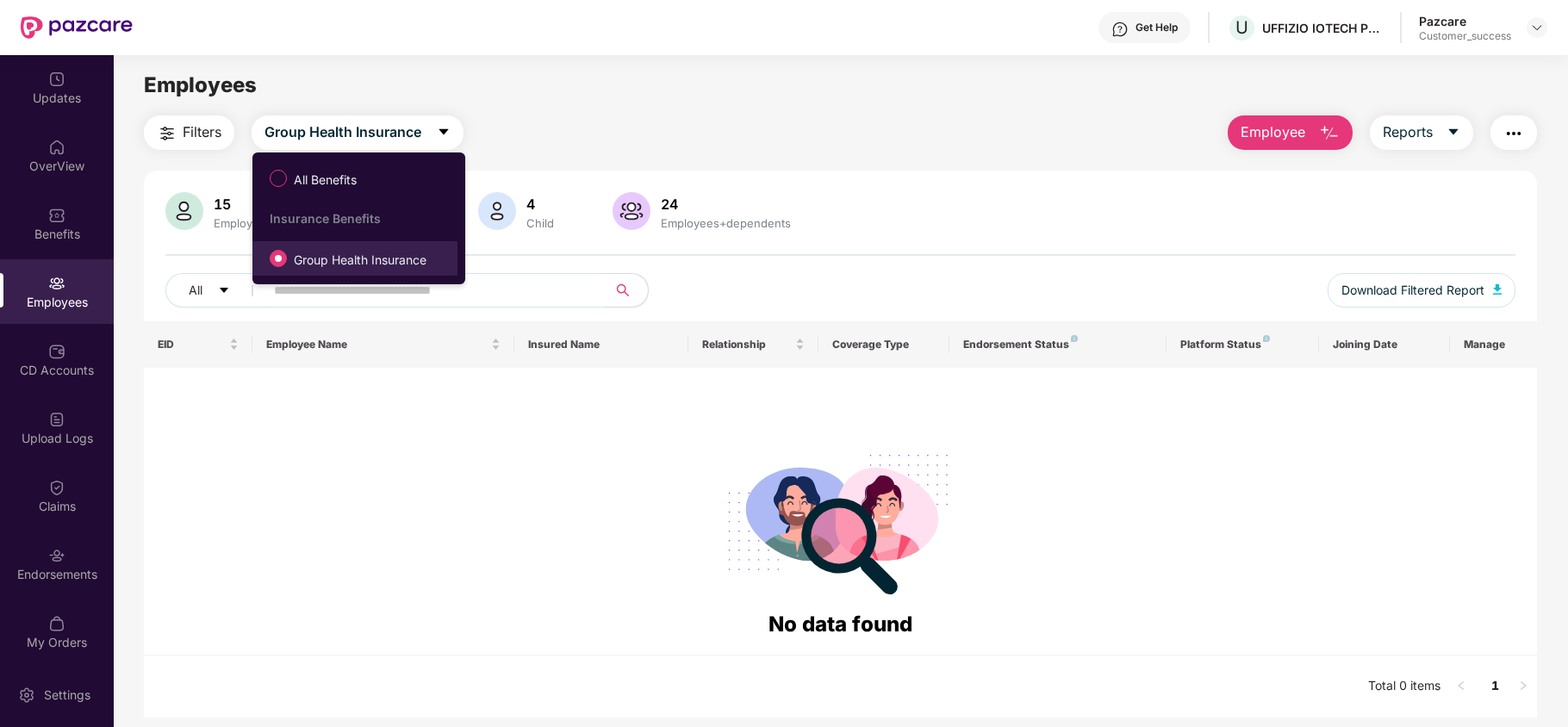
click at [342, 258] on span "Group Health Insurance" at bounding box center [360, 260] width 146 height 19
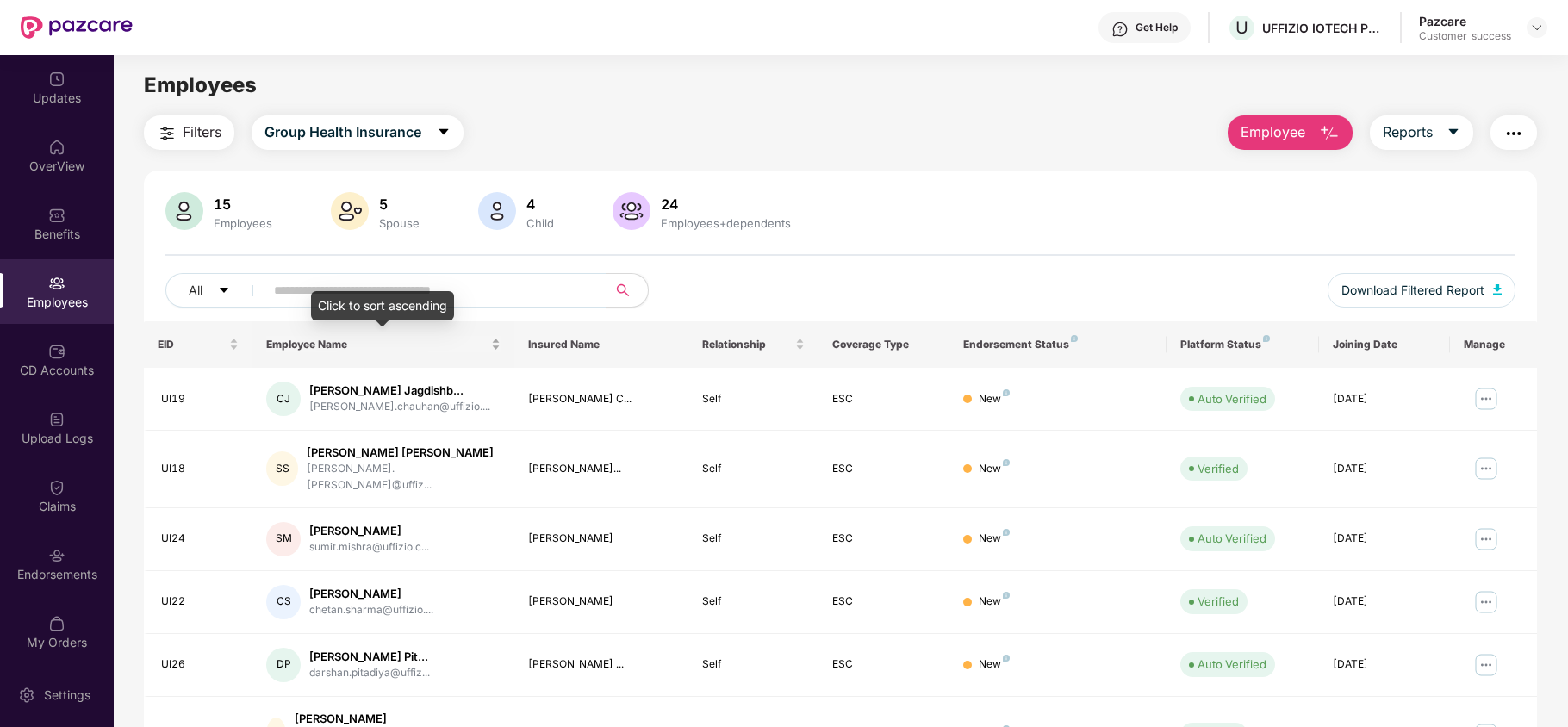
scroll to position [33, 0]
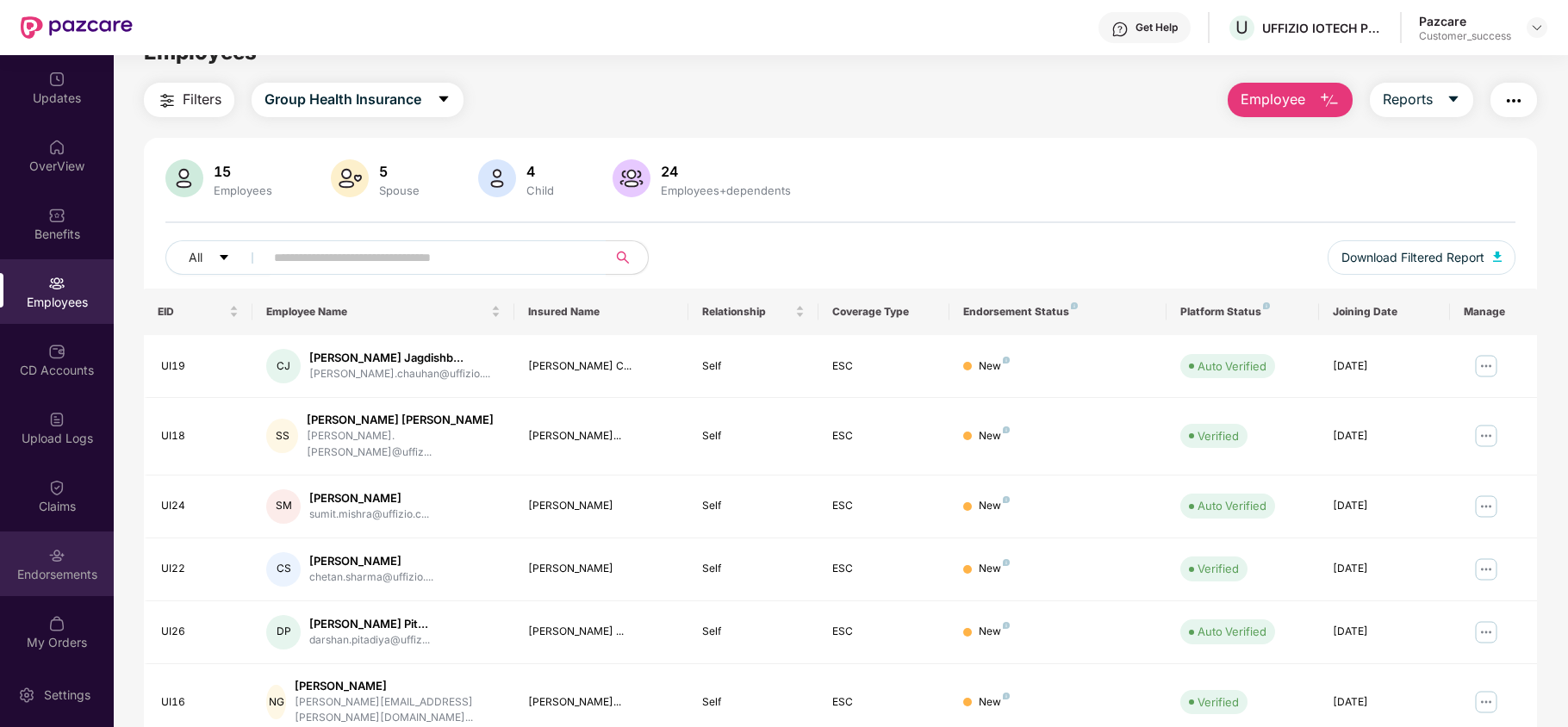
click at [91, 543] on div "Endorsements" at bounding box center [56, 564] width 113 height 65
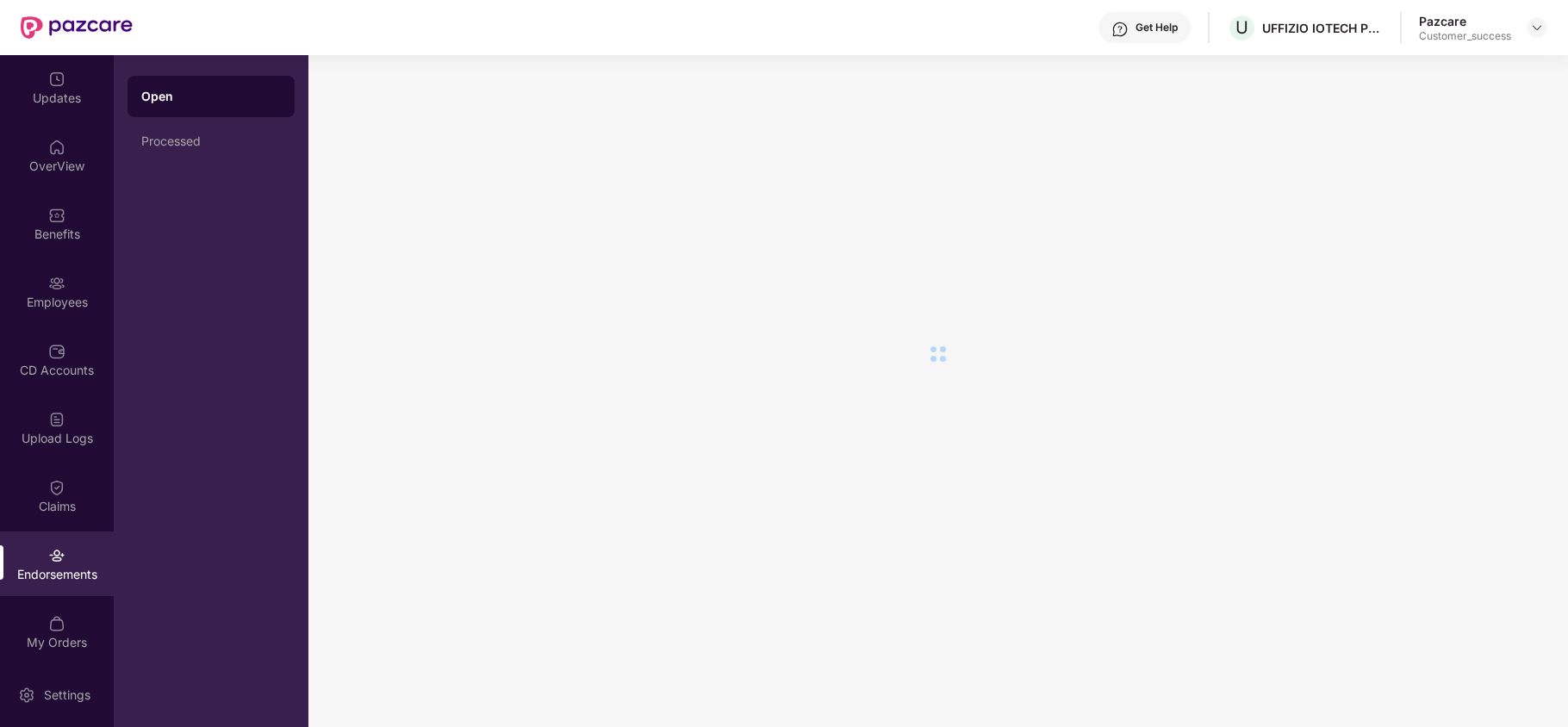
scroll to position [0, 0]
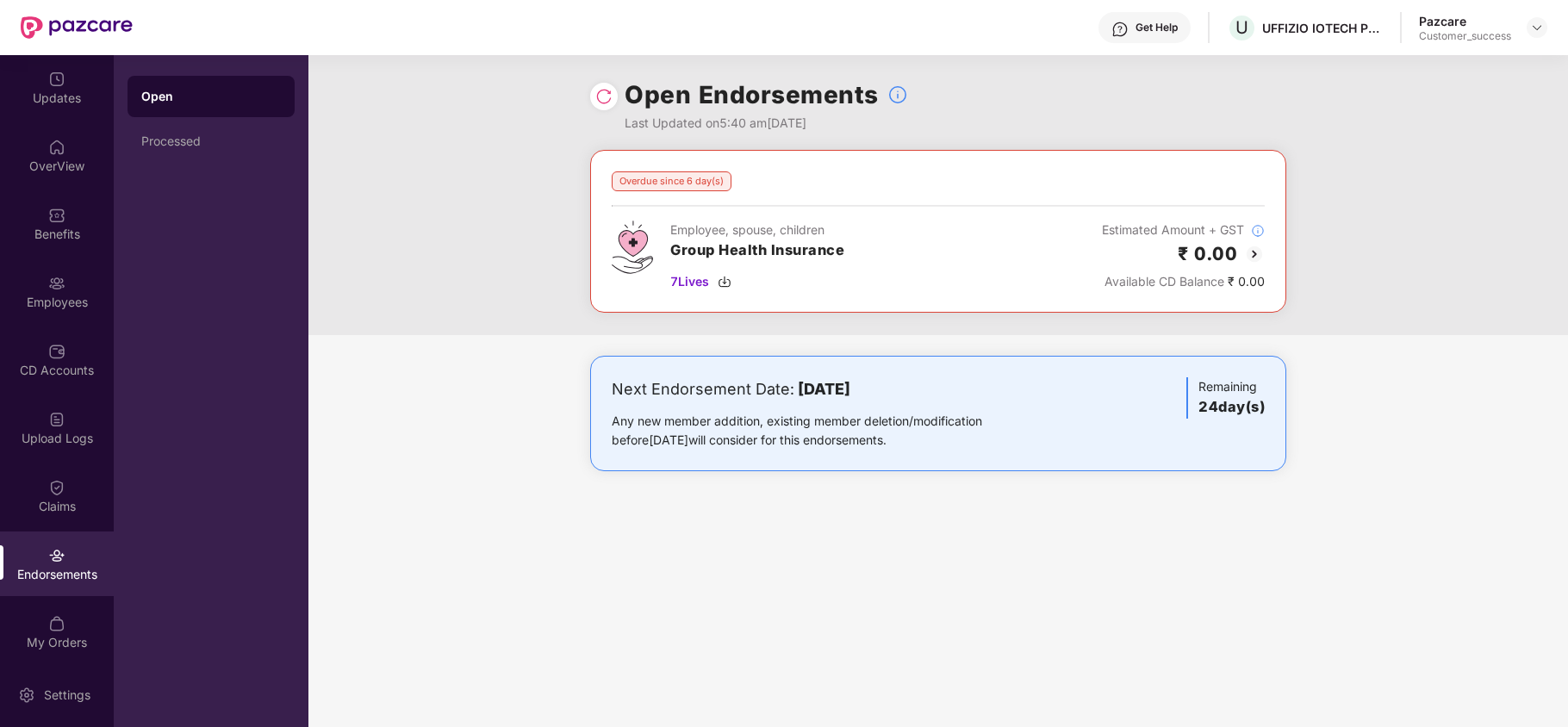
click at [1251, 248] on img at bounding box center [1254, 254] width 21 height 21
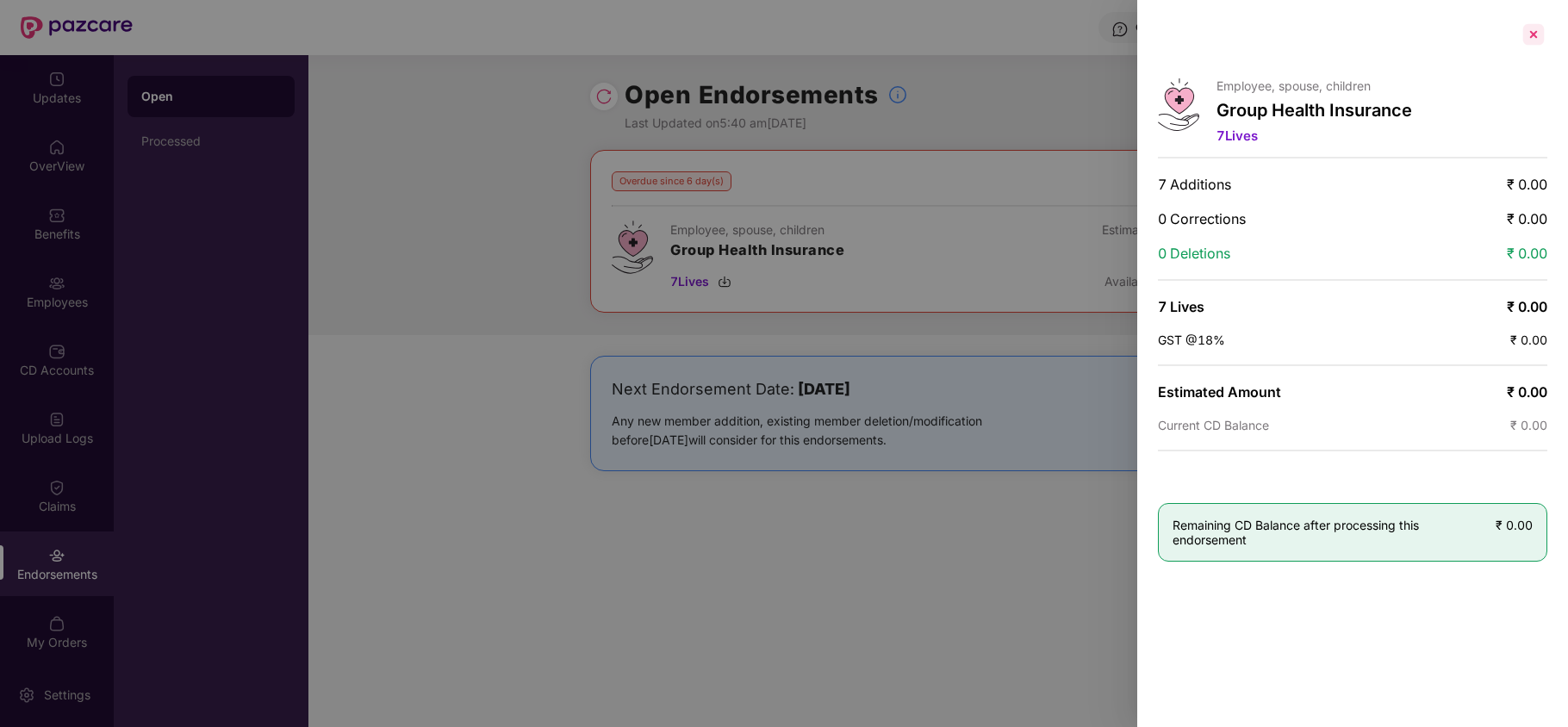
click at [1528, 25] on div at bounding box center [1533, 35] width 28 height 28
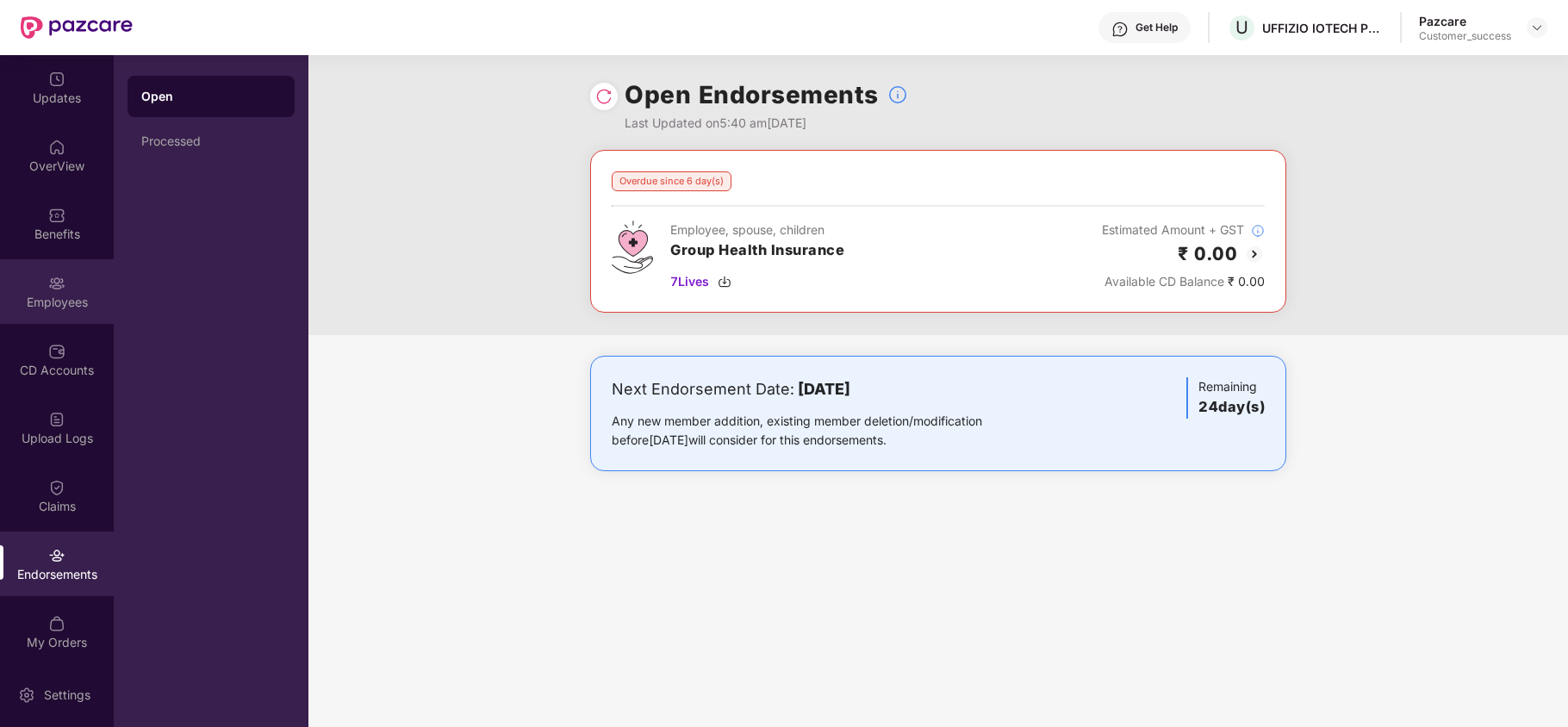
click at [16, 274] on div "Employees" at bounding box center [56, 291] width 113 height 65
